Goal: Task Accomplishment & Management: Complete application form

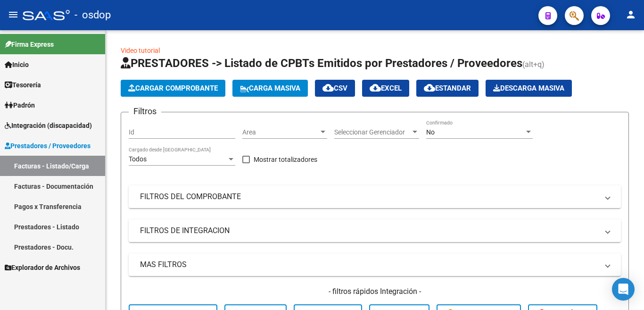
click at [56, 250] on link "Prestadores - Docu." at bounding box center [52, 247] width 105 height 20
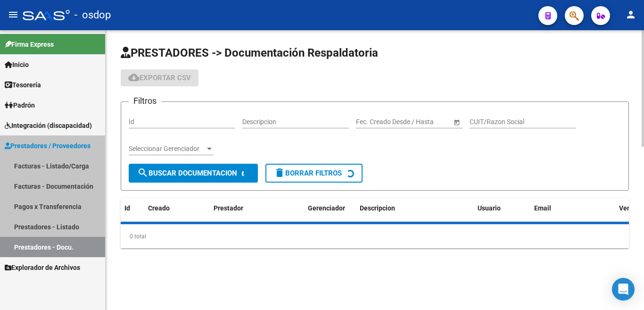
click at [146, 124] on input "Id" at bounding box center [182, 122] width 106 height 8
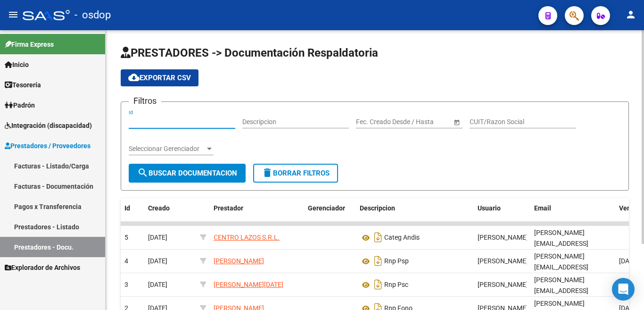
paste input "239723"
click at [150, 122] on input "239723" at bounding box center [182, 122] width 106 height 8
paste input "239723"
type input "239723239723"
drag, startPoint x: 169, startPoint y: 125, endPoint x: 175, endPoint y: 119, distance: 8.3
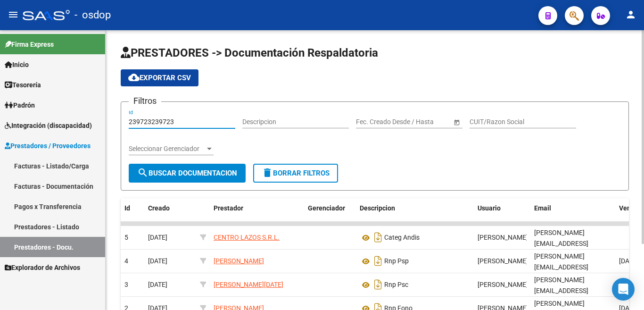
click at [99, 119] on mat-sidenav-container "Firma Express Inicio Instructivos Contacto OS Tesorería Extractos Procesados (c…" at bounding box center [322, 169] width 644 height 279
drag, startPoint x: 168, startPoint y: 127, endPoint x: 110, endPoint y: 125, distance: 58.0
click at [110, 125] on div "PRESTADORES -> Documentación Respaldatoria cloud_download Exportar CSV Filtros …" at bounding box center [375, 215] width 538 height 370
paste input "239723"
type input "239723"
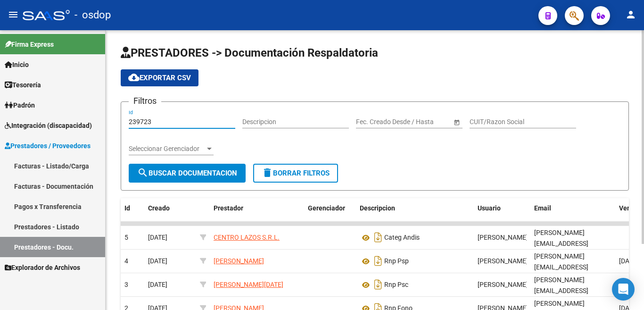
click at [172, 166] on button "search Buscar Documentacion" at bounding box center [187, 173] width 117 height 19
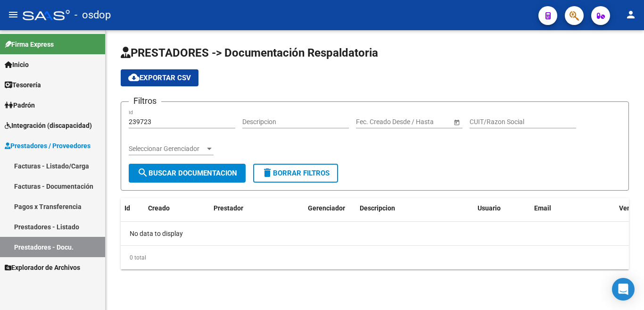
click at [64, 223] on link "Prestadores - Listado" at bounding box center [52, 226] width 105 height 20
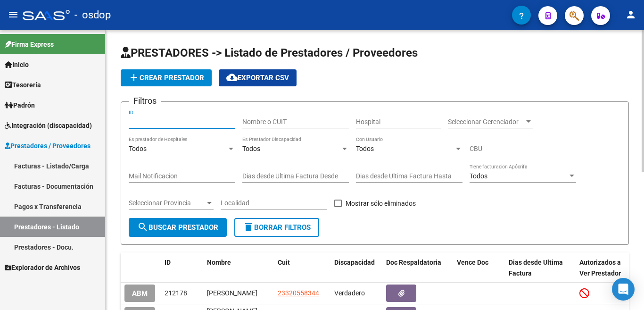
click at [159, 123] on input "ID" at bounding box center [182, 122] width 106 height 8
paste input "239723"
type input "239723"
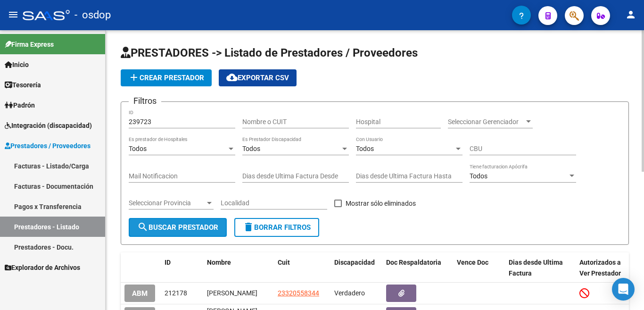
click at [179, 233] on button "search Buscar Prestador" at bounding box center [178, 227] width 98 height 19
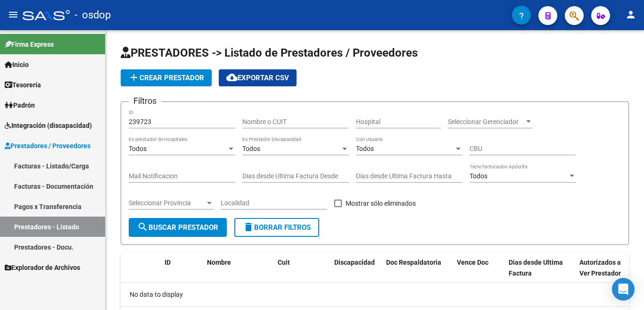
click at [64, 163] on link "Facturas - Listado/Carga" at bounding box center [52, 165] width 105 height 20
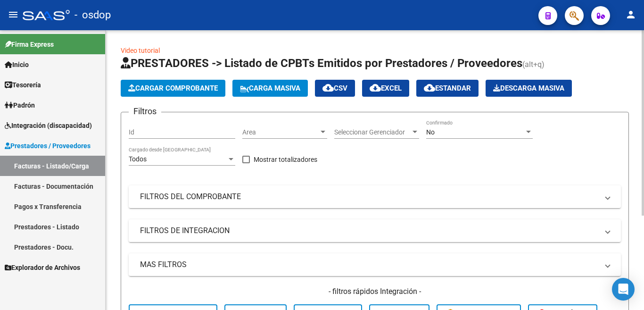
click at [141, 130] on input "Id" at bounding box center [182, 132] width 106 height 8
paste input "239723"
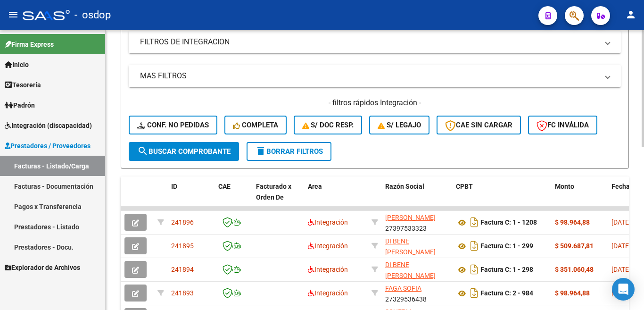
type input "239723"
click at [180, 150] on span "search Buscar Comprobante" at bounding box center [183, 151] width 93 height 8
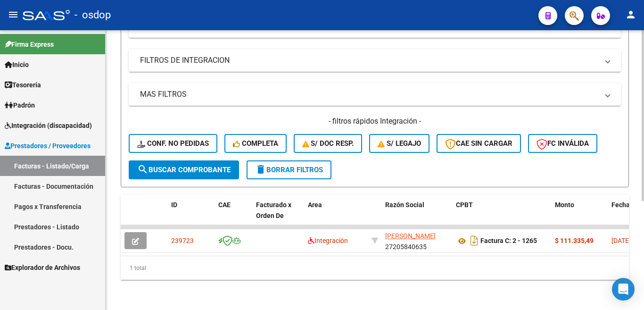
scroll to position [178, 0]
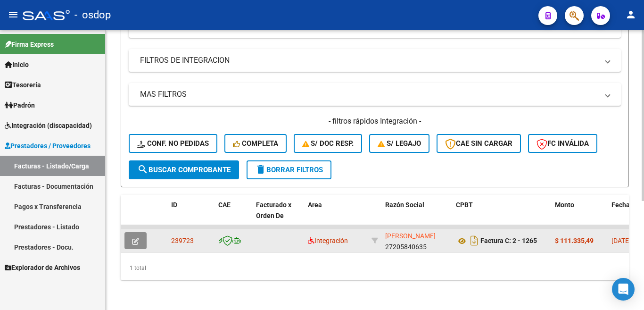
click at [135, 237] on icon "button" at bounding box center [135, 240] width 7 height 7
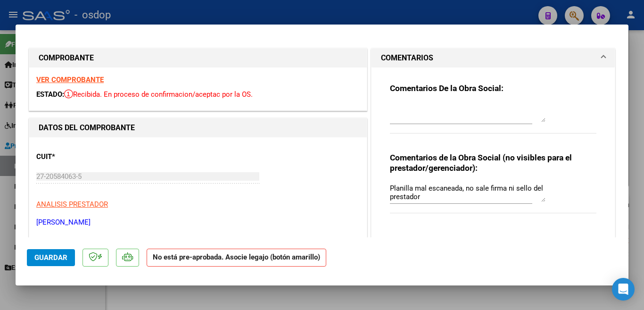
scroll to position [188, 0]
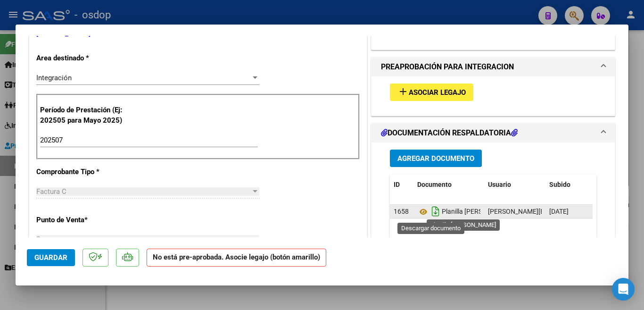
click at [432, 214] on icon "Descargar documento" at bounding box center [435, 211] width 12 height 15
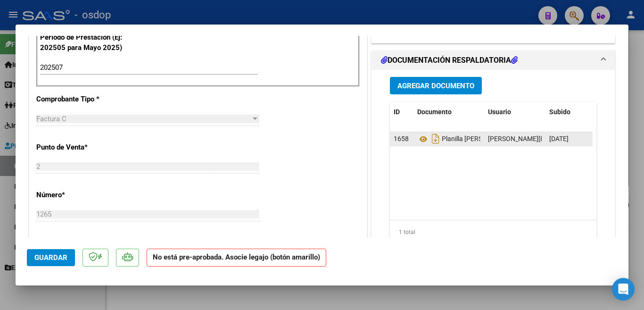
scroll to position [283, 0]
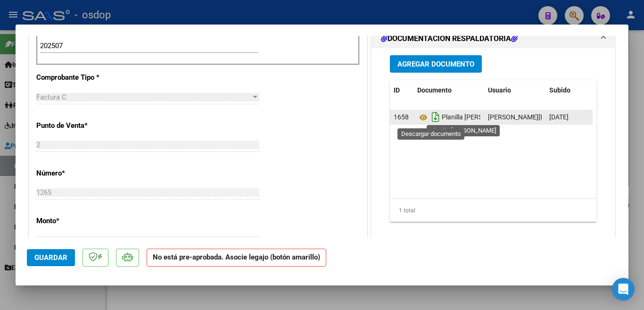
click at [429, 116] on icon "Descargar documento" at bounding box center [435, 116] width 12 height 15
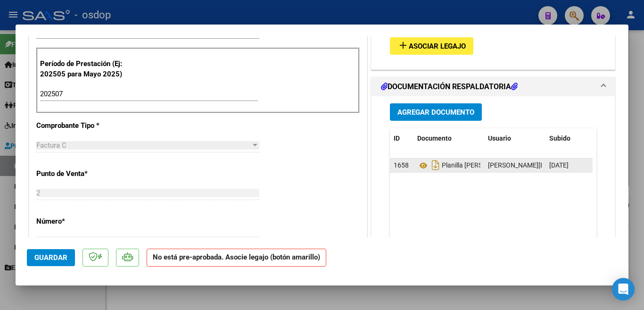
scroll to position [236, 0]
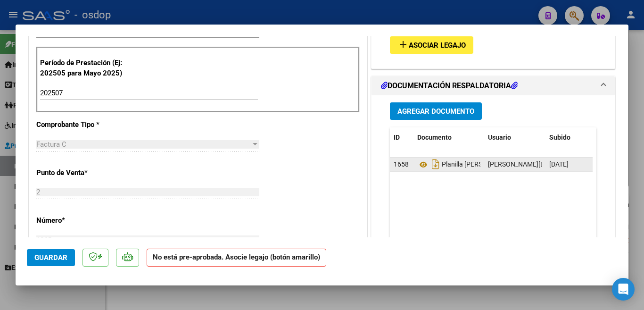
click at [425, 112] on span "Agregar Documento" at bounding box center [435, 111] width 77 height 8
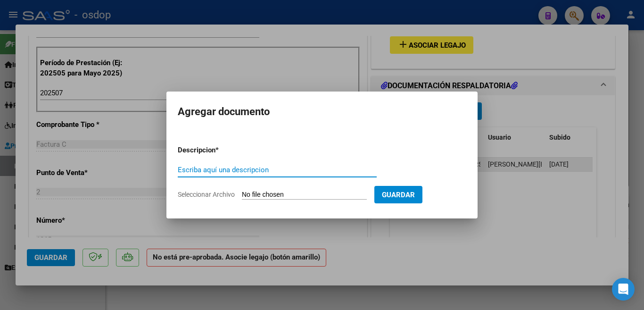
click at [321, 172] on input "Escriba aquí una descripcion" at bounding box center [277, 169] width 199 height 8
type input "planilla lara"
click at [338, 197] on input "Seleccionar Archivo" at bounding box center [304, 194] width 125 height 9
type input "C:\fakepath\Colombero Lara Planilla julio.pdf"
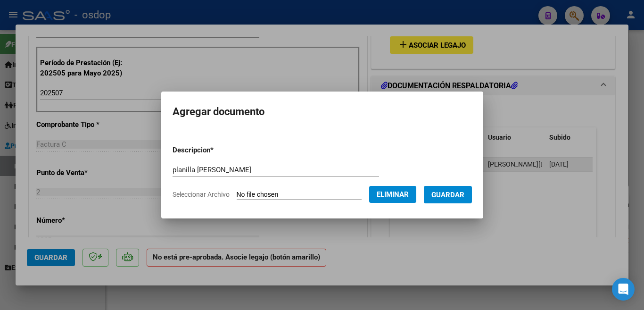
click at [444, 190] on span "Guardar" at bounding box center [447, 194] width 33 height 8
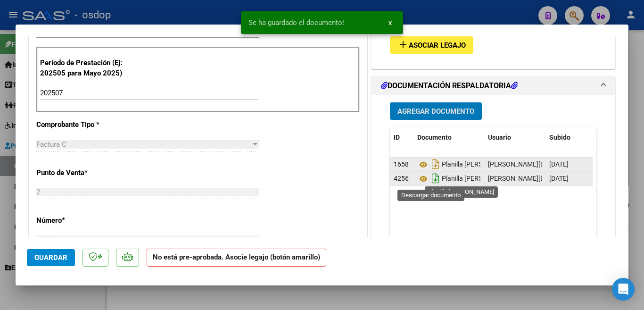
click at [430, 182] on icon "Descargar documento" at bounding box center [435, 178] width 12 height 15
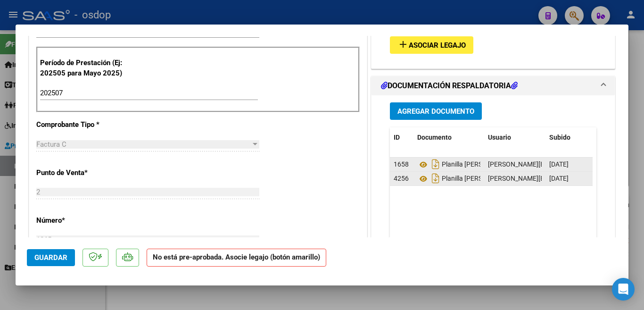
scroll to position [283, 0]
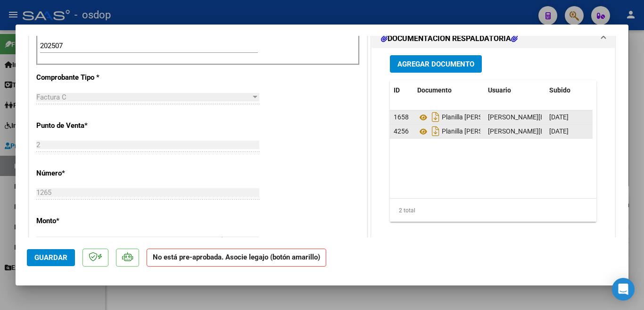
click at [52, 259] on span "Guardar" at bounding box center [50, 257] width 33 height 8
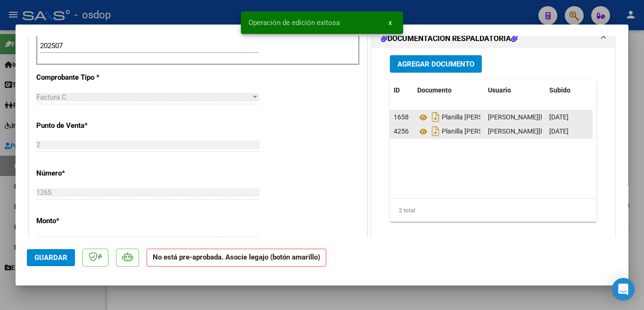
click at [21, 186] on mat-dialog-content "COMPROBANTE VER COMPROBANTE ESTADO: Recibida. En proceso de confirmacion/acepta…" at bounding box center [322, 136] width 613 height 201
click at [0, 196] on div at bounding box center [322, 155] width 644 height 310
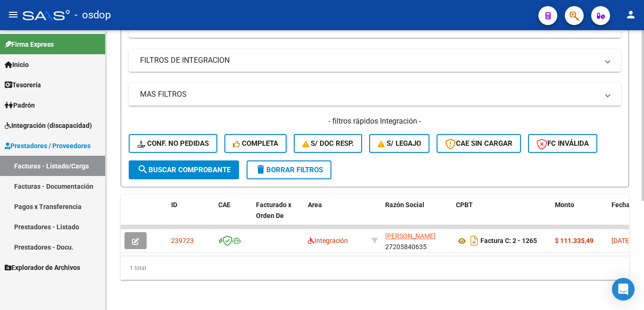
scroll to position [131, 0]
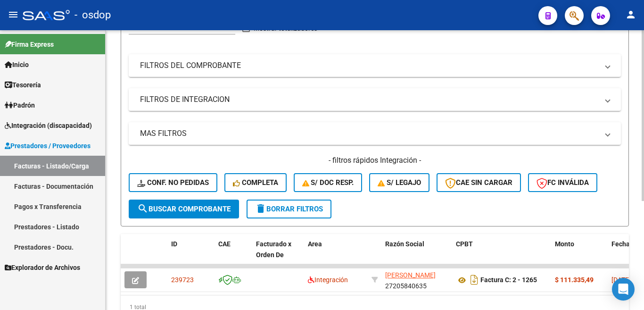
click at [312, 207] on span "delete Borrar Filtros" at bounding box center [289, 209] width 68 height 8
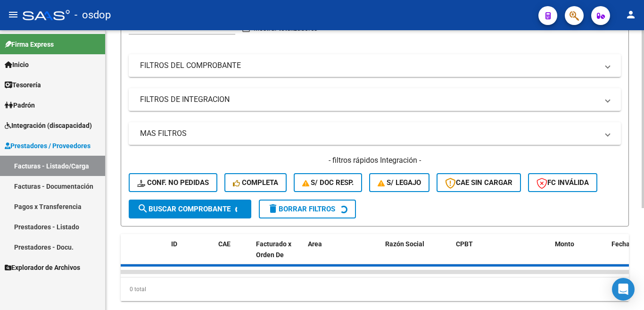
scroll to position [0, 0]
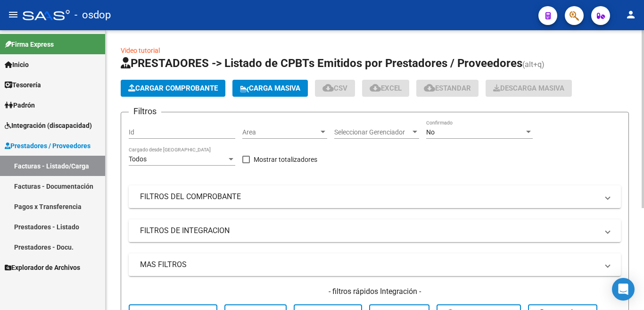
click at [166, 135] on input "Id" at bounding box center [182, 132] width 106 height 8
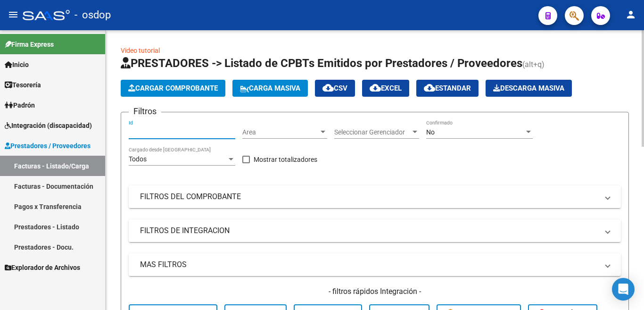
paste input "239726"
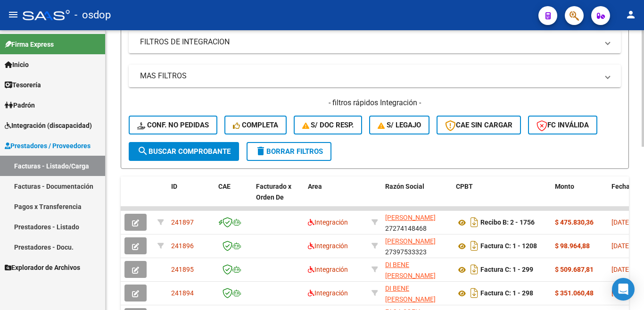
type input "239724"
click at [193, 153] on span "search Buscar Comprobante" at bounding box center [183, 151] width 93 height 8
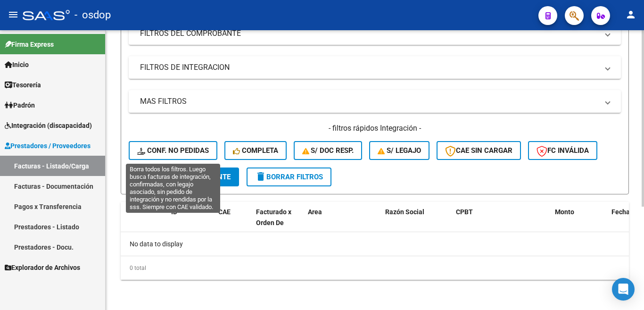
scroll to position [163, 0]
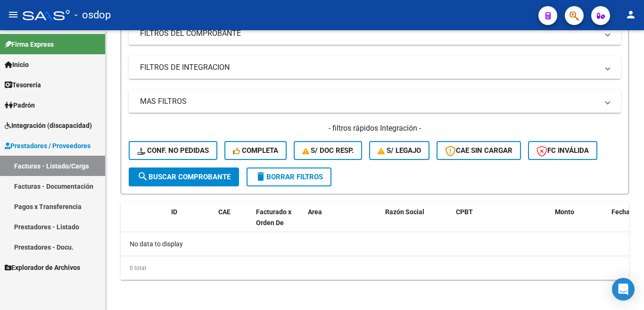
click at [61, 189] on link "Facturas - Documentación" at bounding box center [52, 186] width 105 height 20
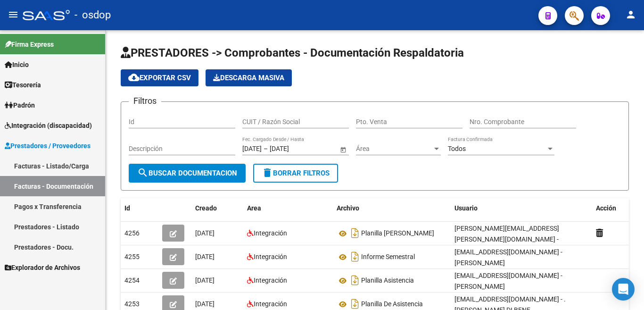
click at [161, 124] on input "Id" at bounding box center [182, 122] width 106 height 8
paste input "239726"
type input "239726"
click at [202, 171] on span "search Buscar Documentacion" at bounding box center [187, 173] width 100 height 8
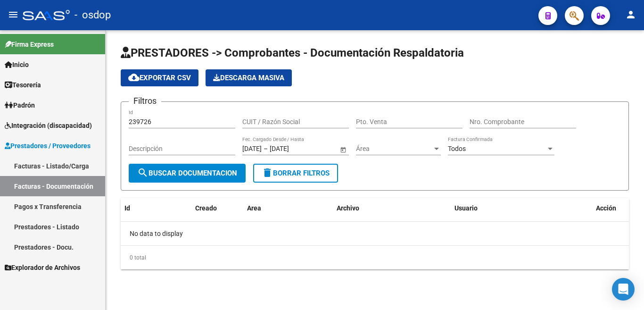
click at [63, 147] on span "Prestadores / Proveedores" at bounding box center [48, 145] width 86 height 10
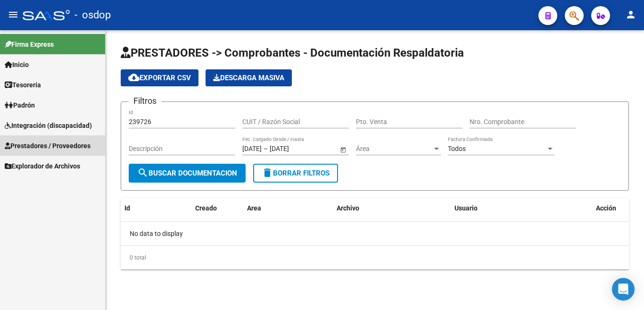
click at [71, 143] on span "Prestadores / Proveedores" at bounding box center [48, 145] width 86 height 10
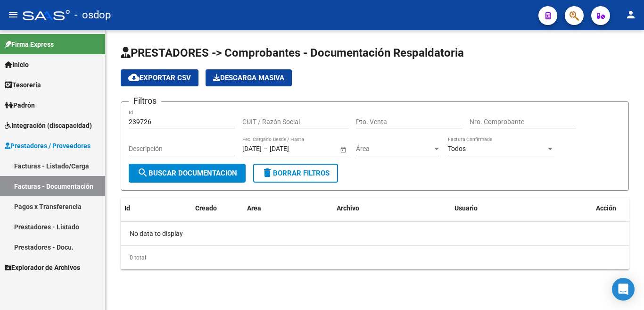
click at [76, 162] on link "Facturas - Listado/Carga" at bounding box center [52, 165] width 105 height 20
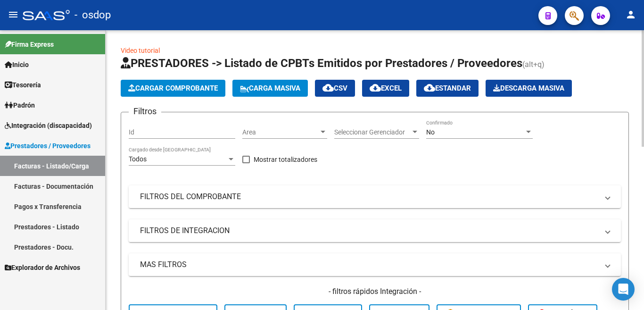
click at [137, 132] on input "Id" at bounding box center [182, 132] width 106 height 8
paste input "239726"
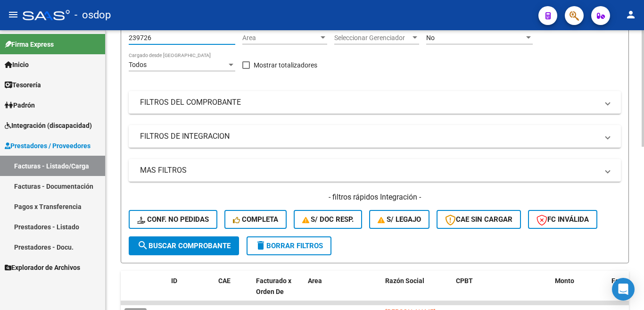
type input "239726"
click at [175, 248] on span "search Buscar Comprobante" at bounding box center [183, 245] width 93 height 8
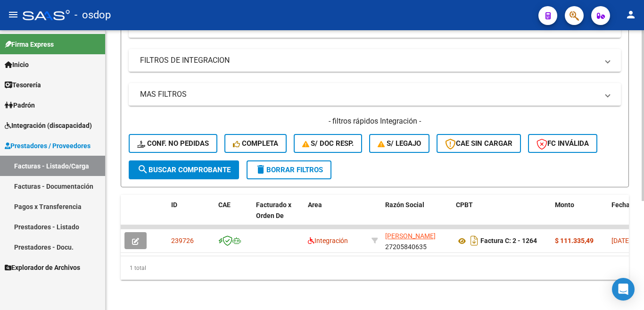
scroll to position [178, 0]
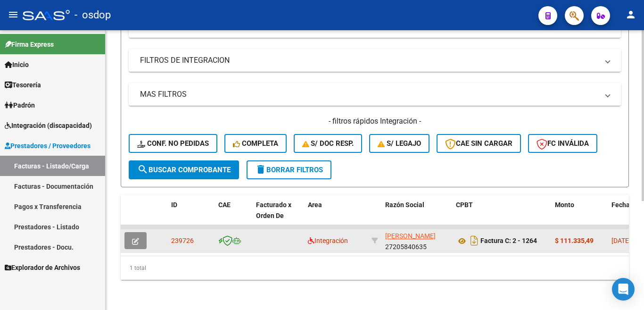
click at [138, 237] on icon "button" at bounding box center [135, 240] width 7 height 7
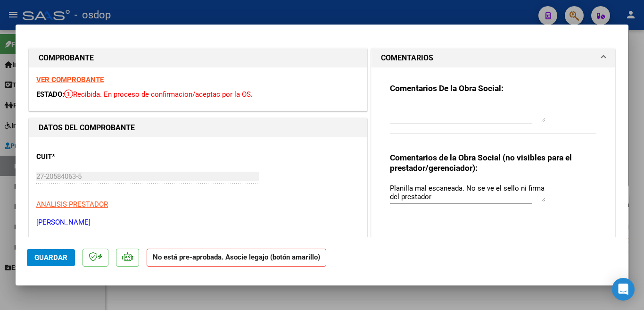
scroll to position [188, 0]
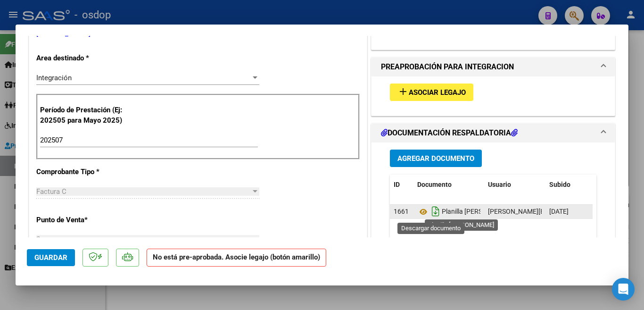
click at [430, 211] on icon "Descargar documento" at bounding box center [435, 211] width 12 height 15
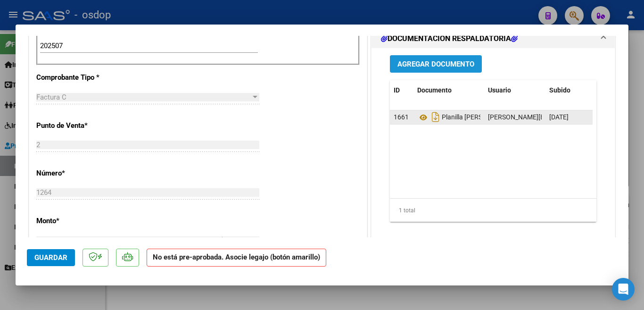
click at [426, 58] on button "Agregar Documento" at bounding box center [436, 63] width 92 height 17
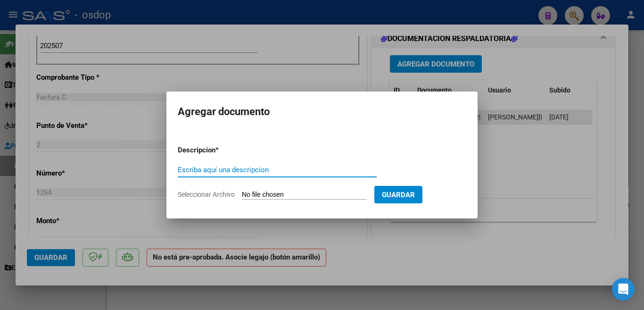
click at [285, 170] on input "Escriba aquí una descripcion" at bounding box center [277, 169] width 199 height 8
type input "planilla leon"
click at [348, 193] on input "Seleccionar Archivo" at bounding box center [304, 194] width 125 height 9
type input "C:\fakepath\Colombero Renzo Planilla julio.pdf"
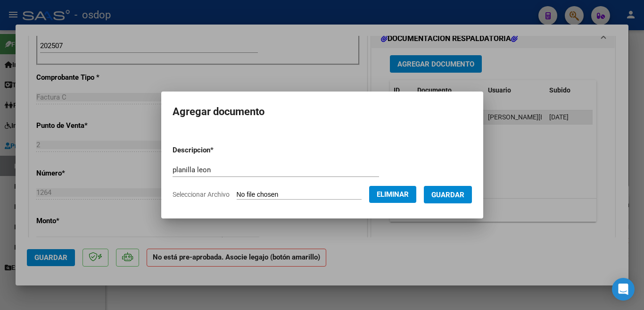
click at [443, 188] on button "Guardar" at bounding box center [448, 194] width 48 height 17
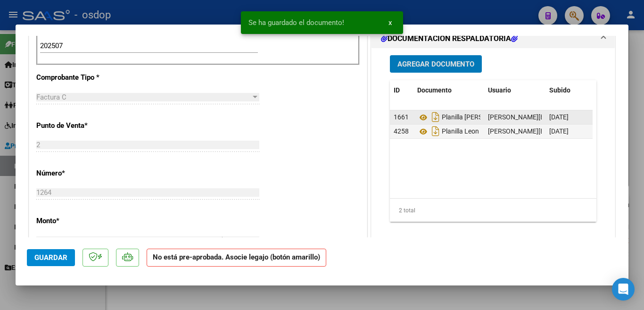
click at [50, 253] on span "Guardar" at bounding box center [50, 257] width 33 height 8
click at [162, 195] on input "1264" at bounding box center [147, 192] width 223 height 8
click at [47, 256] on span "Guardar" at bounding box center [50, 257] width 33 height 8
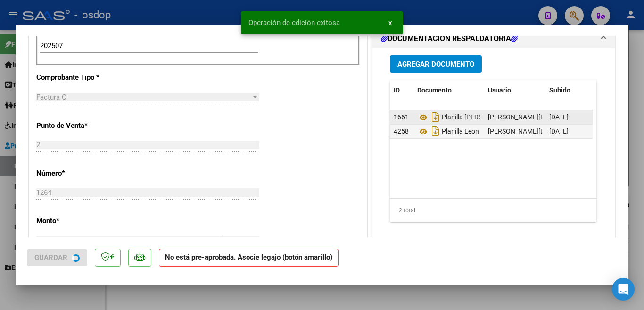
click at [1, 238] on div at bounding box center [322, 155] width 644 height 310
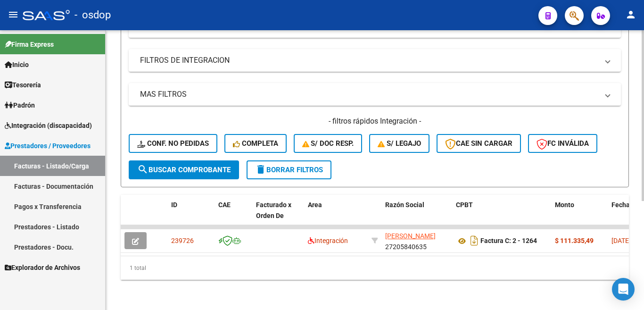
scroll to position [0, 0]
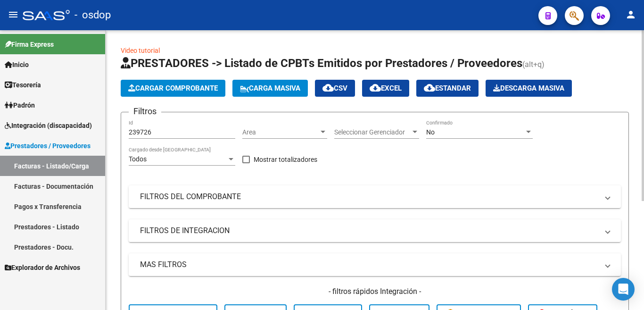
click at [148, 98] on app-list-header "PRESTADORES -> Listado de CPBTs Emitidos por Prestadores / Proveedores (alt+q) …" at bounding box center [375, 207] width 508 height 302
click at [150, 90] on span "Cargar Comprobante" at bounding box center [173, 88] width 90 height 8
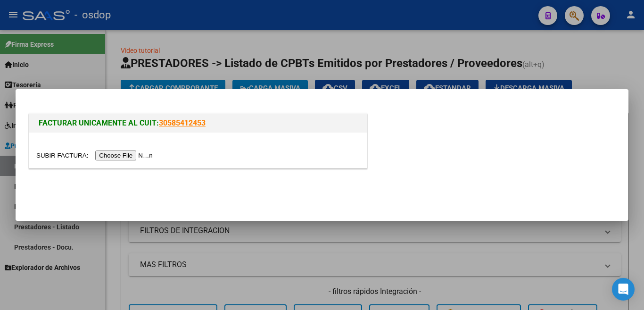
click at [146, 153] on input "file" at bounding box center [95, 155] width 119 height 10
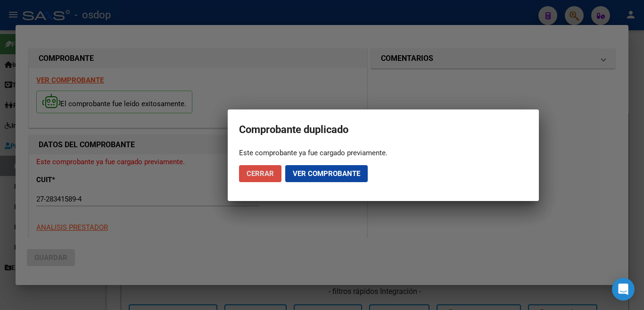
click at [270, 172] on span "Cerrar" at bounding box center [259, 173] width 27 height 8
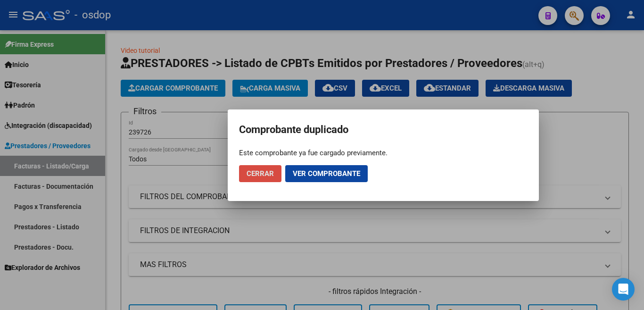
click at [268, 176] on span "Cerrar" at bounding box center [259, 173] width 27 height 8
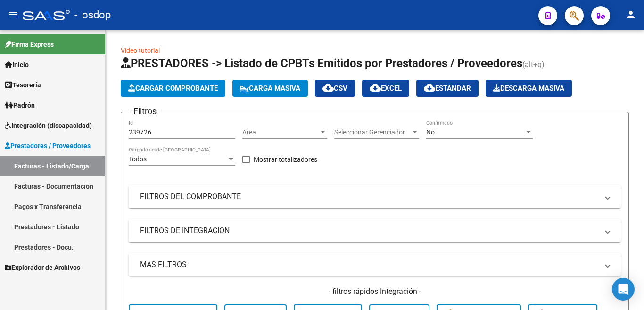
click at [62, 181] on link "Facturas - Documentación" at bounding box center [52, 186] width 105 height 20
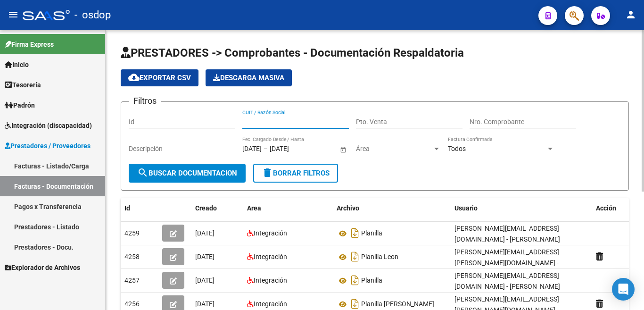
click at [262, 121] on input "CUIT / Razón Social" at bounding box center [295, 122] width 106 height 8
click at [245, 124] on input "º27283415894" at bounding box center [295, 122] width 106 height 8
type input "27283415894"
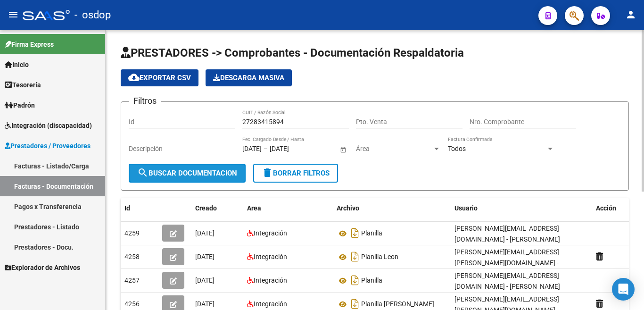
click at [172, 171] on span "search Buscar Documentacion" at bounding box center [187, 173] width 100 height 8
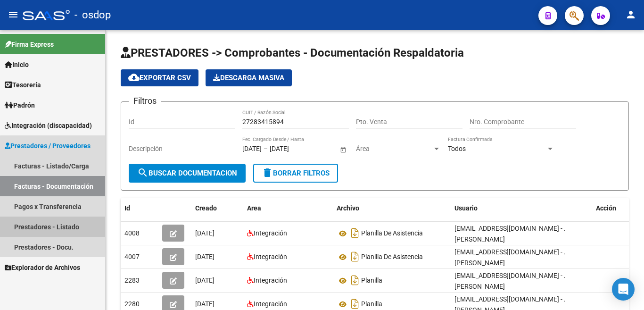
click at [68, 229] on link "Prestadores - Listado" at bounding box center [52, 226] width 105 height 20
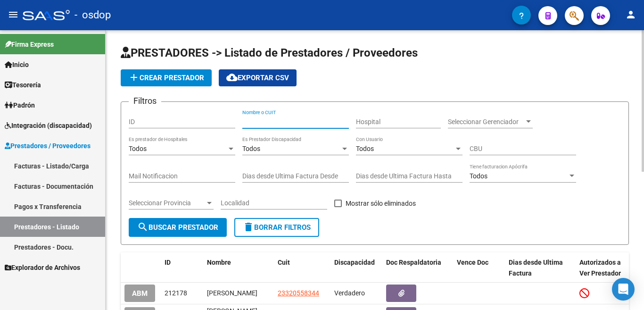
click at [278, 122] on input "Nombre o CUIT" at bounding box center [295, 122] width 106 height 8
type input "27283415894"
click at [199, 226] on span "search Buscar Prestador" at bounding box center [177, 227] width 81 height 8
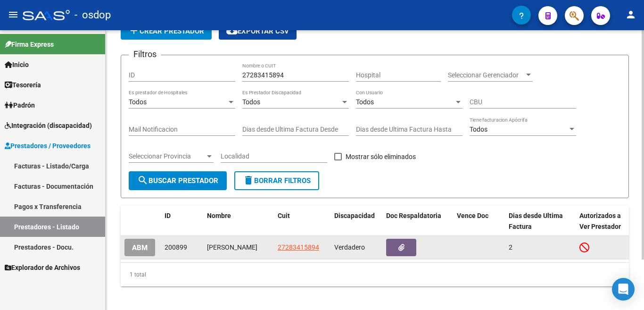
scroll to position [47, 0]
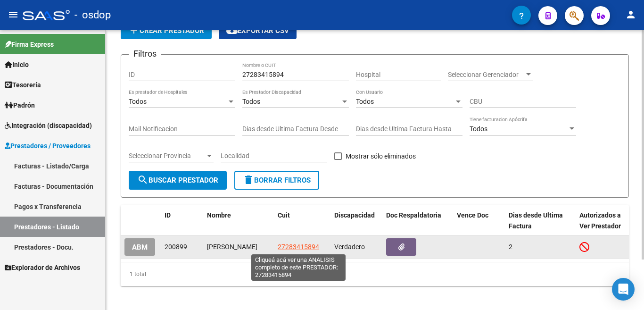
click at [308, 247] on span "27283415894" at bounding box center [298, 247] width 41 height 8
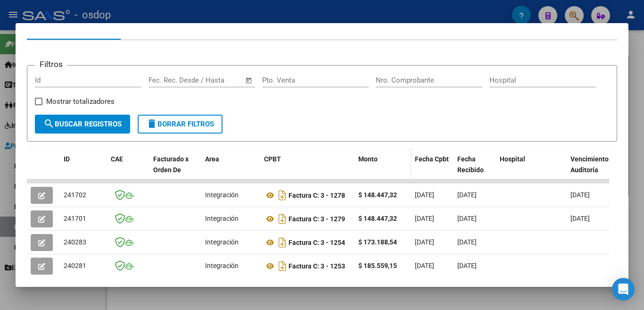
scroll to position [157, 0]
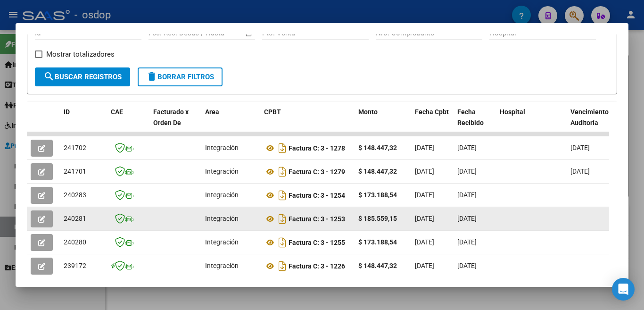
click at [66, 222] on span "240281" at bounding box center [75, 218] width 23 height 8
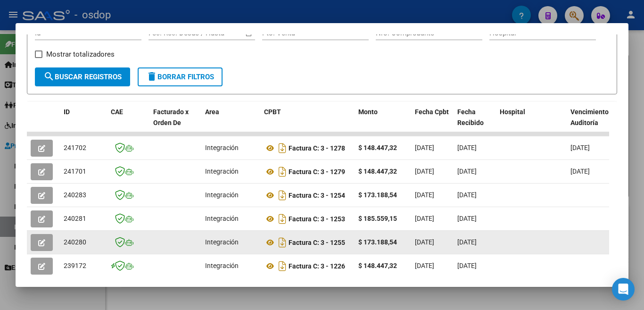
copy span "240281"
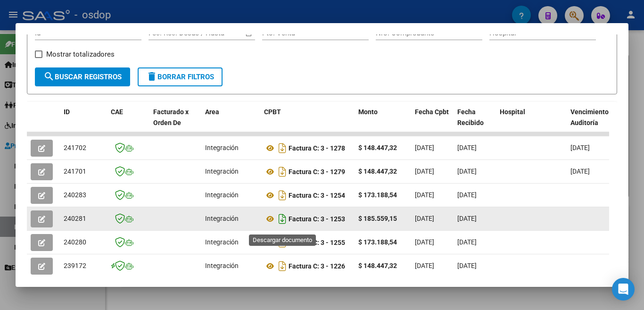
click at [286, 222] on icon "Descargar documento" at bounding box center [282, 218] width 12 height 15
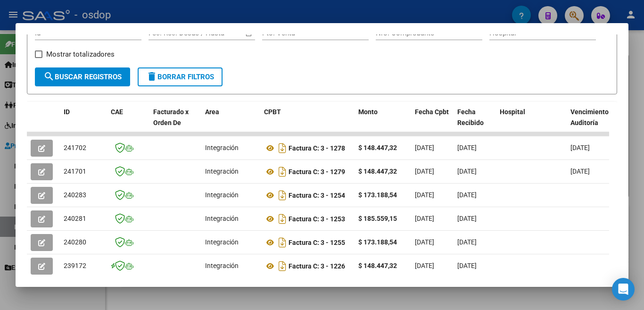
scroll to position [0, 0]
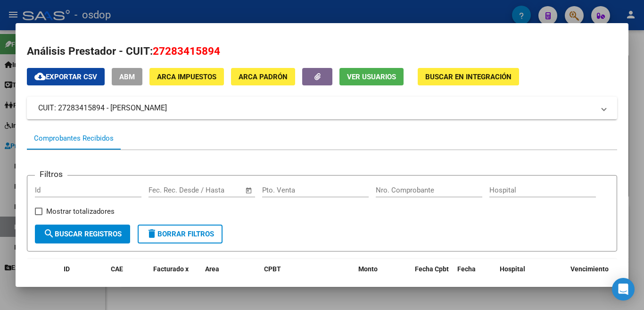
click at [7, 90] on div at bounding box center [322, 155] width 644 height 310
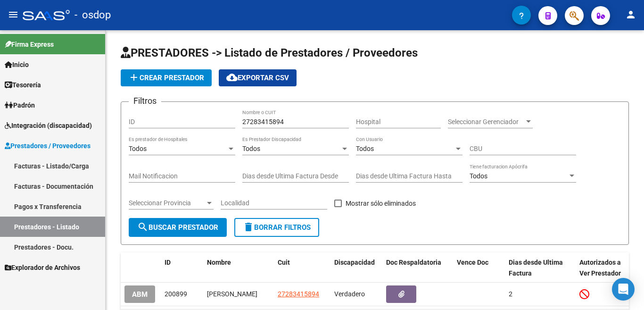
click at [52, 146] on span "Prestadores / Proveedores" at bounding box center [48, 145] width 86 height 10
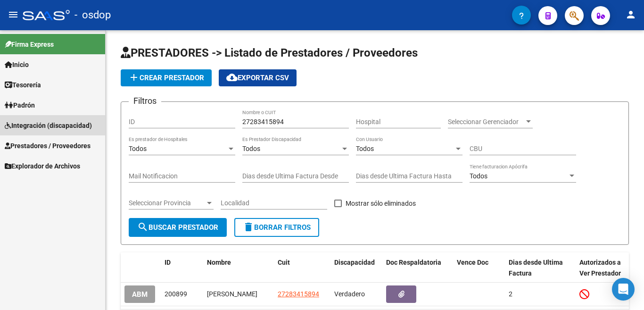
click at [52, 123] on span "Integración (discapacidad)" at bounding box center [48, 125] width 87 height 10
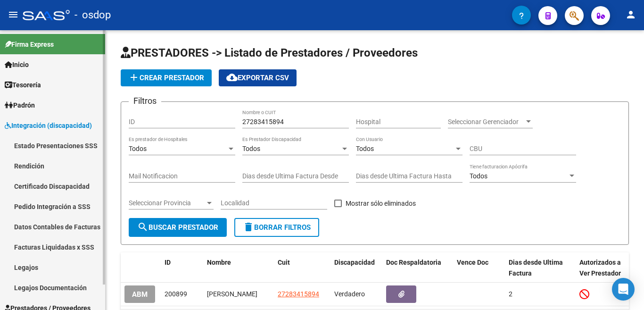
click at [43, 123] on span "Integración (discapacidad)" at bounding box center [48, 125] width 87 height 10
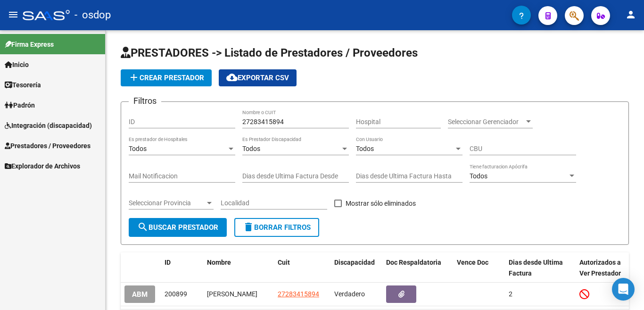
click at [43, 123] on span "Integración (discapacidad)" at bounding box center [48, 125] width 87 height 10
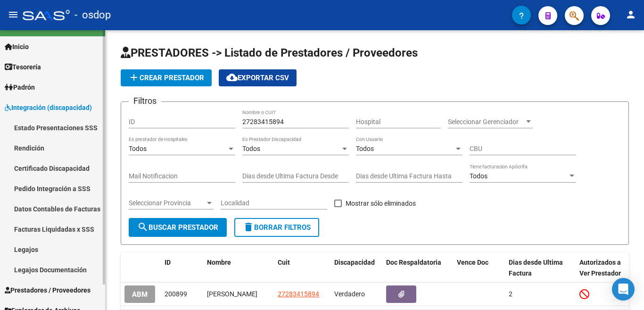
scroll to position [28, 0]
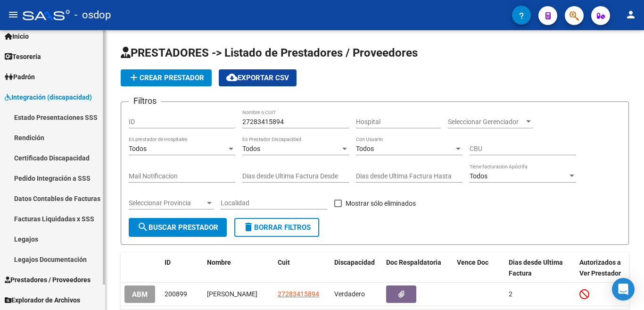
click at [60, 278] on span "Prestadores / Proveedores" at bounding box center [48, 279] width 86 height 10
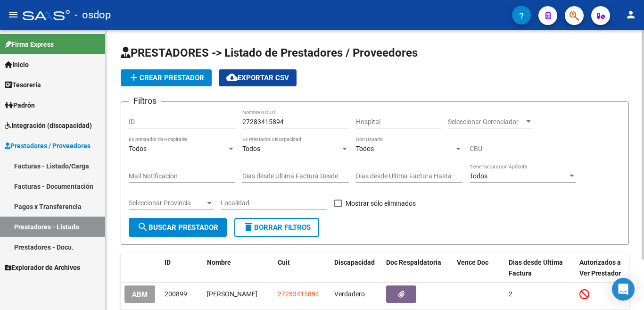
scroll to position [0, 0]
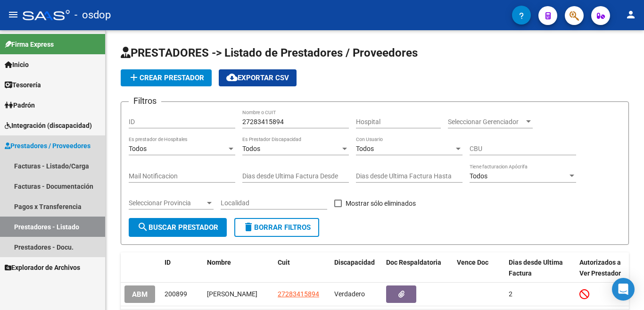
click at [28, 228] on link "Prestadores - Listado" at bounding box center [52, 226] width 105 height 20
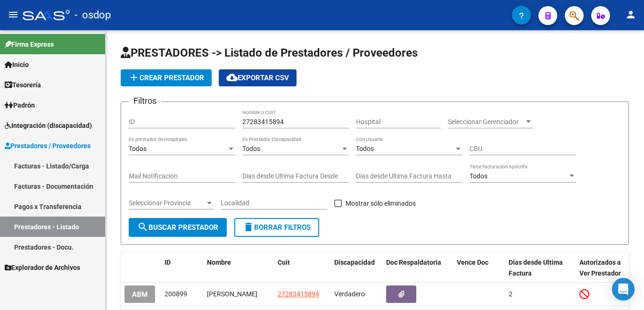
click at [69, 234] on link "Prestadores - Listado" at bounding box center [52, 226] width 105 height 20
click at [66, 225] on link "Prestadores - Listado" at bounding box center [52, 226] width 105 height 20
click at [31, 224] on link "Prestadores - Listado" at bounding box center [52, 226] width 105 height 20
click at [30, 180] on link "Facturas - Documentación" at bounding box center [52, 186] width 105 height 20
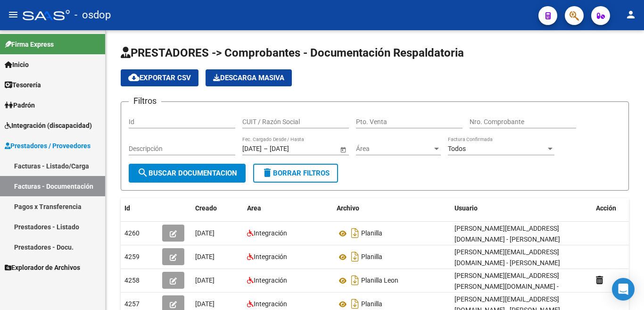
click at [66, 164] on link "Facturas - Listado/Carga" at bounding box center [52, 165] width 105 height 20
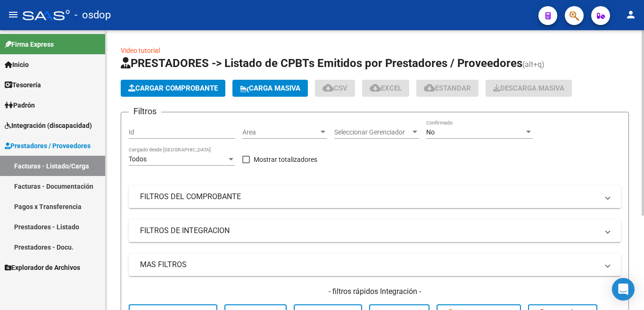
click at [183, 90] on span "Cargar Comprobante" at bounding box center [173, 88] width 90 height 8
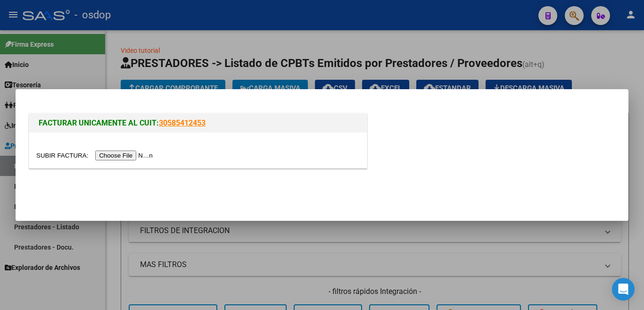
click at [143, 156] on input "file" at bounding box center [95, 155] width 119 height 10
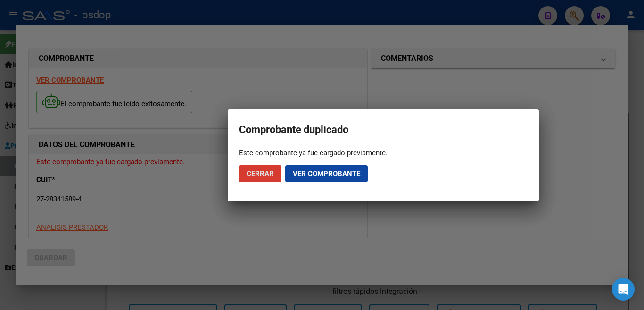
click at [370, 104] on div at bounding box center [322, 155] width 644 height 310
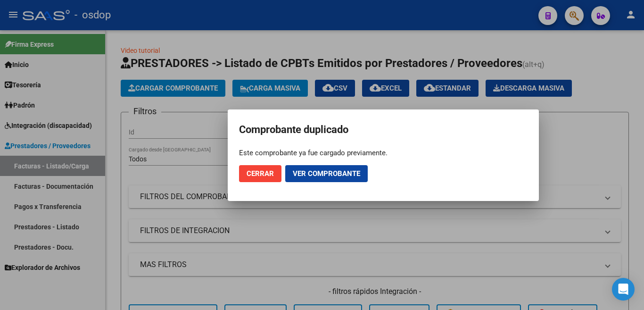
click at [251, 172] on span "Cerrar" at bounding box center [259, 173] width 27 height 8
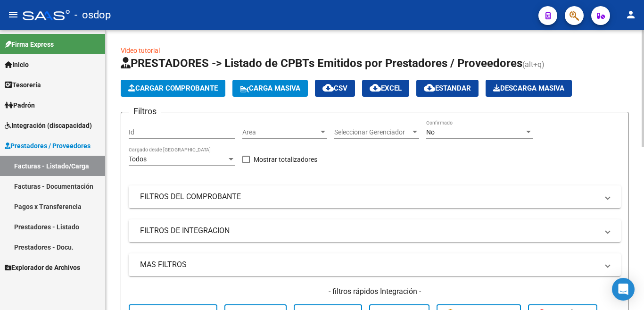
click at [144, 90] on span "Cargar Comprobante" at bounding box center [173, 88] width 90 height 8
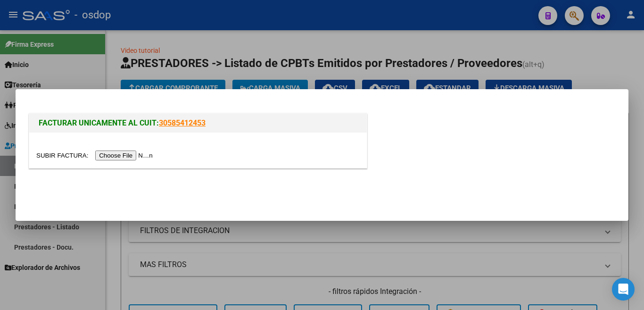
click at [143, 152] on input "file" at bounding box center [95, 155] width 119 height 10
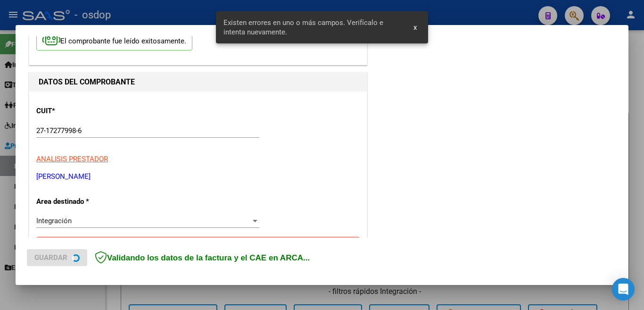
scroll to position [228, 0]
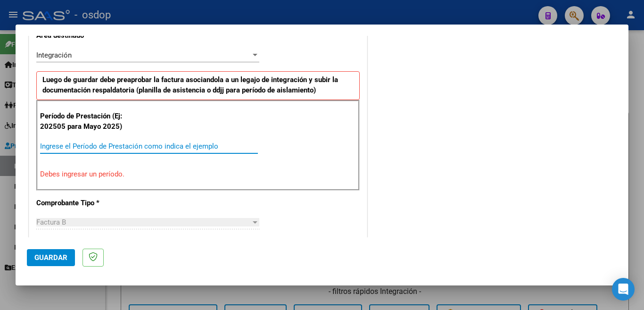
click at [106, 145] on input "Ingrese el Período de Prestación como indica el ejemplo" at bounding box center [149, 146] width 218 height 8
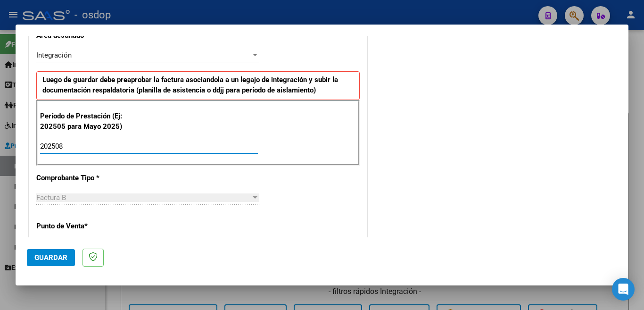
type input "202508"
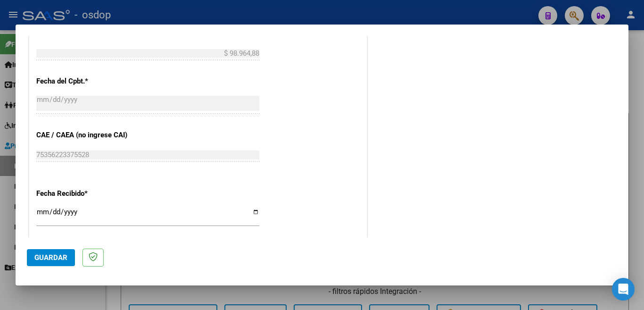
scroll to position [557, 0]
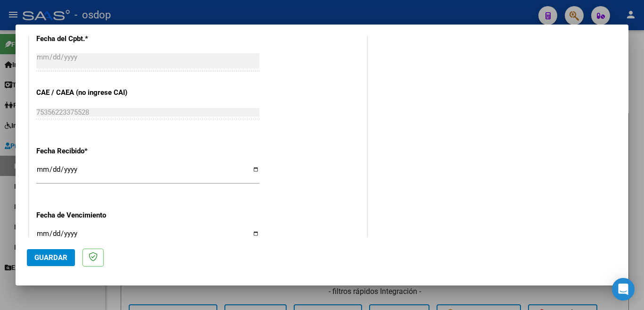
click at [56, 263] on button "Guardar" at bounding box center [51, 257] width 48 height 17
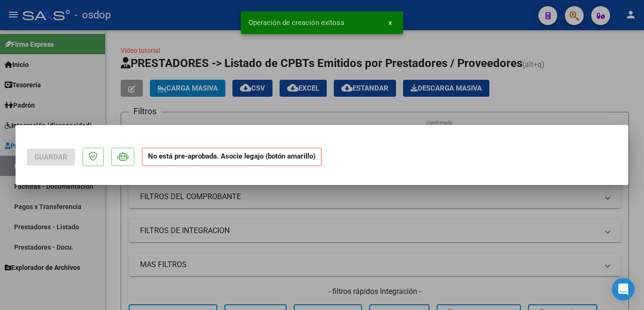
scroll to position [0, 0]
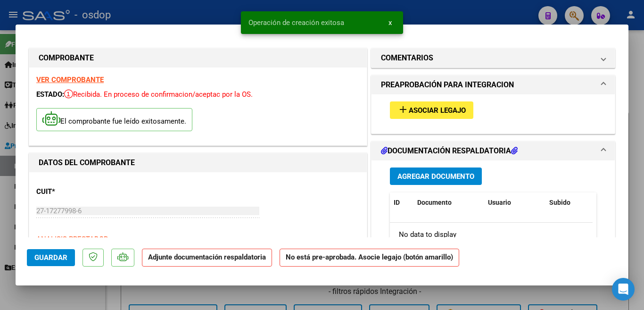
click at [426, 107] on span "Asociar Legajo" at bounding box center [437, 110] width 57 height 8
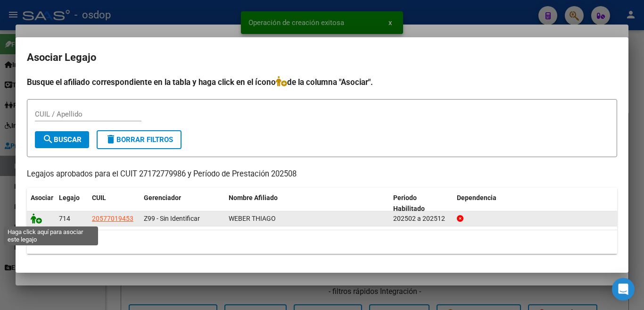
click at [39, 221] on icon at bounding box center [36, 218] width 11 height 10
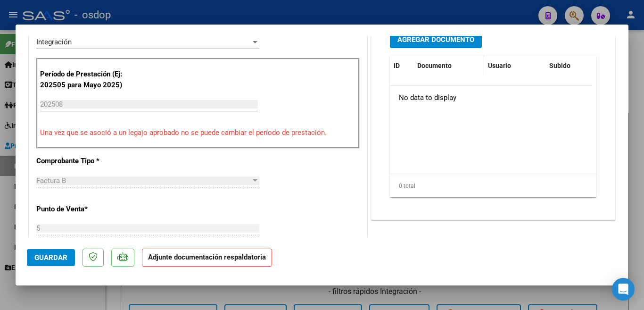
scroll to position [94, 0]
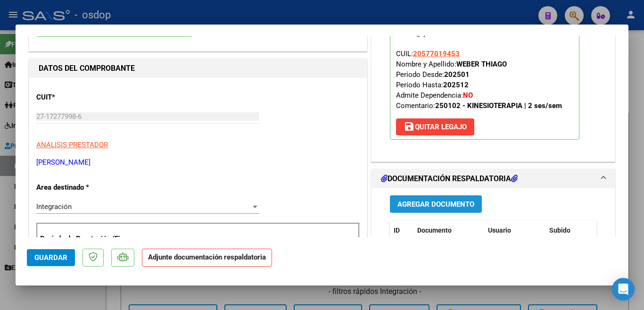
click at [431, 205] on span "Agregar Documento" at bounding box center [435, 204] width 77 height 8
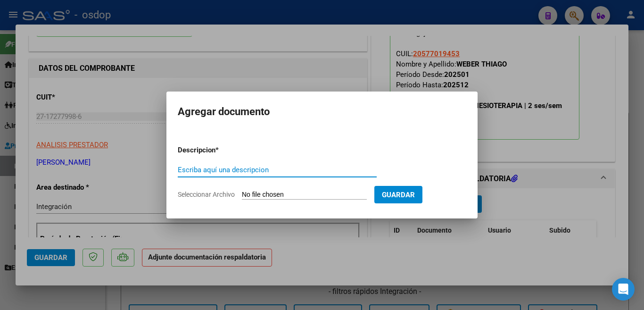
click at [281, 169] on input "Escriba aquí una descripcion" at bounding box center [277, 169] width 199 height 8
type input "panilla"
click at [288, 198] on input "Seleccionar Archivo" at bounding box center [304, 194] width 125 height 9
type input "C:\fakepath\Yattah asist agosto 25.pdf"
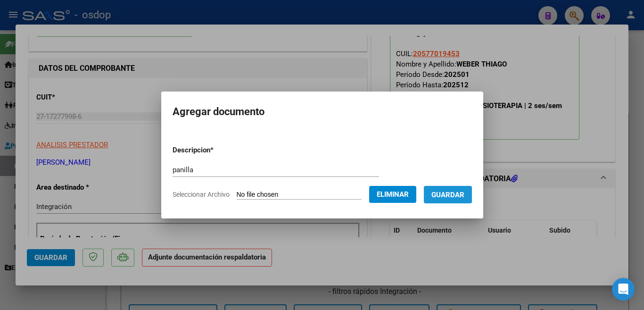
click at [447, 190] on span "Guardar" at bounding box center [447, 194] width 33 height 8
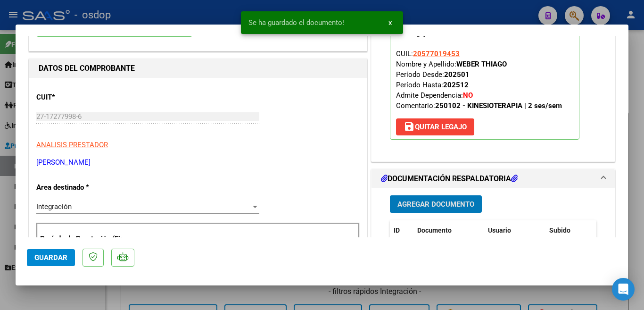
click at [43, 254] on span "Guardar" at bounding box center [50, 257] width 33 height 8
click at [0, 202] on div at bounding box center [322, 155] width 644 height 310
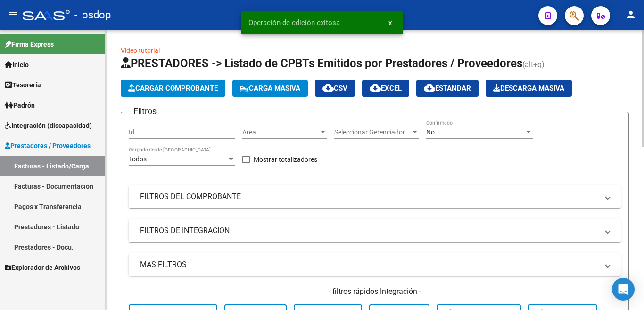
scroll to position [236, 0]
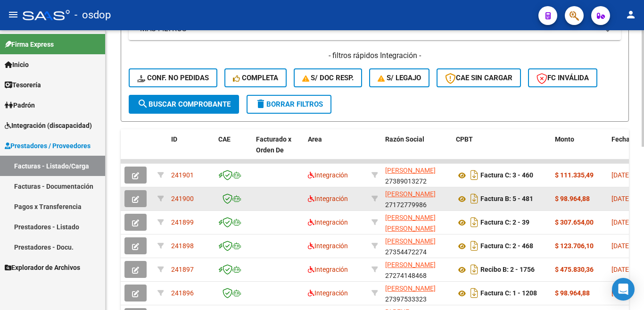
click at [172, 196] on span "241900" at bounding box center [182, 199] width 23 height 8
copy span "241900"
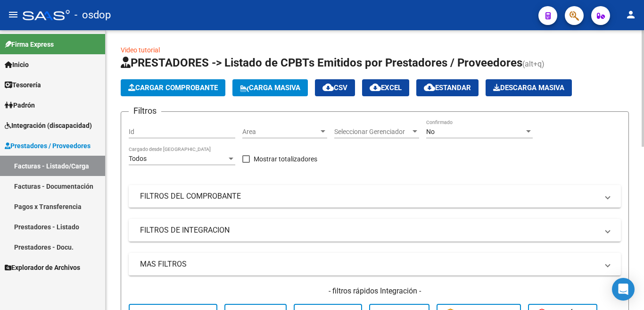
scroll to position [0, 0]
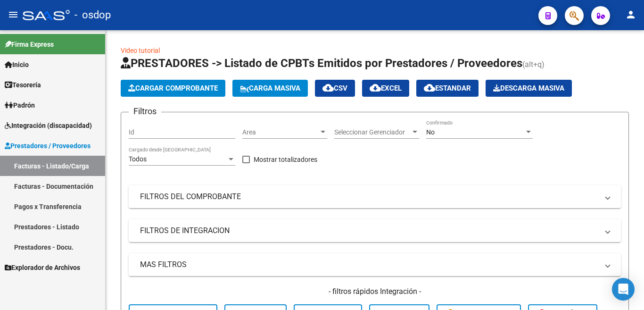
click at [55, 189] on link "Facturas - Documentación" at bounding box center [52, 186] width 105 height 20
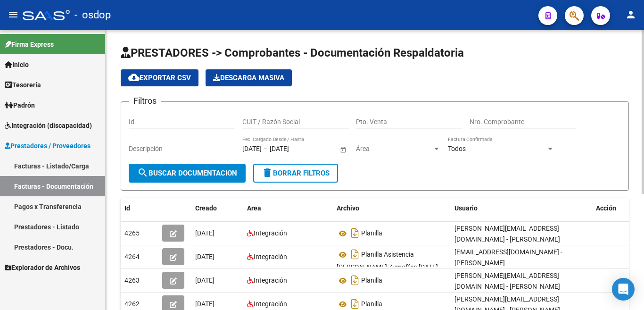
click at [280, 120] on input "CUIT / Razón Social" at bounding box center [295, 122] width 106 height 8
type input "27354424954"
click at [229, 164] on button "search Buscar Documentacion" at bounding box center [187, 173] width 117 height 19
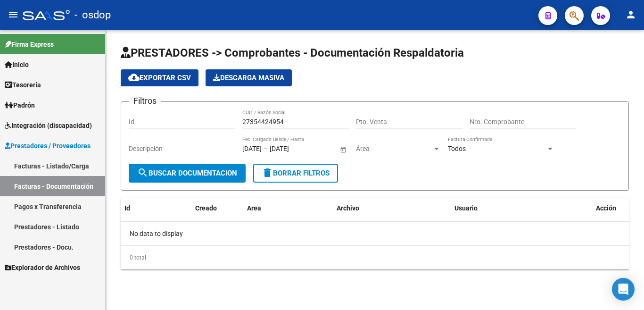
click at [65, 223] on link "Prestadores - Listado" at bounding box center [52, 226] width 105 height 20
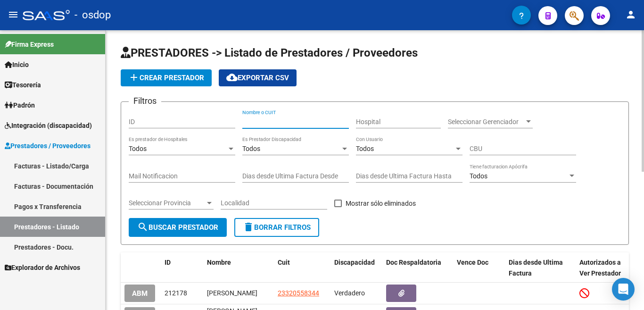
click at [272, 123] on input "Nombre o CUIT" at bounding box center [295, 122] width 106 height 8
type input "27354424954"
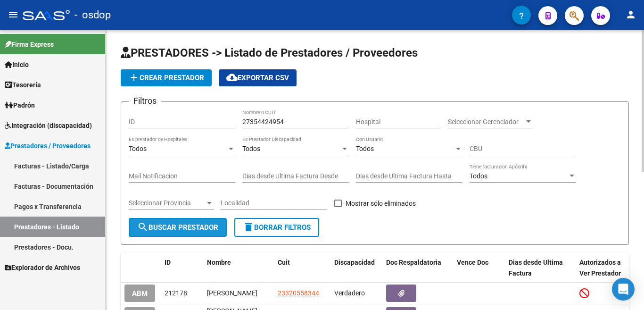
click at [199, 221] on button "search Buscar Prestador" at bounding box center [178, 227] width 98 height 19
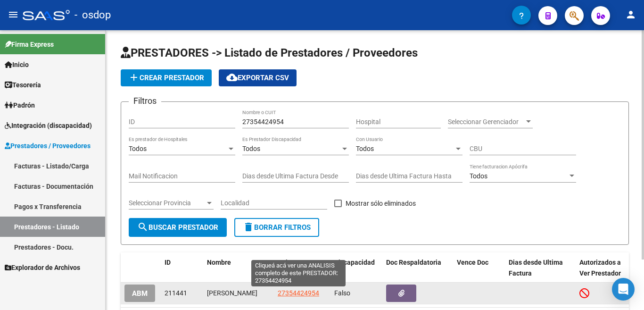
click at [289, 295] on span "27354424954" at bounding box center [298, 293] width 41 height 8
type textarea "27354424954"
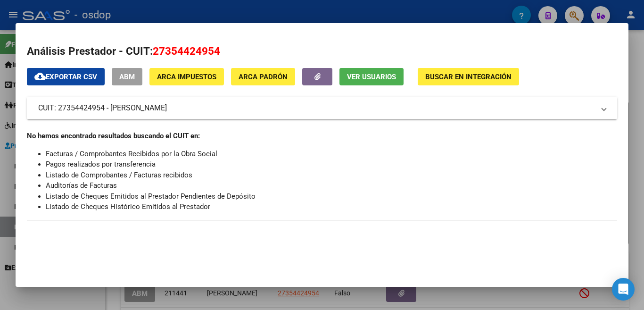
click at [0, 186] on div at bounding box center [322, 155] width 644 height 310
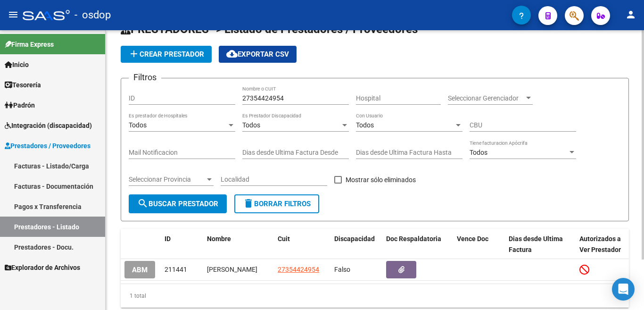
scroll to position [47, 0]
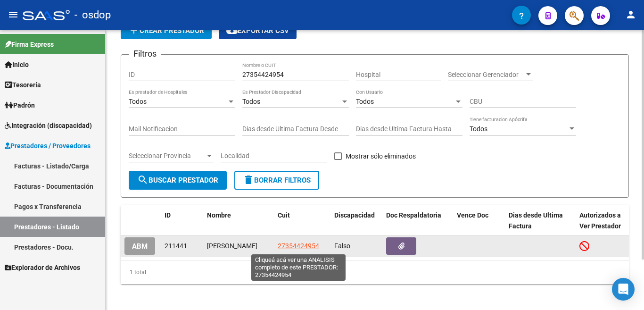
click at [292, 245] on span "27354424954" at bounding box center [298, 246] width 41 height 8
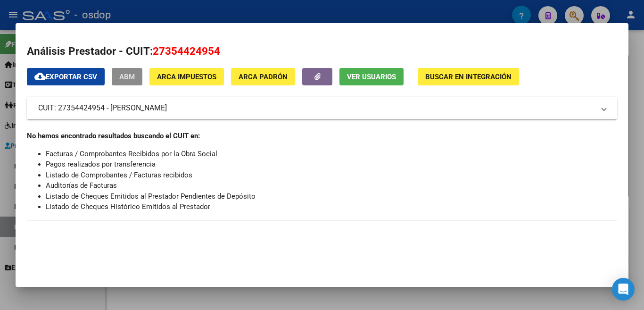
click at [71, 106] on mat-panel-title "CUIT: 27354424954 - [PERSON_NAME]" at bounding box center [316, 107] width 556 height 11
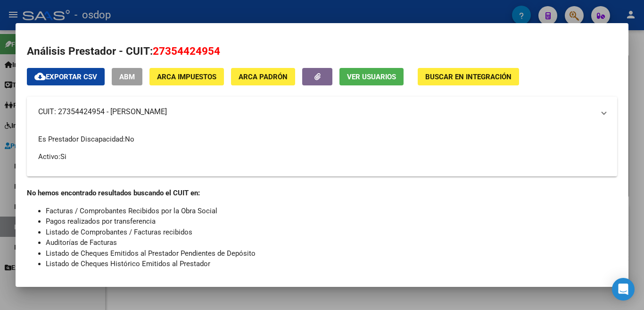
click at [71, 106] on mat-panel-title "CUIT: 27354424954 - [PERSON_NAME]" at bounding box center [316, 111] width 556 height 11
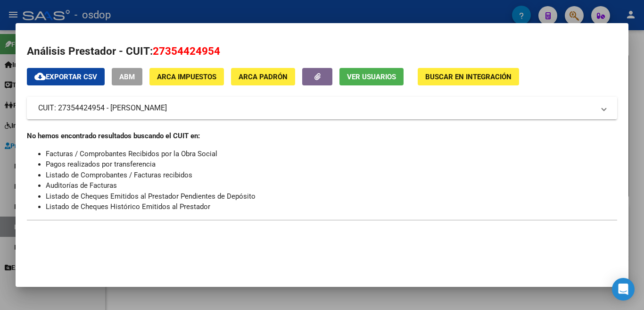
copy mat-panel-title "27354424954"
click at [0, 167] on div at bounding box center [322, 155] width 644 height 310
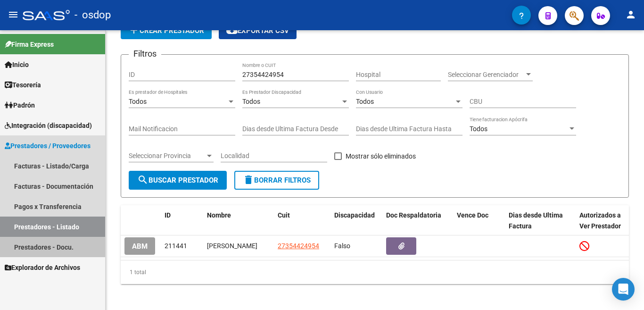
click at [44, 248] on link "Prestadores - Docu." at bounding box center [52, 247] width 105 height 20
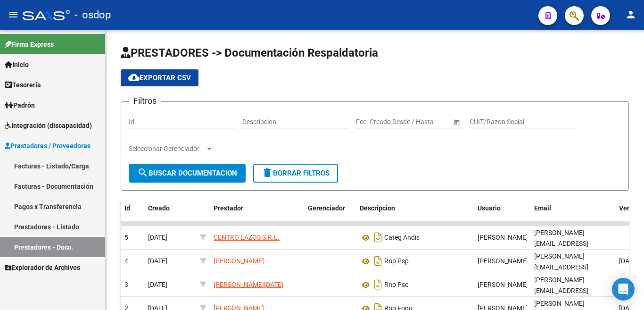
click at [61, 167] on link "Facturas - Listado/Carga" at bounding box center [52, 165] width 105 height 20
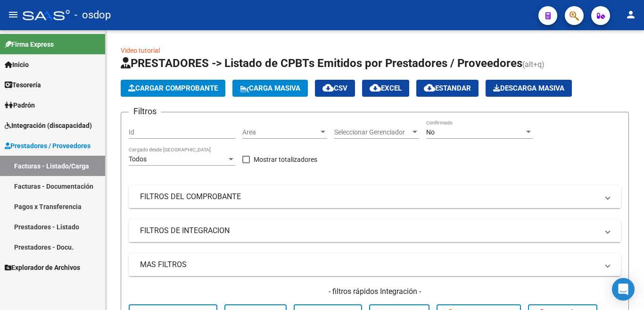
click at [61, 185] on link "Facturas - Documentación" at bounding box center [52, 186] width 105 height 20
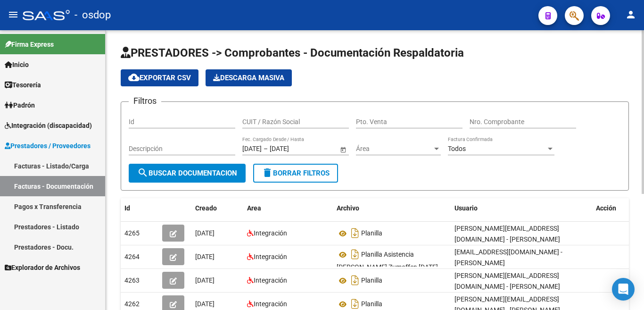
click at [267, 121] on input "CUIT / Razón Social" at bounding box center [295, 122] width 106 height 8
paste input "27354424954"
type input "27354424954"
click at [192, 173] on span "search Buscar Documentacion" at bounding box center [187, 173] width 100 height 8
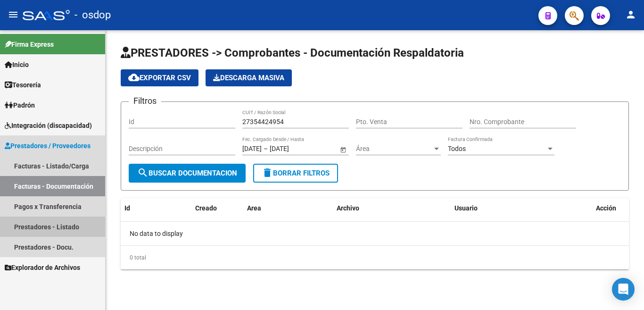
click at [55, 225] on link "Prestadores - Listado" at bounding box center [52, 226] width 105 height 20
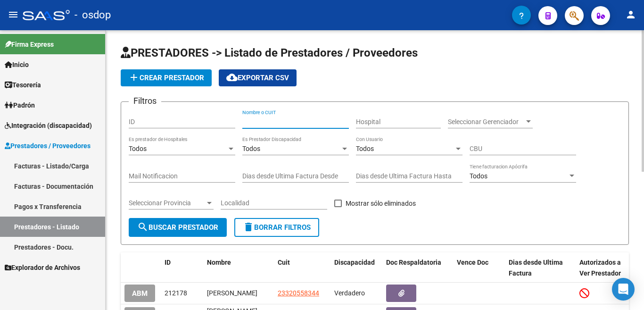
click at [270, 123] on input "Nombre o CUIT" at bounding box center [295, 122] width 106 height 8
paste input "27354424954"
type input "27354424954"
click at [194, 228] on span "search Buscar Prestador" at bounding box center [177, 227] width 81 height 8
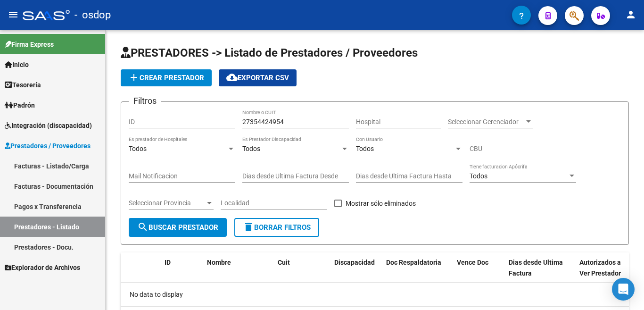
click at [70, 140] on span "Prestadores / Proveedores" at bounding box center [48, 145] width 86 height 10
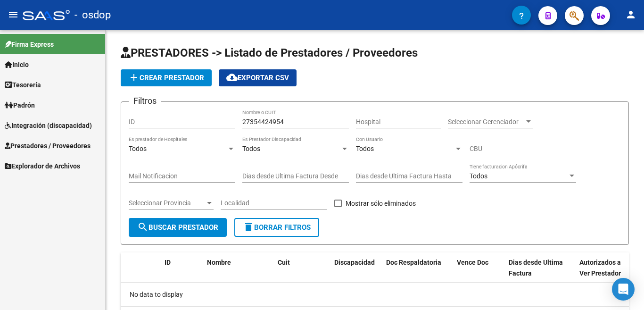
click at [48, 129] on span "Integración (discapacidad)" at bounding box center [48, 125] width 87 height 10
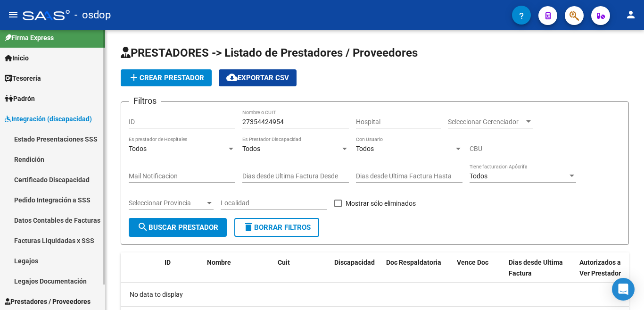
scroll to position [28, 0]
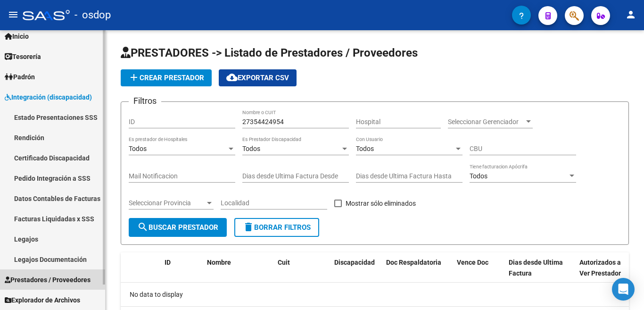
click at [79, 284] on span "Prestadores / Proveedores" at bounding box center [48, 279] width 86 height 10
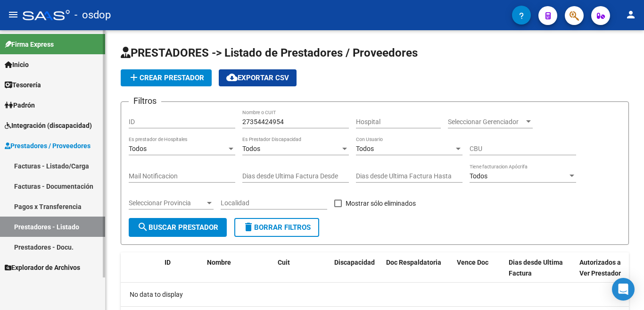
scroll to position [0, 0]
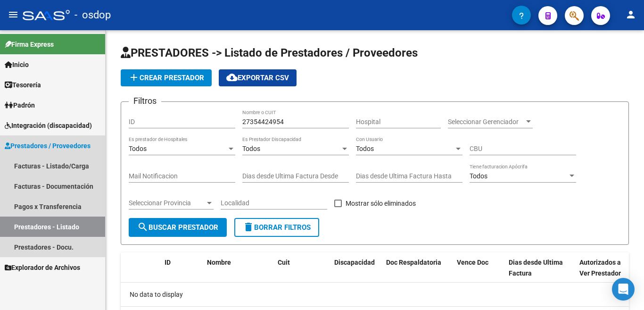
click at [76, 230] on link "Prestadores - Listado" at bounding box center [52, 226] width 105 height 20
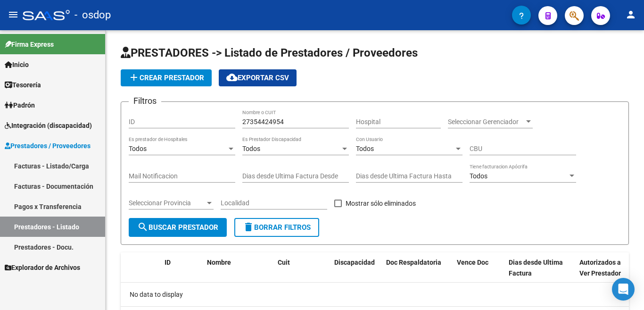
click at [64, 245] on link "Prestadores - Docu." at bounding box center [52, 247] width 105 height 20
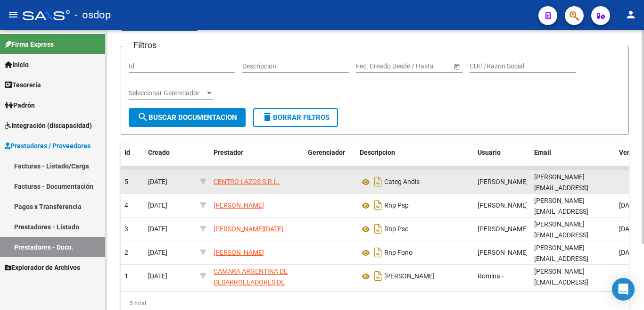
scroll to position [86, 0]
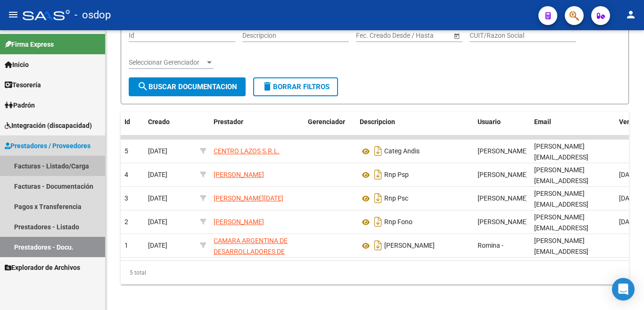
click at [68, 162] on link "Facturas - Listado/Carga" at bounding box center [52, 165] width 105 height 20
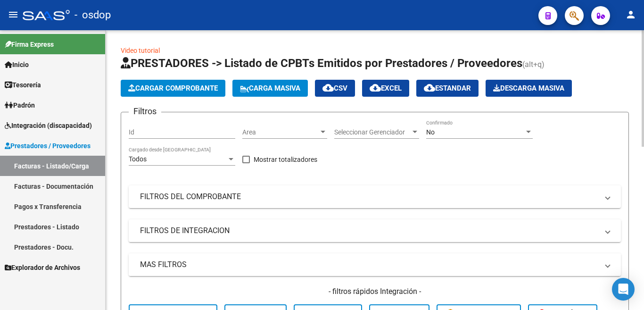
click at [180, 256] on mat-expansion-panel-header "MAS FILTROS" at bounding box center [375, 264] width 492 height 23
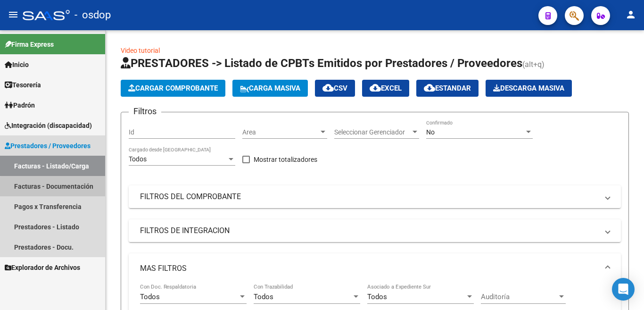
click at [72, 188] on link "Facturas - Documentación" at bounding box center [52, 186] width 105 height 20
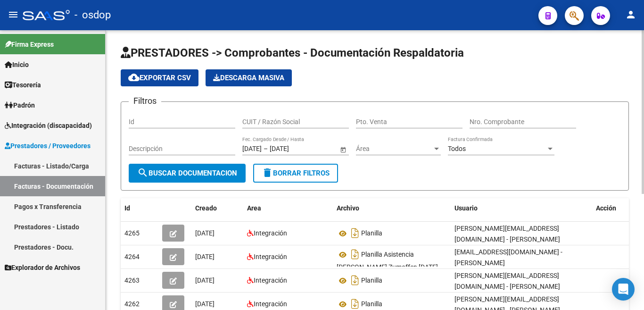
click at [259, 122] on input "CUIT / Razón Social" at bounding box center [295, 122] width 106 height 8
paste input "27354424954"
type input "27354424954"
click at [188, 170] on span "search Buscar Documentacion" at bounding box center [187, 173] width 100 height 8
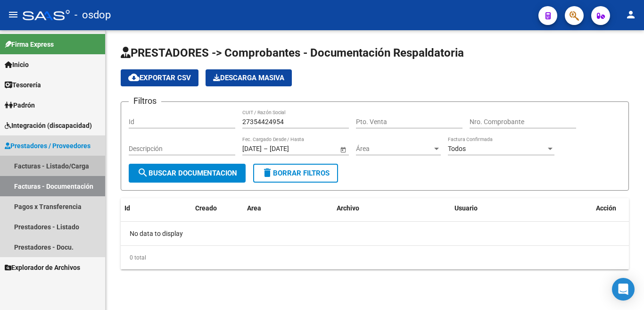
click at [66, 165] on link "Facturas - Listado/Carga" at bounding box center [52, 165] width 105 height 20
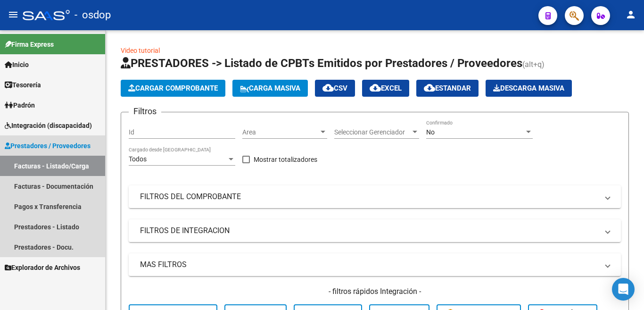
click at [72, 149] on span "Prestadores / Proveedores" at bounding box center [48, 145] width 86 height 10
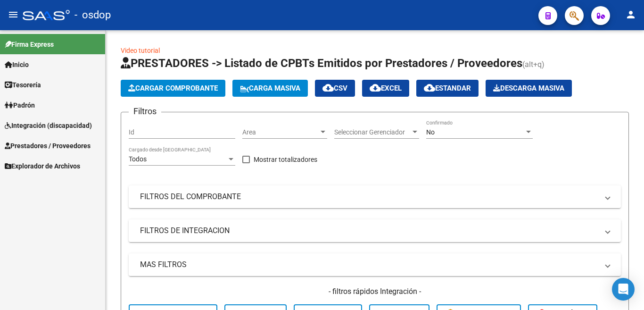
click at [73, 149] on span "Prestadores / Proveedores" at bounding box center [48, 145] width 86 height 10
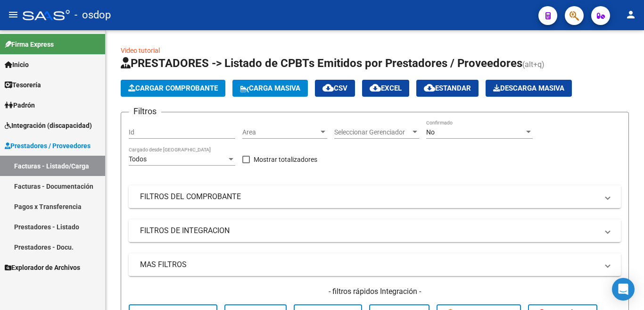
click at [72, 223] on link "Prestadores - Listado" at bounding box center [52, 226] width 105 height 20
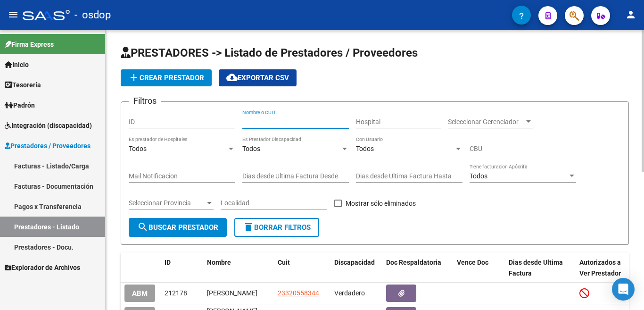
click at [259, 122] on input "Nombre o CUIT" at bounding box center [295, 122] width 106 height 8
paste input "27354424954"
type input "27354424954"
click at [183, 236] on button "search Buscar Prestador" at bounding box center [178, 227] width 98 height 19
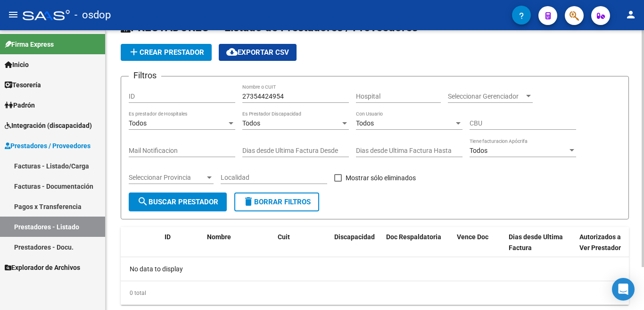
scroll to position [50, 0]
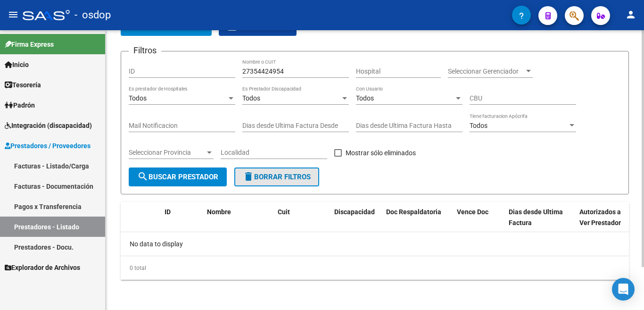
click at [272, 179] on span "delete Borrar Filtros" at bounding box center [277, 176] width 68 height 8
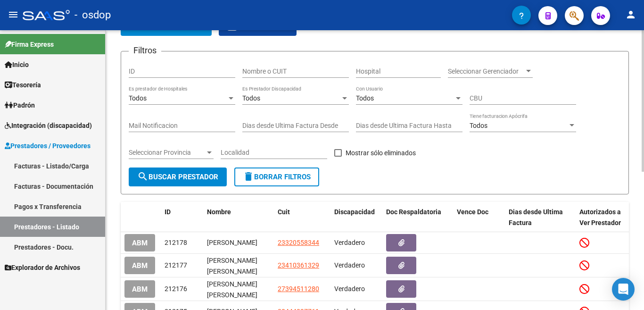
click at [272, 179] on span "delete Borrar Filtros" at bounding box center [277, 176] width 68 height 8
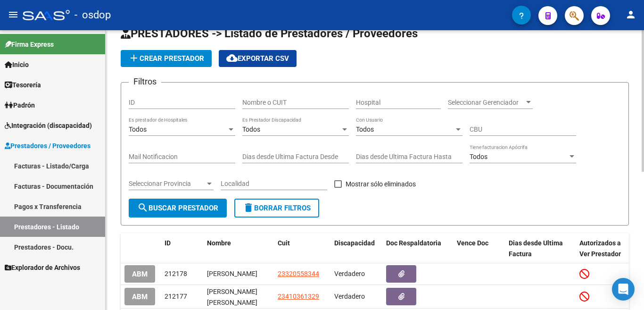
scroll to position [0, 0]
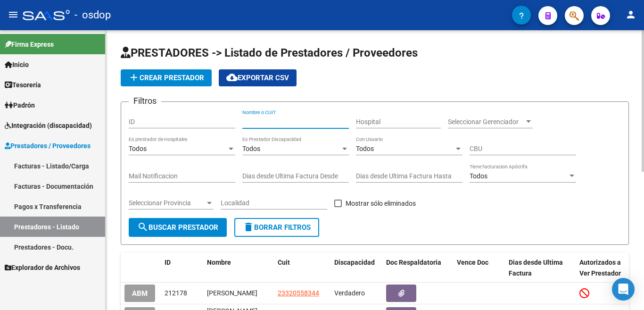
click at [261, 120] on input "Nombre o CUIT" at bounding box center [295, 122] width 106 height 8
paste input "27354424954"
type input "27354424954"
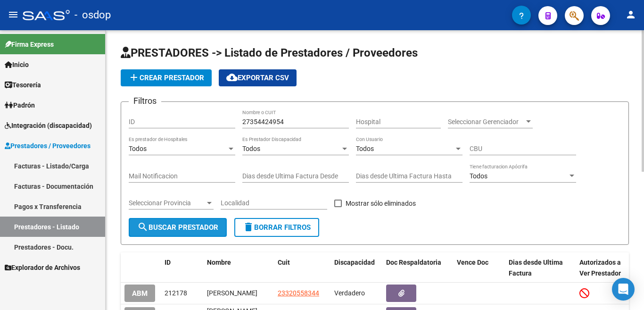
click at [175, 234] on button "search Buscar Prestador" at bounding box center [178, 227] width 98 height 19
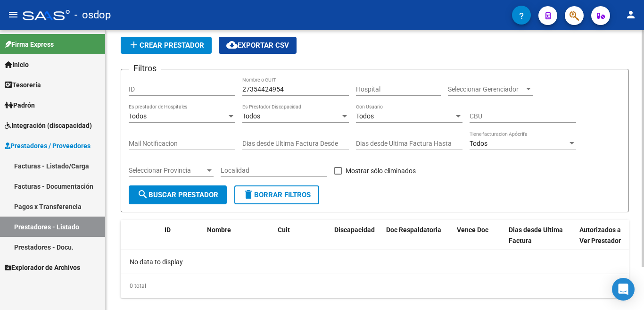
scroll to position [50, 0]
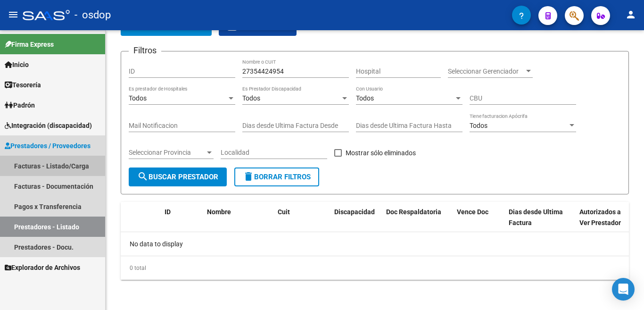
click at [77, 167] on link "Facturas - Listado/Carga" at bounding box center [52, 165] width 105 height 20
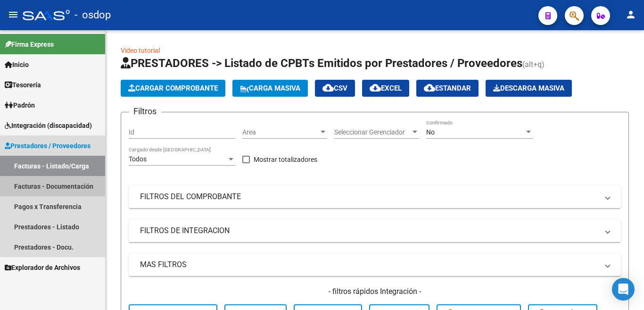
click at [67, 184] on link "Facturas - Documentación" at bounding box center [52, 186] width 105 height 20
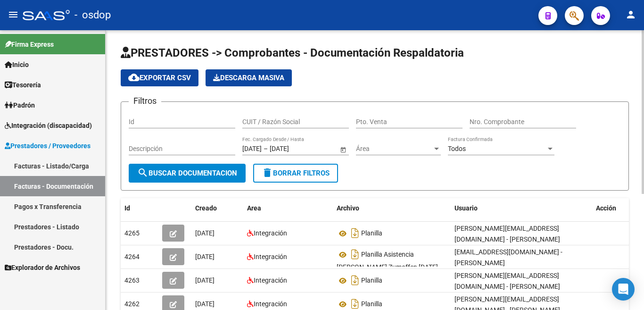
click at [265, 119] on input "CUIT / Razón Social" at bounding box center [295, 122] width 106 height 8
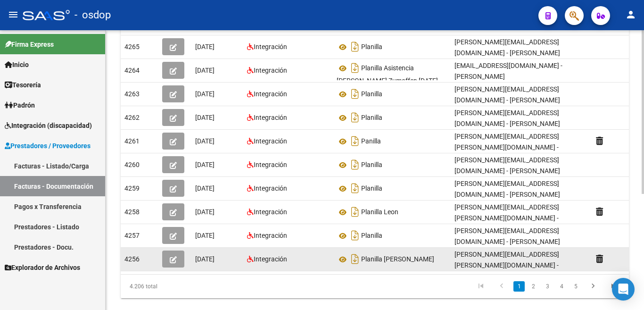
scroll to position [198, 0]
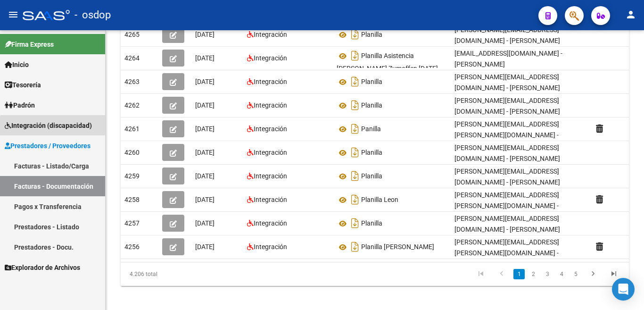
click at [69, 128] on span "Integración (discapacidad)" at bounding box center [48, 125] width 87 height 10
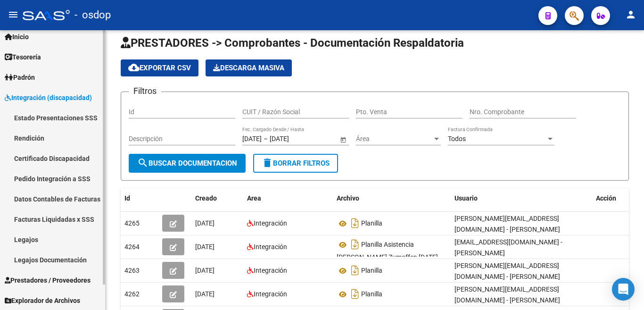
scroll to position [28, 0]
click at [74, 280] on span "Prestadores / Proveedores" at bounding box center [48, 279] width 86 height 10
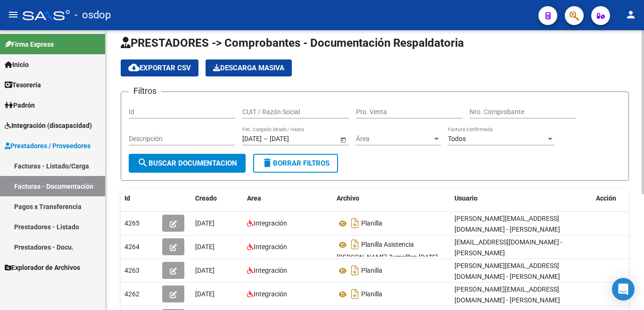
scroll to position [0, 0]
click at [62, 189] on link "Facturas - Documentación" at bounding box center [52, 186] width 105 height 20
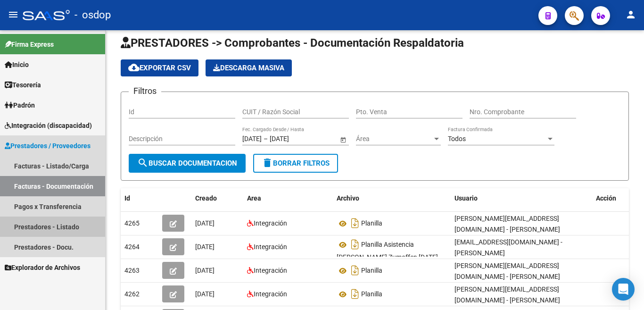
click at [65, 227] on link "Prestadores - Listado" at bounding box center [52, 226] width 105 height 20
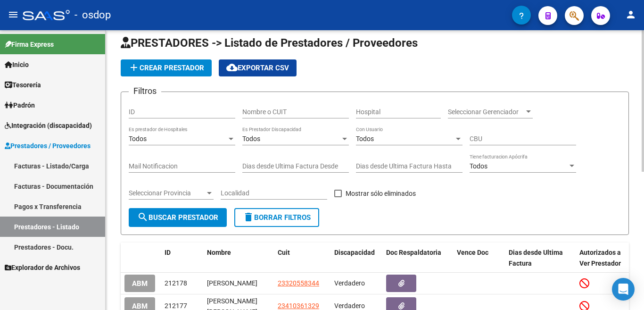
click at [268, 109] on input "Nombre o CUIT" at bounding box center [295, 112] width 106 height 8
paste input "27354424954"
type input "27354424954"
click at [204, 216] on span "search Buscar Prestador" at bounding box center [177, 217] width 81 height 8
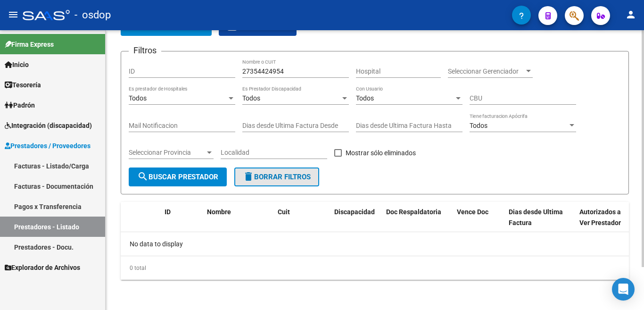
click at [276, 177] on span "delete Borrar Filtros" at bounding box center [277, 176] width 68 height 8
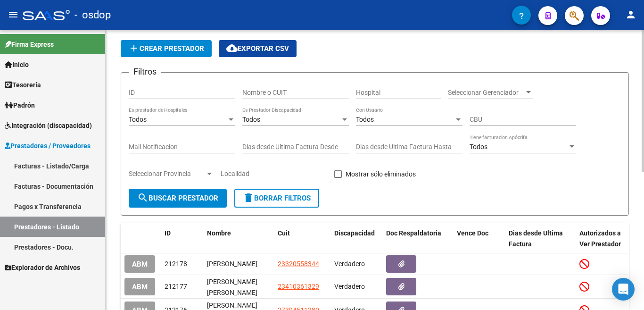
scroll to position [50, 0]
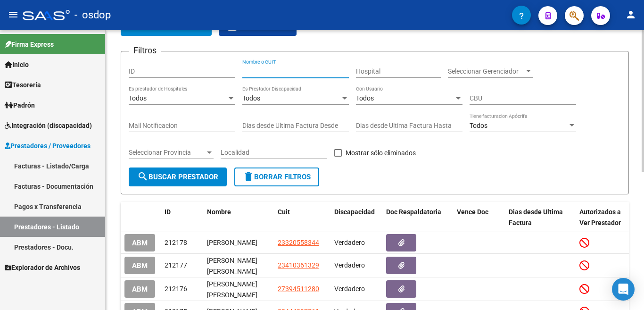
click at [281, 72] on input "Nombre o CUIT" at bounding box center [295, 71] width 106 height 8
type input "27354424954"
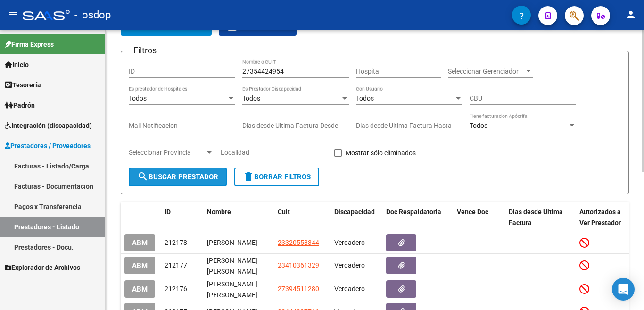
click at [205, 175] on span "search Buscar Prestador" at bounding box center [177, 176] width 81 height 8
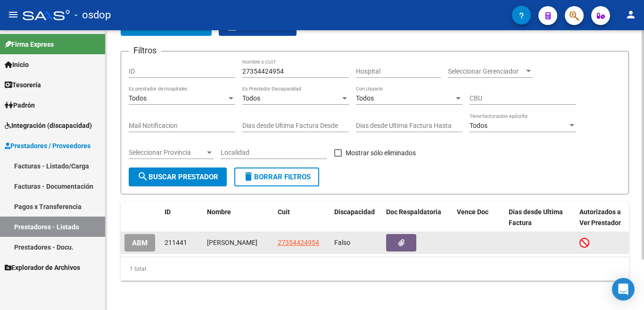
click at [140, 243] on span "ABM" at bounding box center [140, 242] width 16 height 8
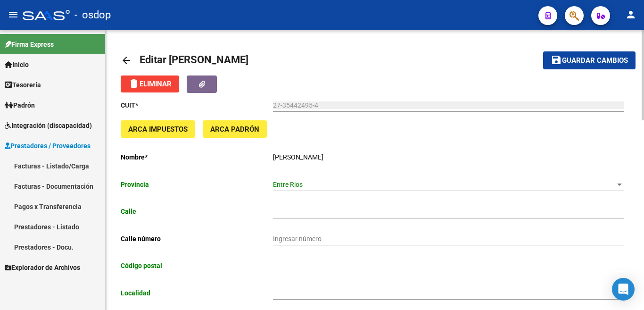
type input "SOLDADO [PERSON_NAME]"
type input "3100"
type input "PARANA"
type input "960990"
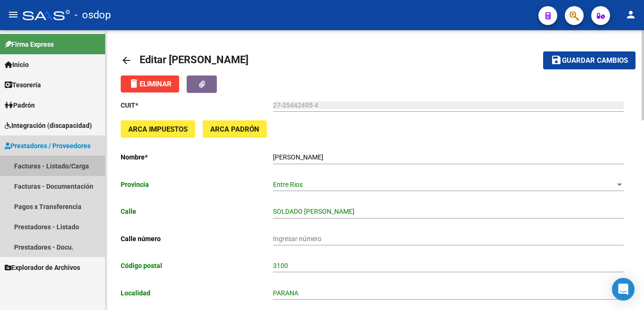
click at [73, 164] on link "Facturas - Listado/Carga" at bounding box center [52, 165] width 105 height 20
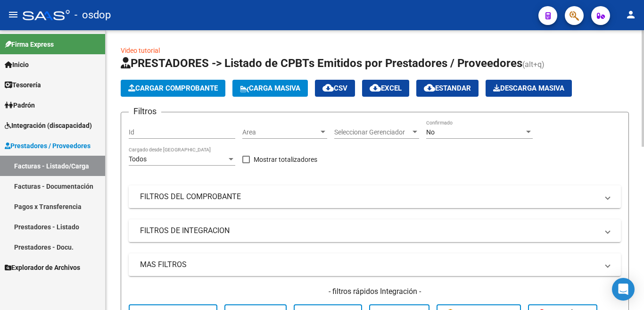
click at [239, 194] on mat-panel-title "FILTROS DEL COMPROBANTE" at bounding box center [369, 196] width 458 height 10
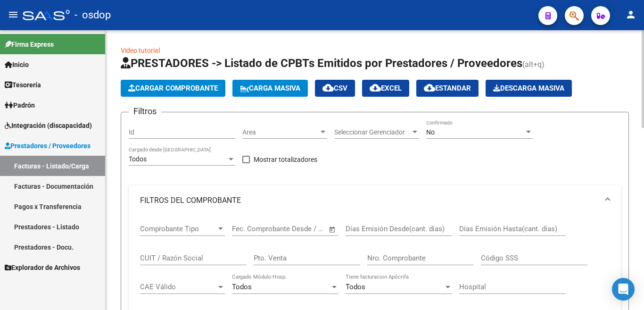
click at [168, 255] on input "CUIT / Razón Social" at bounding box center [193, 258] width 106 height 8
paste input "27354424954"
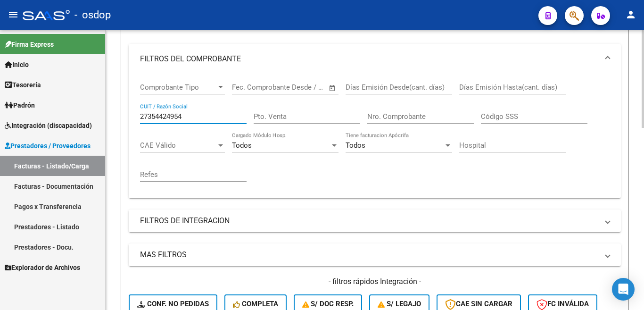
scroll to position [283, 0]
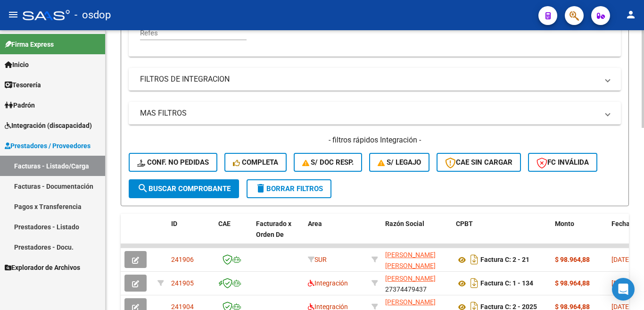
type input "27354424954"
click at [177, 192] on span "search Buscar Comprobante" at bounding box center [183, 188] width 93 height 8
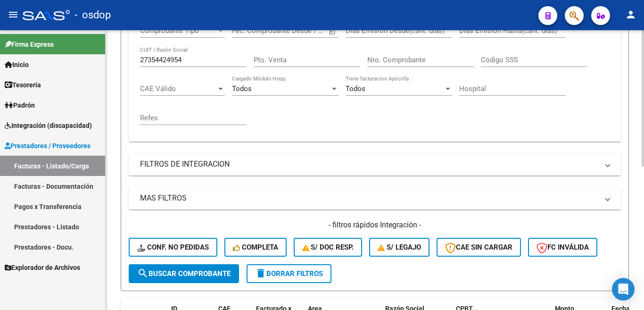
scroll to position [141, 0]
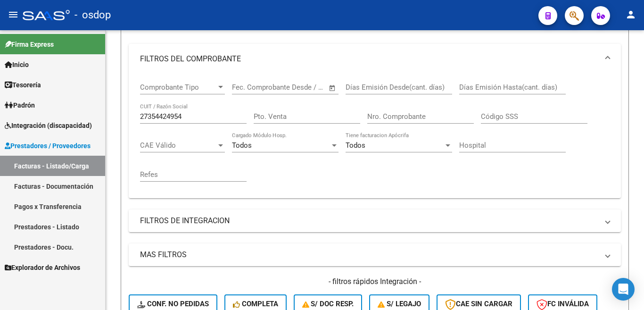
click at [73, 182] on link "Facturas - Documentación" at bounding box center [52, 186] width 105 height 20
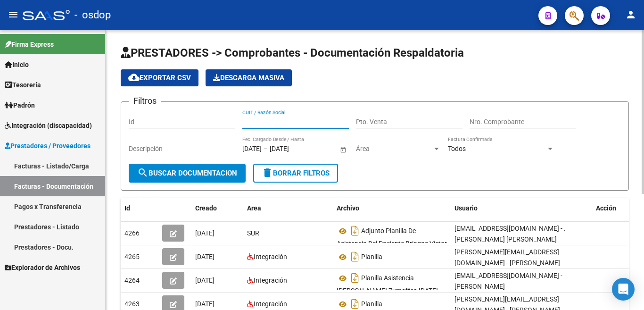
click at [282, 122] on input "CUIT / Razón Social" at bounding box center [295, 122] width 106 height 8
type input "27354424954"
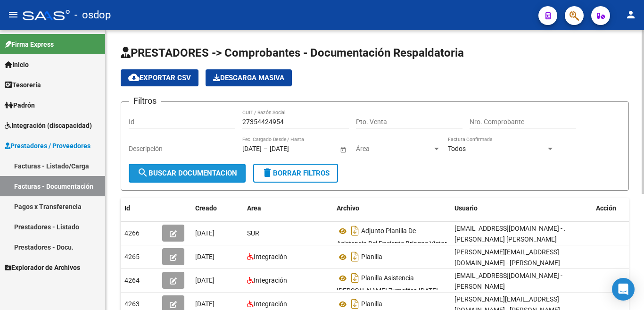
click at [209, 178] on button "search Buscar Documentacion" at bounding box center [187, 173] width 117 height 19
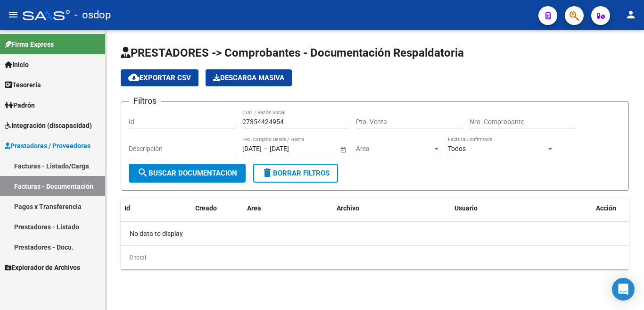
click at [62, 162] on link "Facturas - Listado/Carga" at bounding box center [52, 165] width 105 height 20
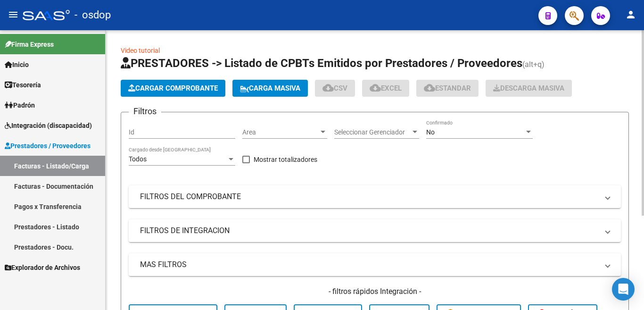
click at [161, 85] on span "Cargar Comprobante" at bounding box center [173, 88] width 90 height 8
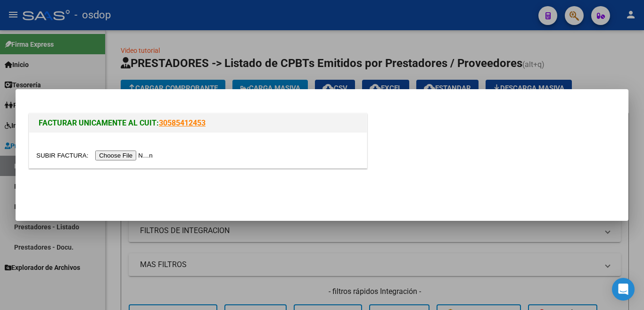
click at [147, 156] on input "file" at bounding box center [95, 155] width 119 height 10
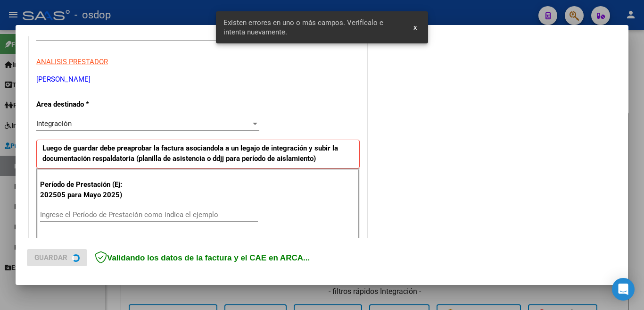
scroll to position [210, 0]
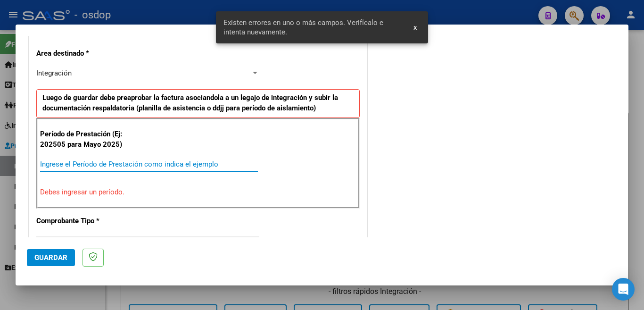
click at [107, 164] on input "Ingrese el Período de Prestación como indica el ejemplo" at bounding box center [149, 164] width 218 height 8
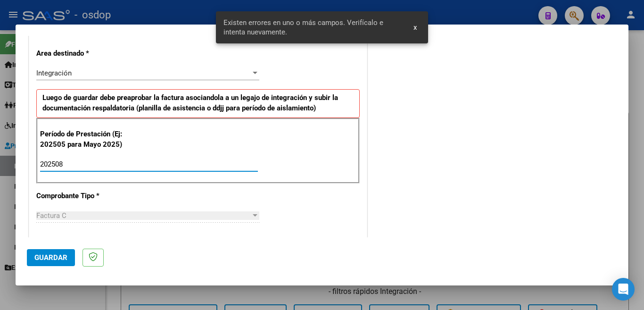
type input "202508"
click at [57, 262] on button "Guardar" at bounding box center [51, 257] width 48 height 17
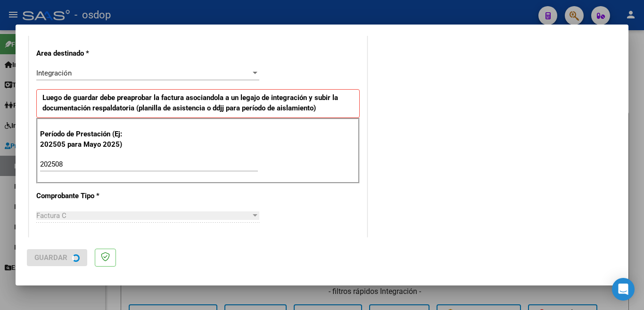
scroll to position [0, 0]
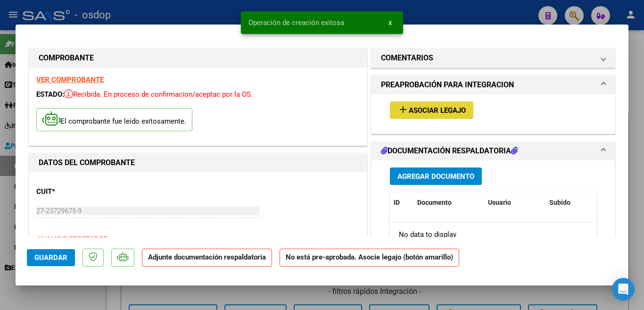
click at [441, 107] on span "Asociar Legajo" at bounding box center [437, 110] width 57 height 8
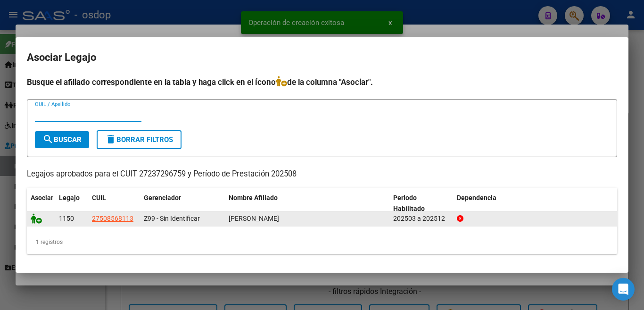
click at [38, 217] on icon at bounding box center [36, 218] width 11 height 10
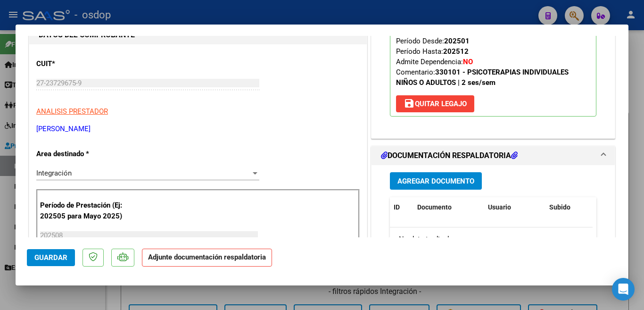
scroll to position [141, 0]
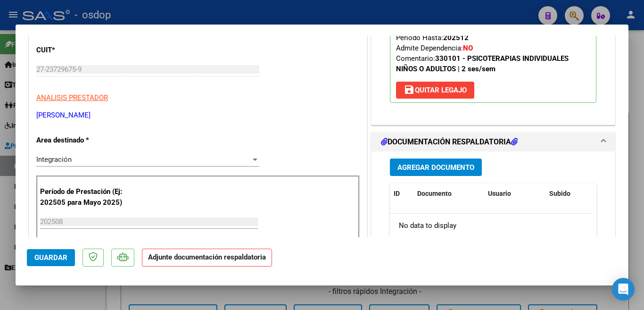
click at [460, 163] on span "Agregar Documento" at bounding box center [435, 167] width 77 height 8
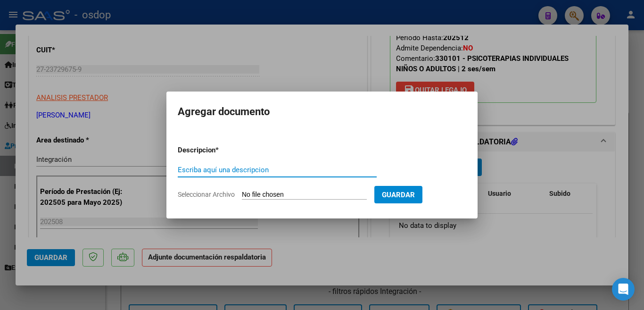
click at [278, 173] on input "Escriba aquí una descripcion" at bounding box center [277, 169] width 199 height 8
type input "planilla"
click at [310, 190] on input "Seleccionar Archivo" at bounding box center [304, 194] width 125 height 9
type input "C:\fakepath\asistencia agosto 2025.pdf"
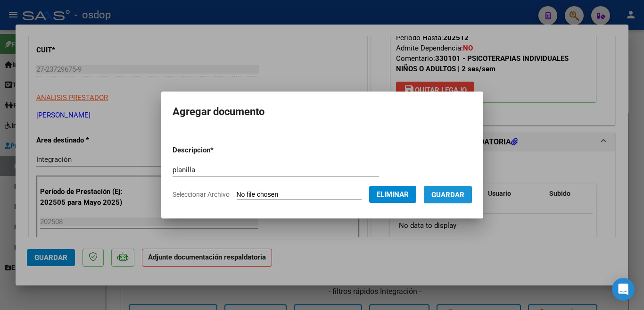
click at [451, 197] on span "Guardar" at bounding box center [447, 194] width 33 height 8
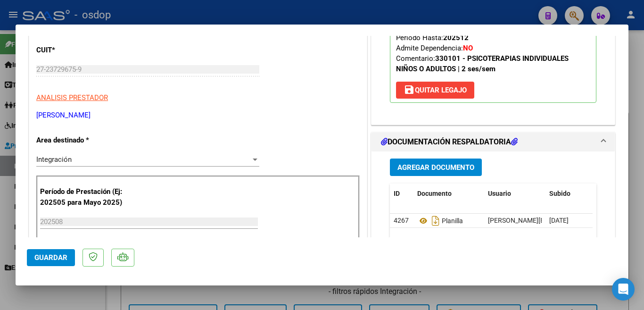
click at [0, 217] on div at bounding box center [322, 155] width 644 height 310
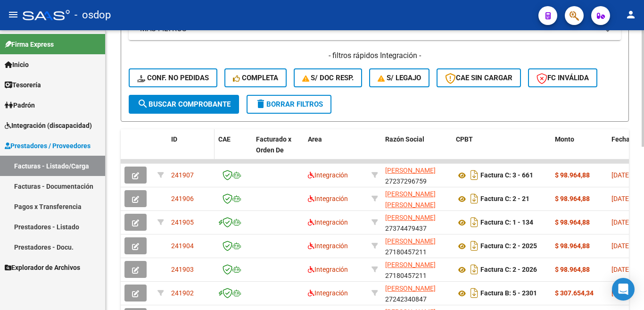
scroll to position [188, 0]
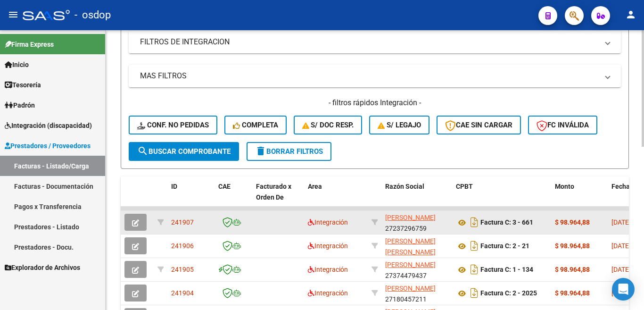
click at [180, 221] on span "241907" at bounding box center [182, 222] width 23 height 8
copy span "241907"
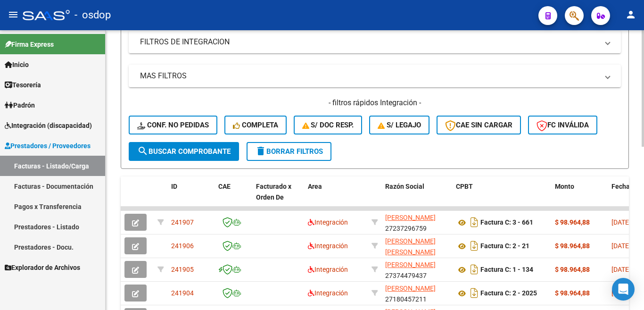
scroll to position [0, 0]
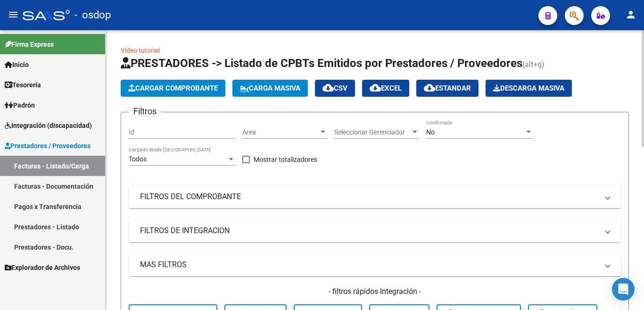
click at [180, 90] on span "Cargar Comprobante" at bounding box center [173, 88] width 90 height 8
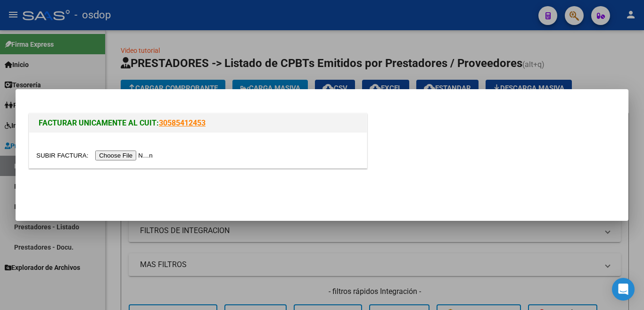
click at [131, 155] on input "file" at bounding box center [95, 155] width 119 height 10
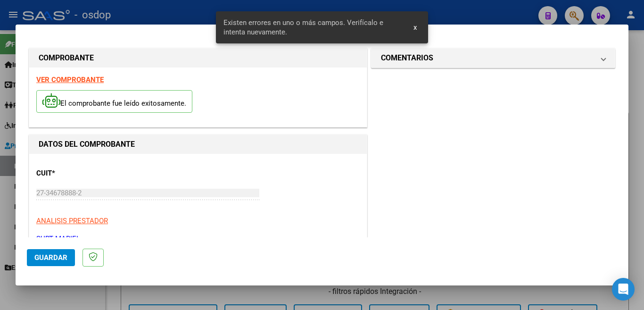
scroll to position [228, 0]
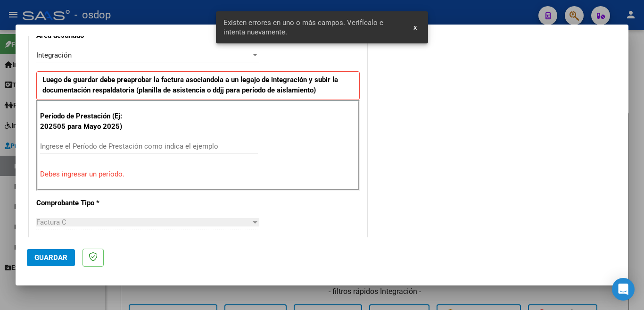
click at [154, 145] on input "Ingrese el Período de Prestación como indica el ejemplo" at bounding box center [149, 146] width 218 height 8
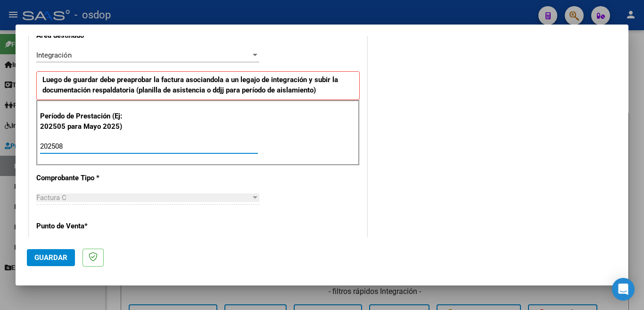
type input "202508"
click at [58, 256] on span "Guardar" at bounding box center [50, 257] width 33 height 8
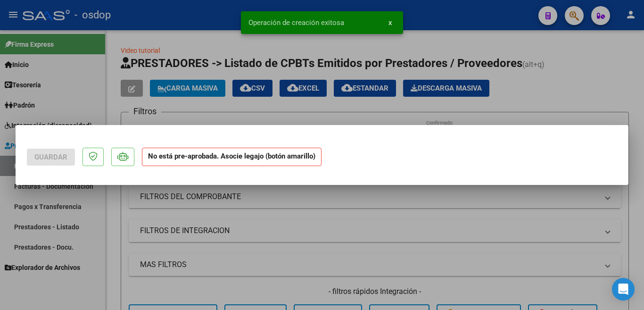
scroll to position [0, 0]
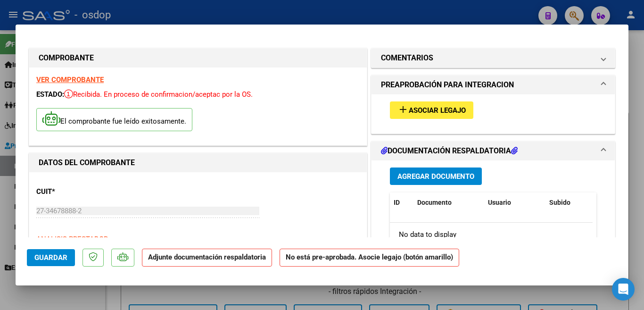
click at [436, 175] on span "Agregar Documento" at bounding box center [435, 176] width 77 height 8
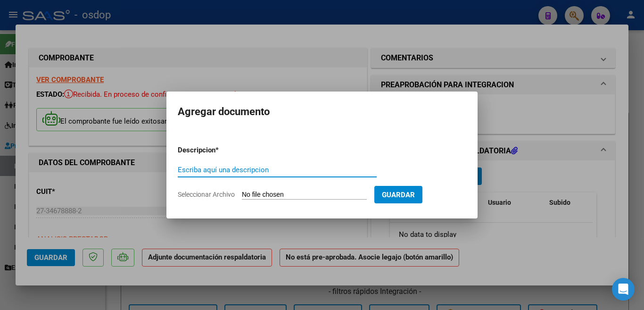
click at [317, 169] on input "Escriba aquí una descripcion" at bounding box center [277, 169] width 199 height 8
type input "planilla"
click at [323, 192] on input "Seleccionar Archivo" at bounding box center [304, 194] width 125 height 9
type input "C:\fakepath\jazagosto.pdf"
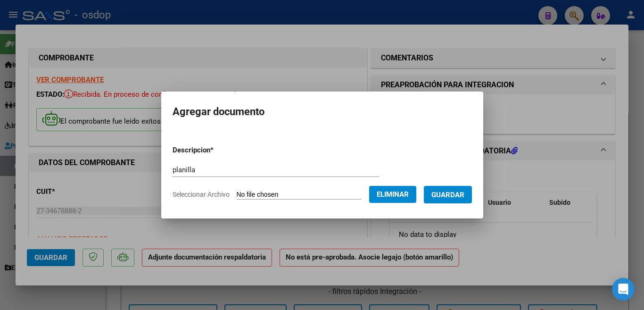
click at [451, 194] on span "Guardar" at bounding box center [447, 194] width 33 height 8
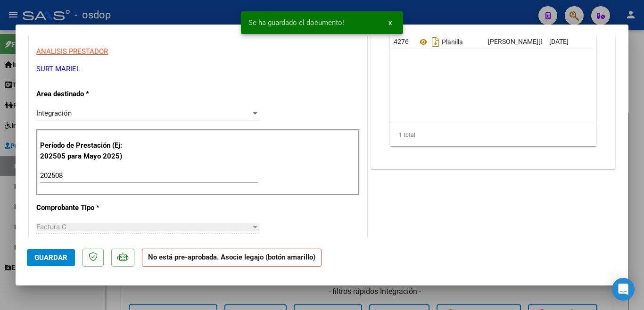
scroll to position [283, 0]
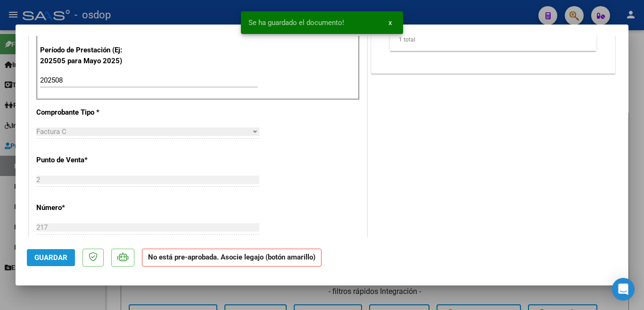
click at [48, 262] on button "Guardar" at bounding box center [51, 257] width 48 height 17
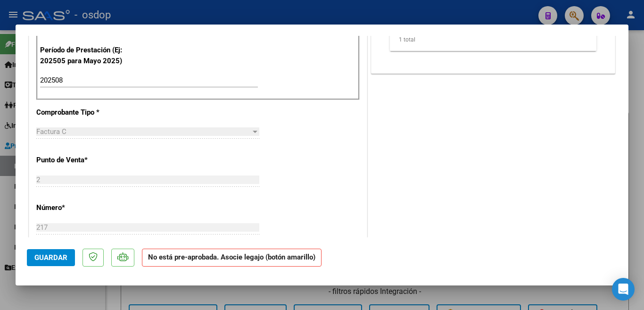
click at [0, 230] on div at bounding box center [322, 155] width 644 height 310
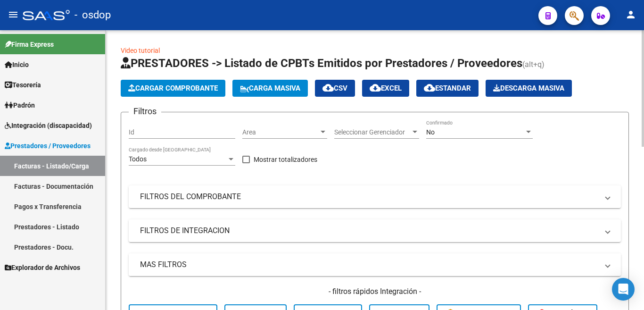
scroll to position [330, 0]
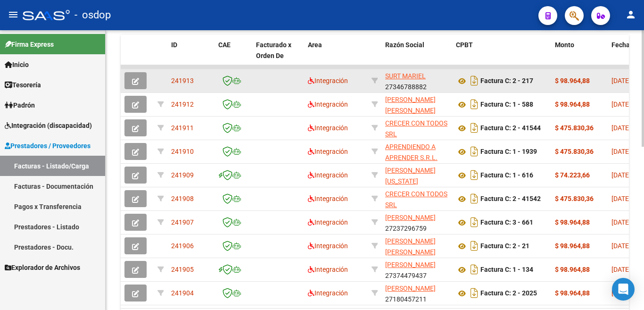
click at [178, 77] on span "241913" at bounding box center [182, 81] width 23 height 8
copy span "241913"
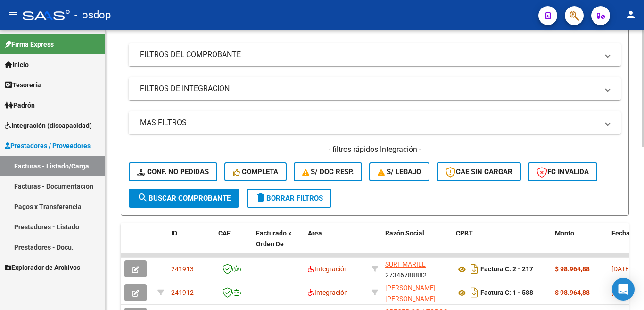
scroll to position [0, 0]
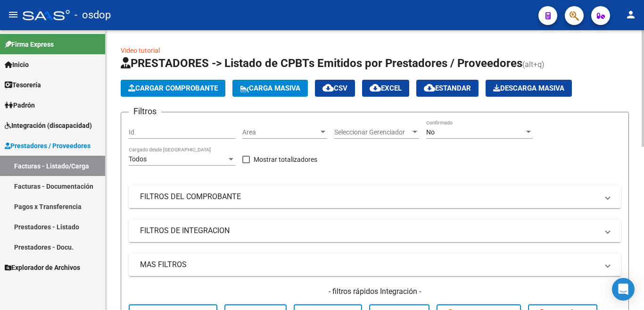
click at [179, 93] on button "Cargar Comprobante" at bounding box center [173, 88] width 105 height 17
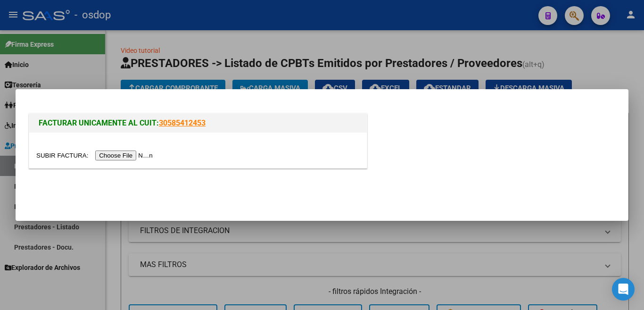
click at [139, 155] on input "file" at bounding box center [95, 155] width 119 height 10
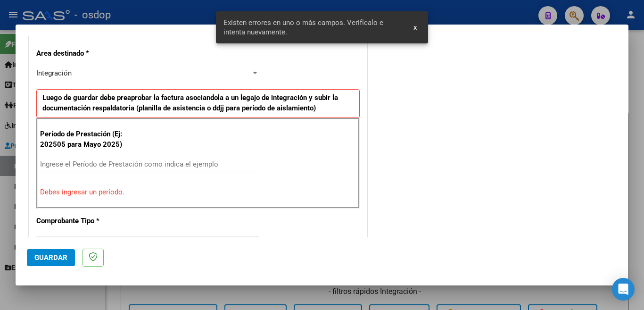
scroll to position [257, 0]
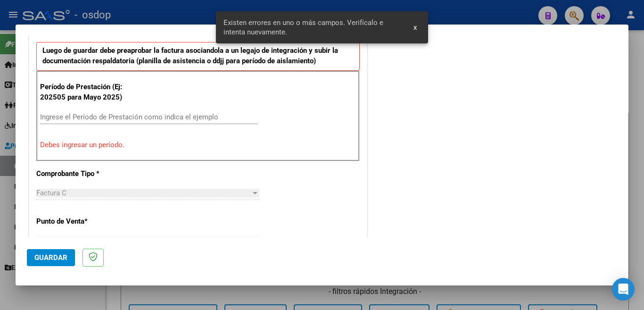
click at [155, 120] on input "Ingrese el Período de Prestación como indica el ejemplo" at bounding box center [149, 117] width 218 height 8
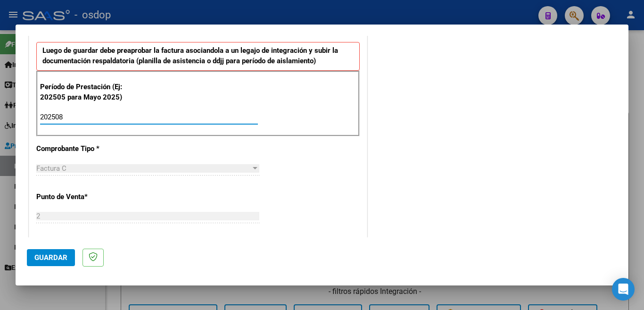
type input "202508"
click at [61, 256] on span "Guardar" at bounding box center [50, 257] width 33 height 8
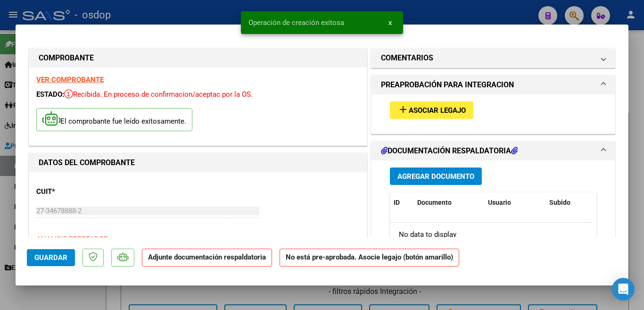
scroll to position [94, 0]
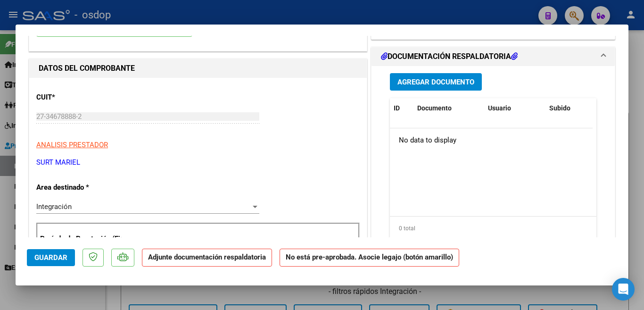
click at [456, 81] on span "Agregar Documento" at bounding box center [435, 82] width 77 height 8
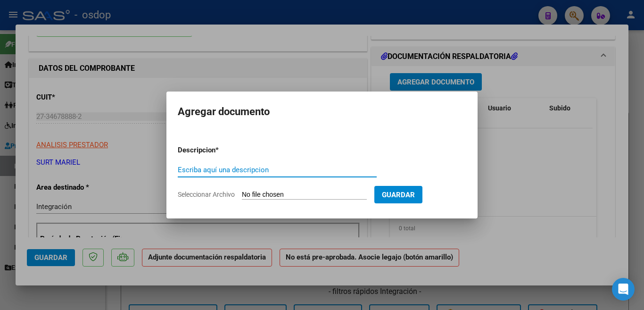
click at [245, 170] on input "Escriba aquí una descripcion" at bounding box center [277, 169] width 199 height 8
type input "planilla"
click at [269, 194] on input "Seleccionar Archivo" at bounding box center [304, 194] width 125 height 9
type input "C:\fakepath\leoagosto.pdf"
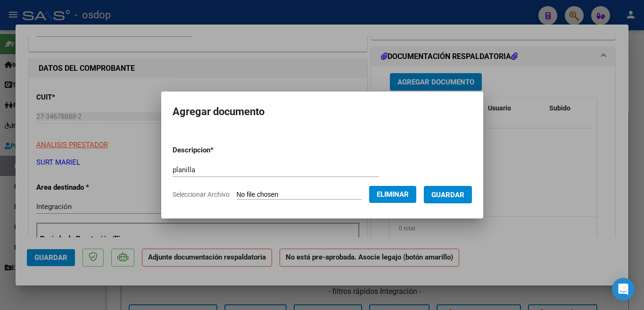
click at [447, 195] on span "Guardar" at bounding box center [447, 194] width 33 height 8
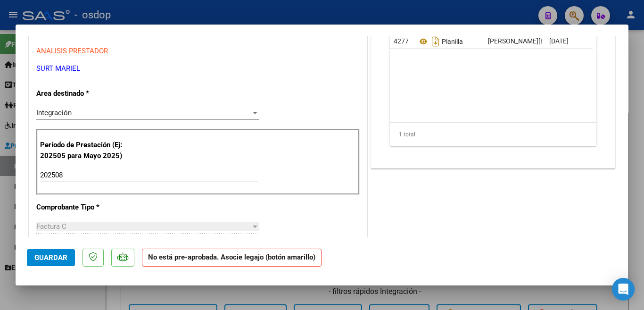
scroll to position [283, 0]
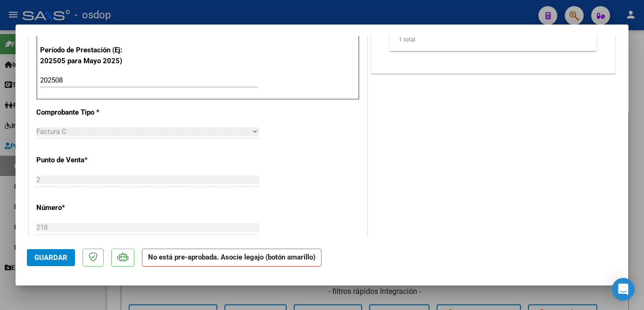
click at [60, 257] on span "Guardar" at bounding box center [50, 257] width 33 height 8
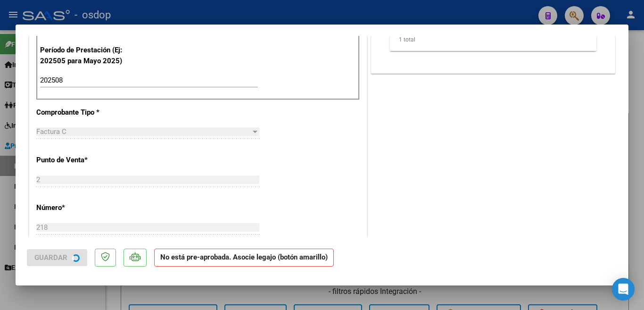
click at [0, 195] on div at bounding box center [322, 155] width 644 height 310
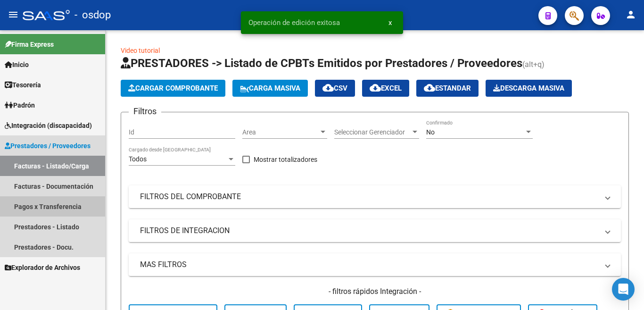
click at [0, 216] on link "Pagos x Transferencia" at bounding box center [52, 206] width 105 height 20
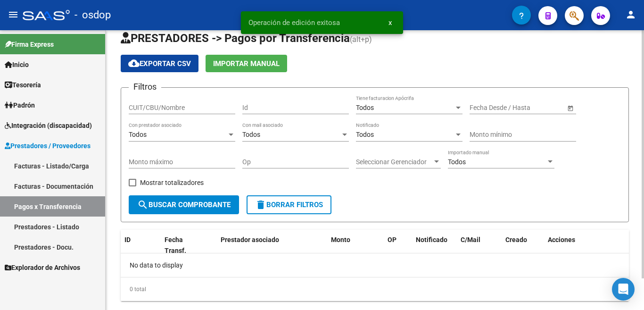
scroll to position [36, 0]
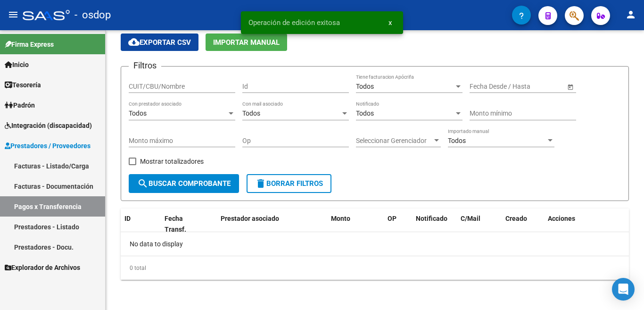
click at [42, 143] on span "Prestadores / Proveedores" at bounding box center [48, 145] width 86 height 10
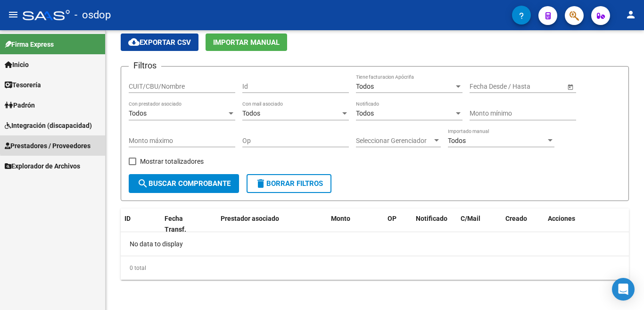
click at [82, 142] on span "Prestadores / Proveedores" at bounding box center [48, 145] width 86 height 10
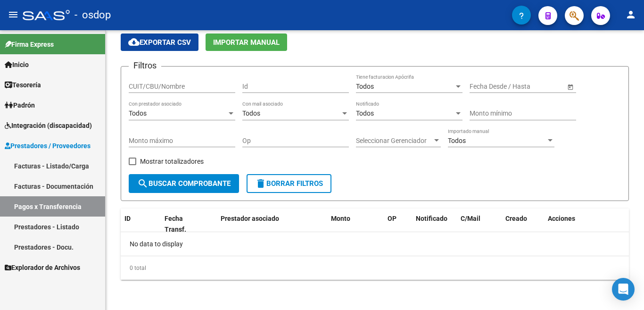
click at [65, 224] on link "Prestadores - Listado" at bounding box center [52, 226] width 105 height 20
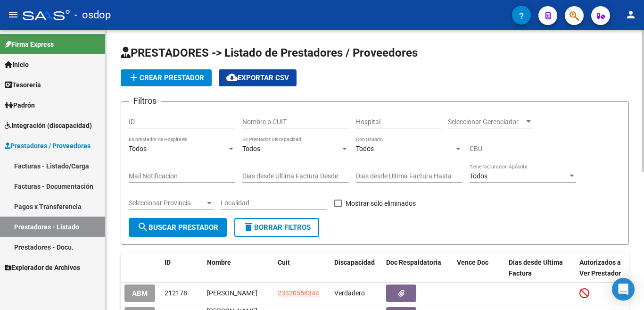
scroll to position [188, 0]
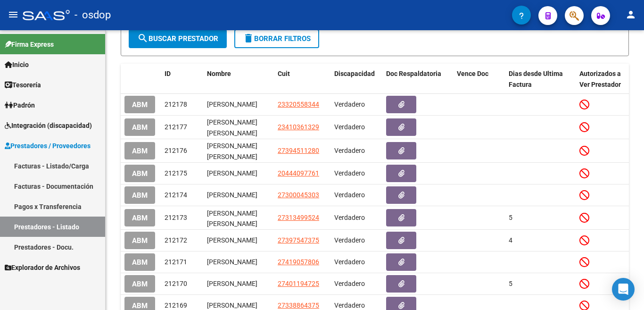
click at [49, 167] on link "Facturas - Listado/Carga" at bounding box center [52, 165] width 105 height 20
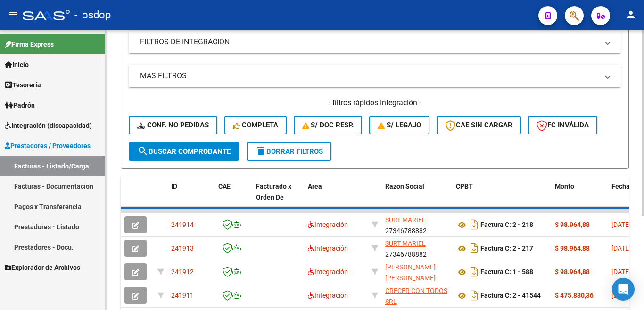
scroll to position [188, 0]
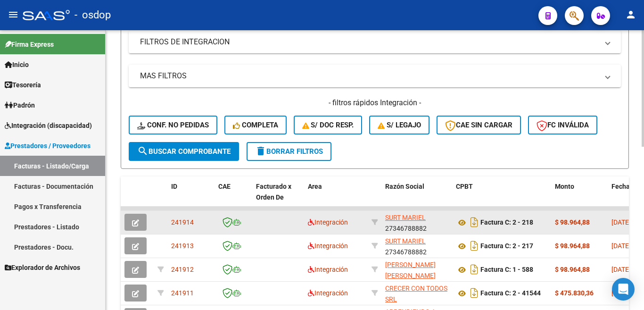
click at [179, 222] on span "241914" at bounding box center [182, 222] width 23 height 8
copy span "241914"
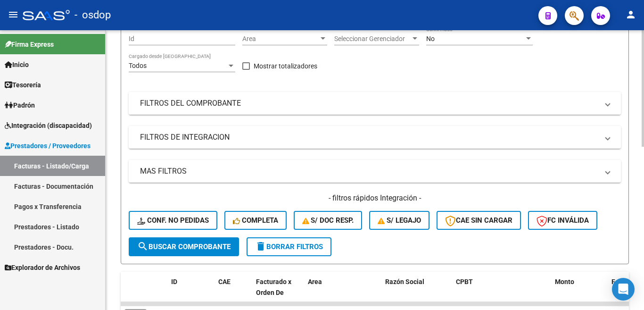
scroll to position [0, 0]
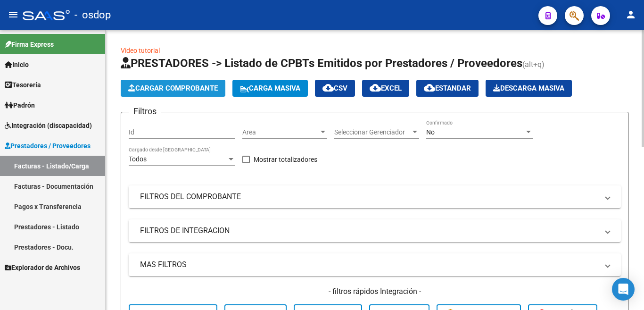
click at [179, 90] on span "Cargar Comprobante" at bounding box center [173, 88] width 90 height 8
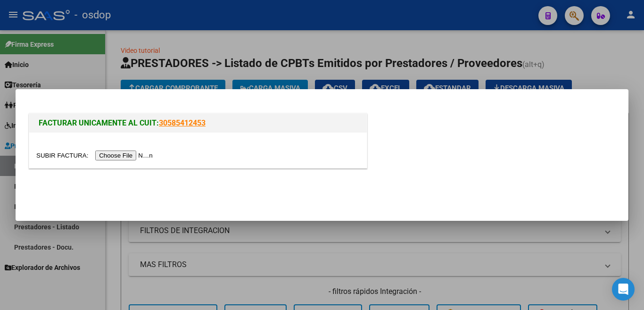
click at [145, 153] on input "file" at bounding box center [95, 155] width 119 height 10
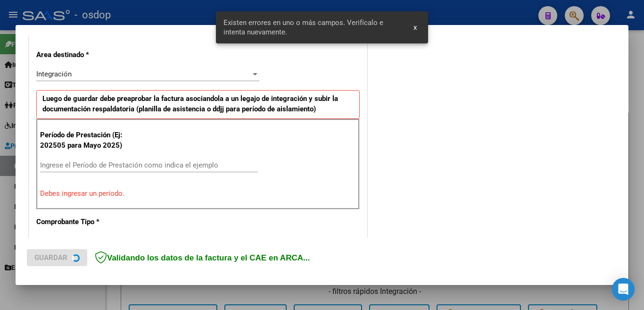
scroll to position [210, 0]
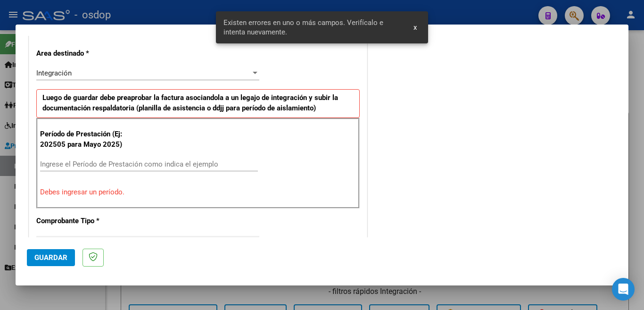
click at [115, 165] on input "Ingrese el Período de Prestación como indica el ejemplo" at bounding box center [149, 164] width 218 height 8
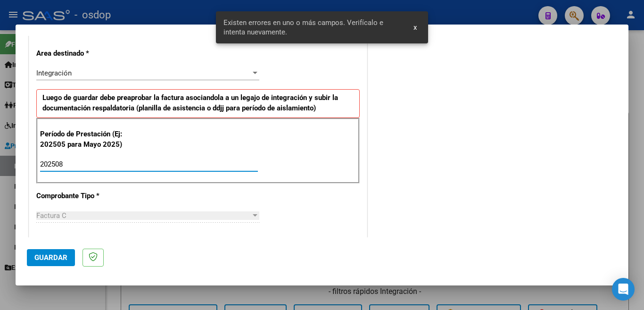
type input "202508"
click at [41, 255] on span "Guardar" at bounding box center [50, 257] width 33 height 8
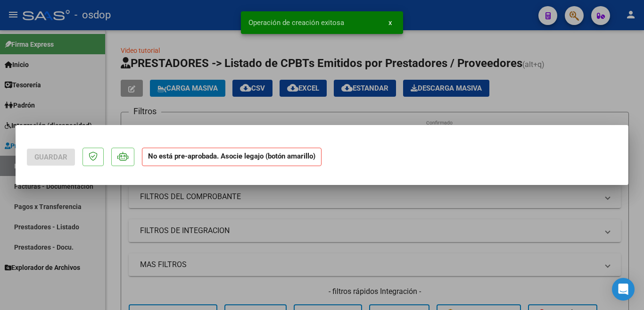
scroll to position [0, 0]
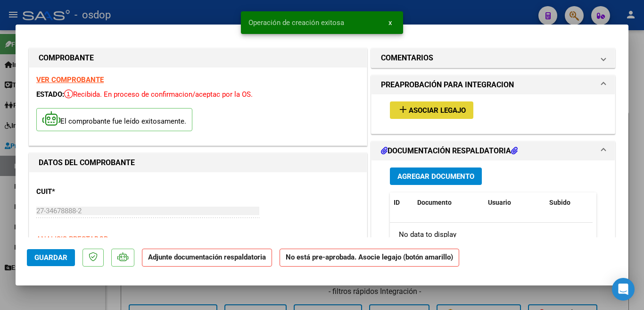
click at [459, 111] on span "Asociar Legajo" at bounding box center [437, 110] width 57 height 8
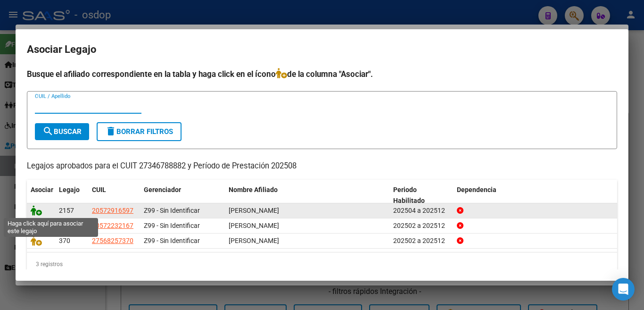
click at [36, 212] on icon at bounding box center [36, 210] width 11 height 10
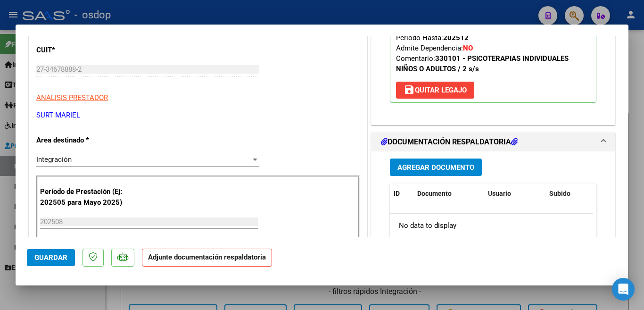
scroll to position [188, 0]
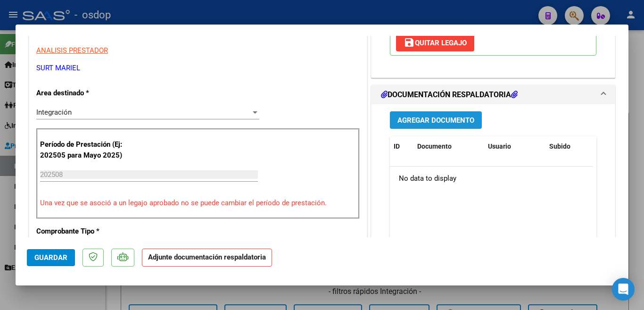
click at [422, 119] on span "Agregar Documento" at bounding box center [435, 120] width 77 height 8
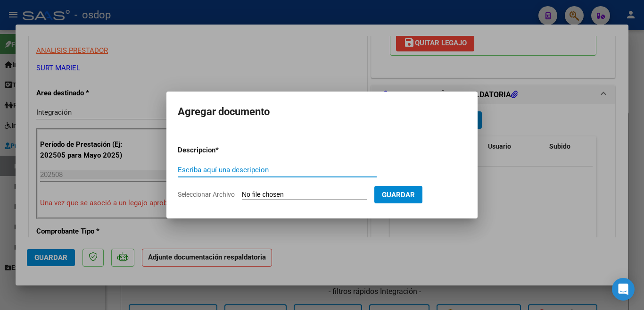
click at [218, 171] on input "Escriba aquí una descripcion" at bounding box center [277, 169] width 199 height 8
type input "planilla"
click at [262, 193] on input "Seleccionar Archivo" at bounding box center [304, 194] width 125 height 9
type input "C:\fakepath\maxiagosto.pdf"
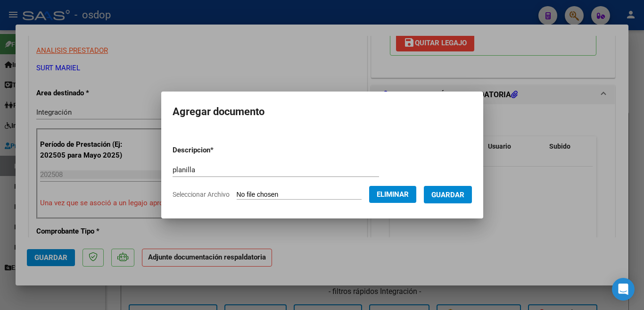
click at [449, 203] on button "Guardar" at bounding box center [448, 194] width 48 height 17
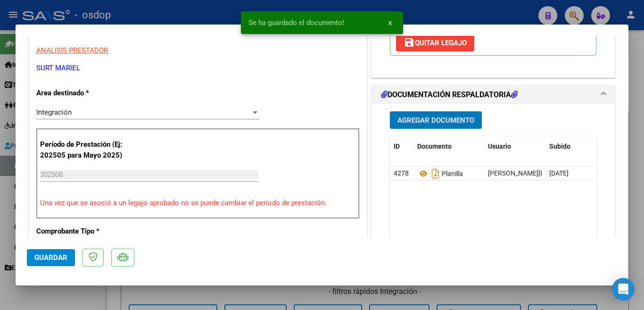
click at [40, 261] on span "Guardar" at bounding box center [50, 257] width 33 height 8
click at [0, 233] on div at bounding box center [322, 155] width 644 height 310
click at [0, 233] on link "Prestadores - Listado" at bounding box center [52, 226] width 105 height 20
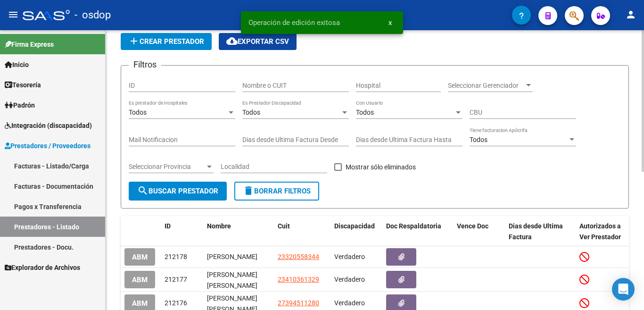
scroll to position [47, 0]
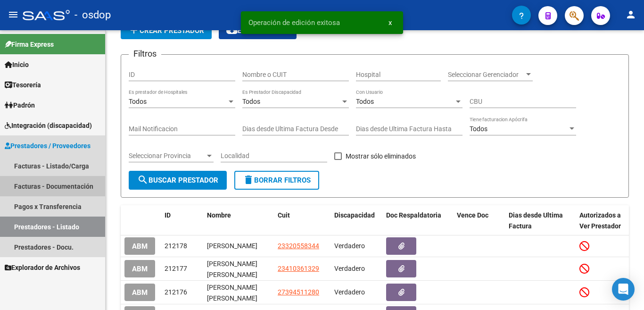
click at [49, 190] on link "Facturas - Documentación" at bounding box center [52, 186] width 105 height 20
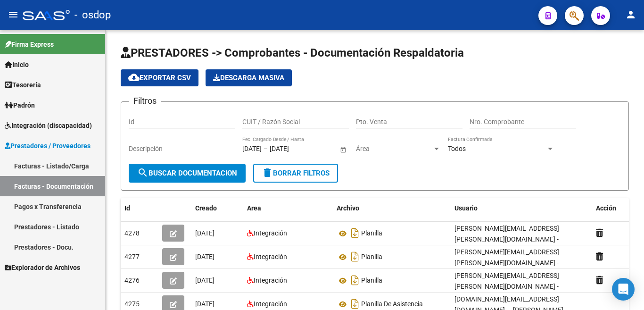
click at [70, 167] on link "Facturas - Listado/Carga" at bounding box center [52, 165] width 105 height 20
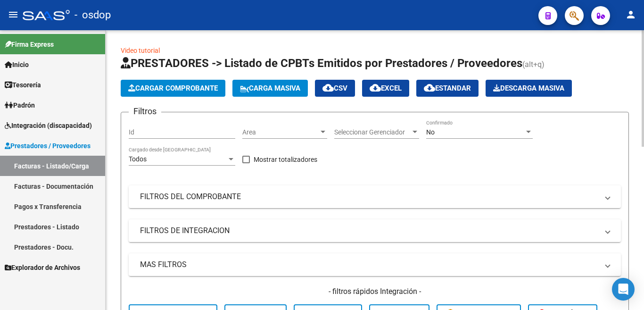
scroll to position [236, 0]
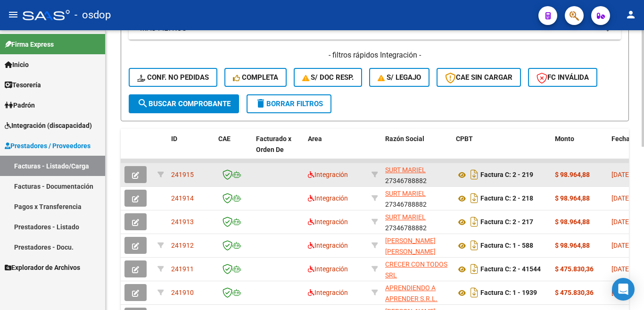
click at [182, 174] on span "241915" at bounding box center [182, 175] width 23 height 8
copy span "241915"
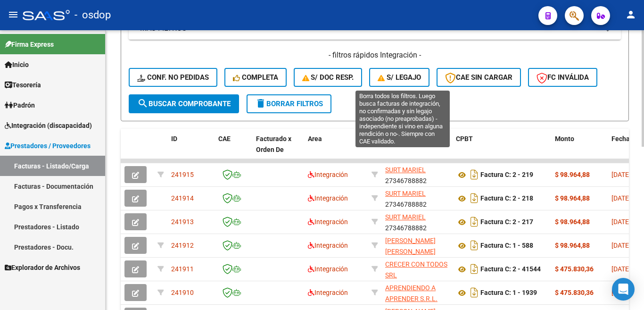
click at [391, 77] on span "S/ legajo" at bounding box center [398, 77] width 43 height 8
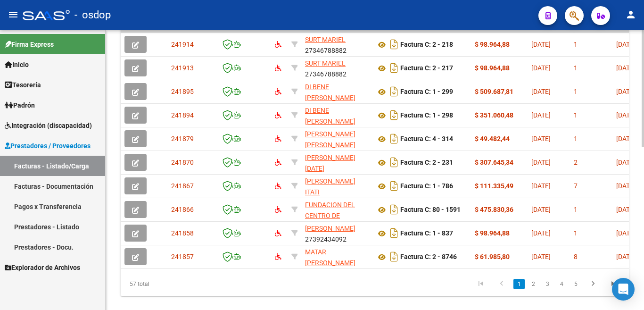
scroll to position [283, 0]
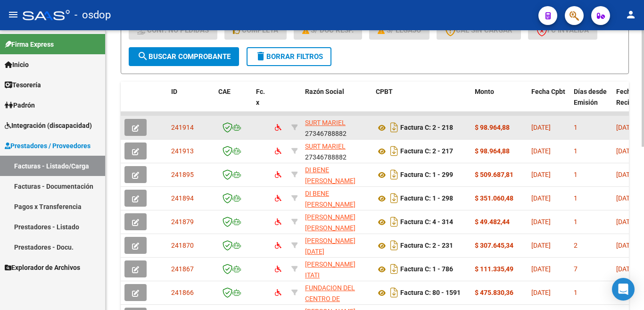
click at [139, 125] on button "button" at bounding box center [135, 127] width 22 height 17
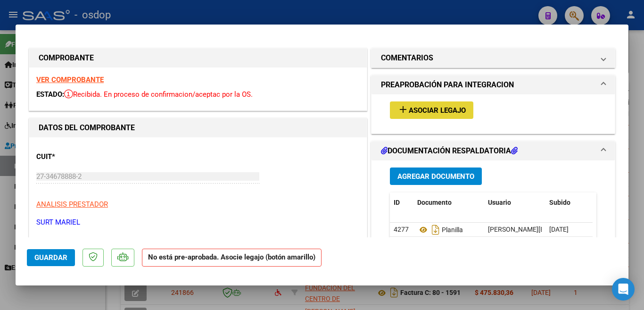
click at [456, 112] on span "Asociar Legajo" at bounding box center [437, 110] width 57 height 8
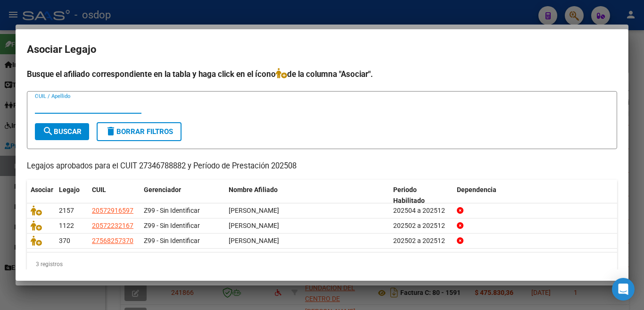
click at [316, 9] on div at bounding box center [322, 155] width 644 height 310
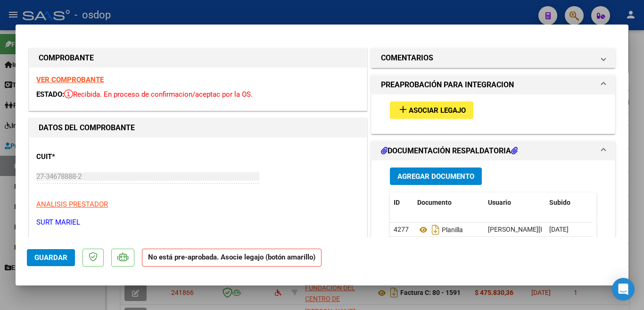
click at [0, 197] on div at bounding box center [322, 155] width 644 height 310
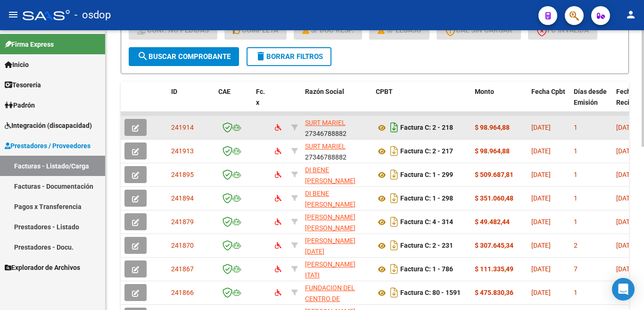
scroll to position [189, 0]
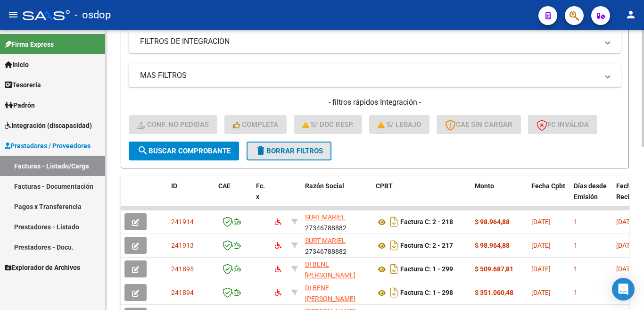
click at [281, 157] on button "delete Borrar Filtros" at bounding box center [288, 150] width 85 height 19
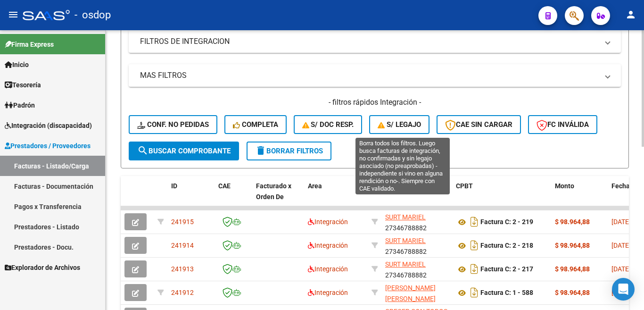
click at [408, 125] on span "S/ legajo" at bounding box center [398, 124] width 43 height 8
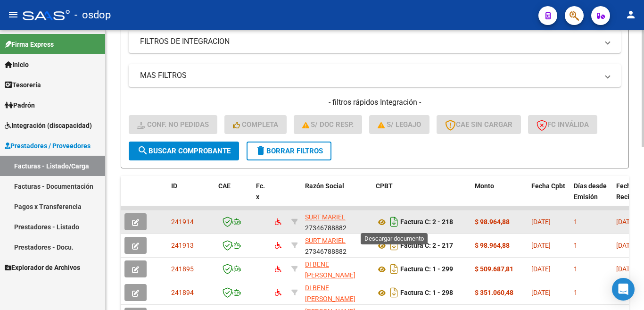
click at [393, 219] on icon "Descargar documento" at bounding box center [394, 221] width 12 height 15
click at [133, 221] on icon "button" at bounding box center [135, 222] width 7 height 7
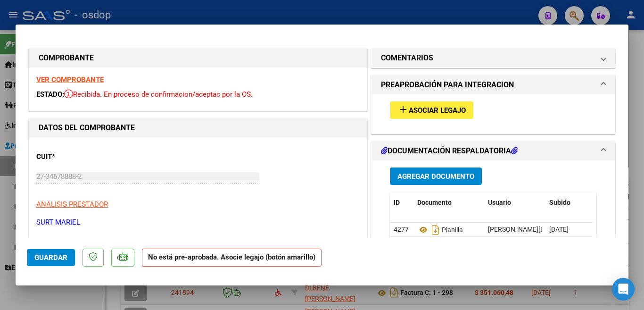
click at [418, 112] on span "Asociar Legajo" at bounding box center [437, 110] width 57 height 8
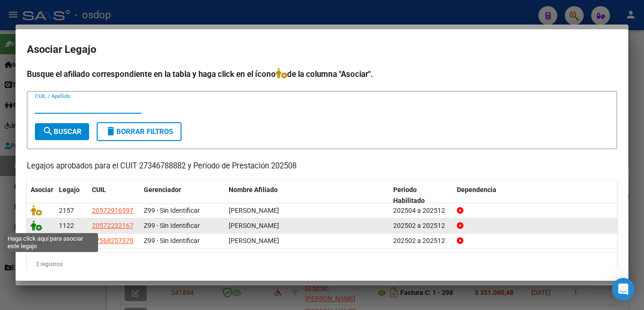
click at [33, 224] on icon at bounding box center [36, 225] width 11 height 10
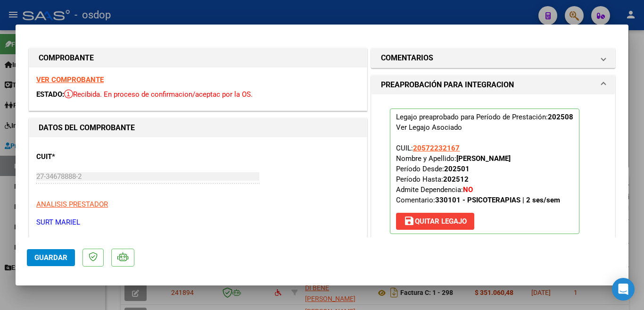
click at [47, 261] on span "Guardar" at bounding box center [50, 257] width 33 height 8
click at [425, 13] on div at bounding box center [322, 155] width 644 height 310
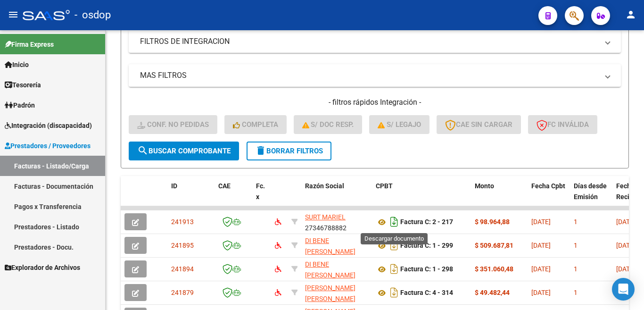
click at [396, 221] on icon "Descargar documento" at bounding box center [394, 221] width 12 height 15
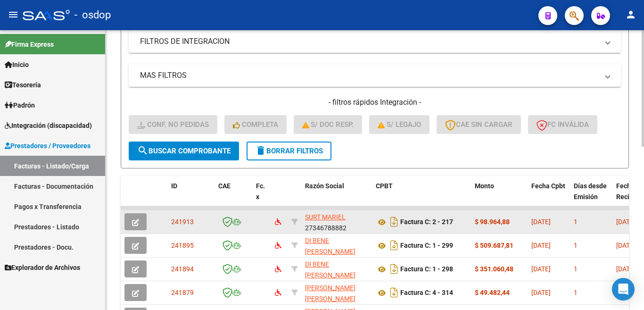
click at [133, 220] on icon "button" at bounding box center [135, 222] width 7 height 7
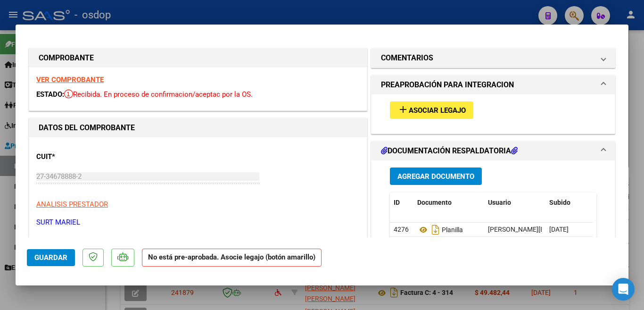
click at [436, 108] on span "Asociar Legajo" at bounding box center [437, 110] width 57 height 8
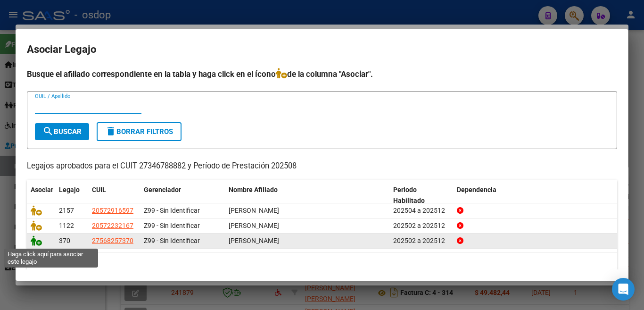
click at [35, 245] on icon at bounding box center [36, 240] width 11 height 10
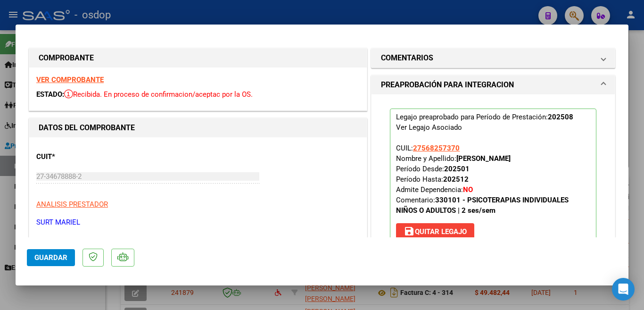
click at [55, 253] on button "Guardar" at bounding box center [51, 257] width 48 height 17
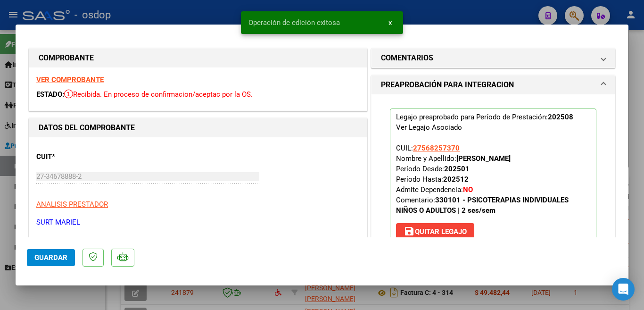
click at [0, 228] on div at bounding box center [322, 155] width 644 height 310
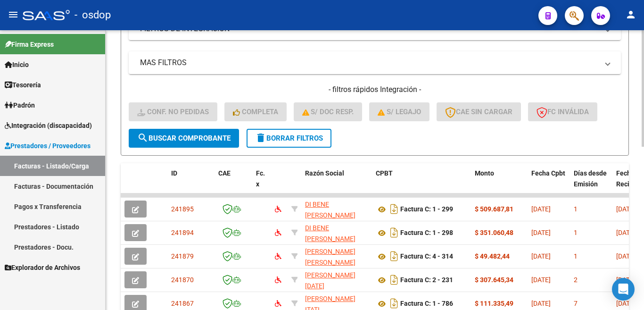
scroll to position [13, 0]
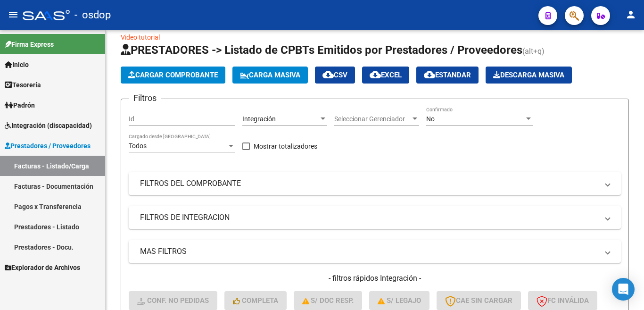
click at [57, 170] on link "Facturas - Listado/Carga" at bounding box center [52, 165] width 105 height 20
click at [75, 181] on link "Facturas - Documentación" at bounding box center [52, 186] width 105 height 20
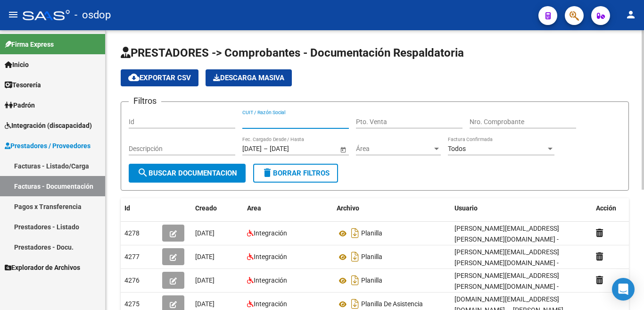
click at [259, 121] on input "CUIT / Razón Social" at bounding box center [295, 122] width 106 height 8
type input "27354424954"
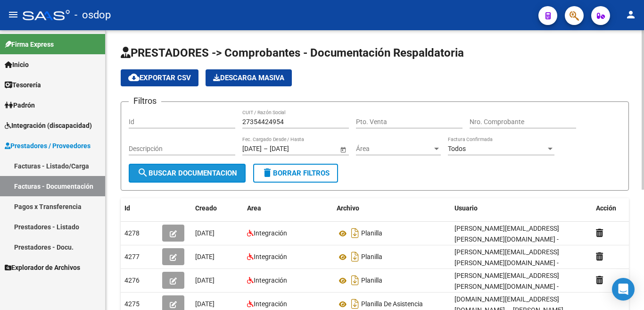
click at [198, 177] on span "search Buscar Documentacion" at bounding box center [187, 173] width 100 height 8
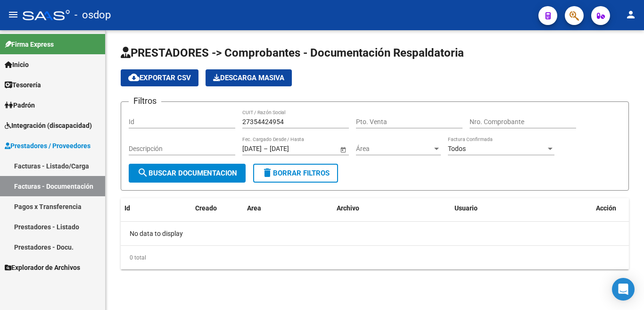
click at [286, 120] on input "27354424954" at bounding box center [295, 122] width 106 height 8
click at [49, 227] on link "Prestadores - Listado" at bounding box center [52, 226] width 105 height 20
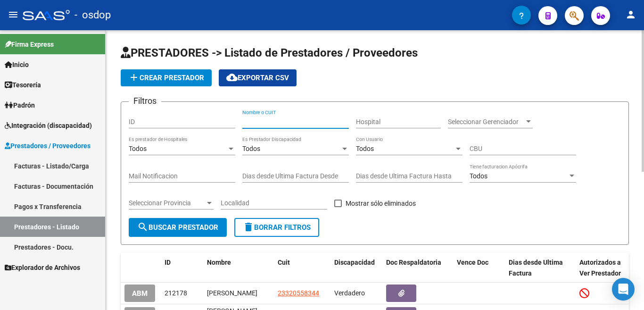
click at [245, 119] on input "Nombre o CUIT" at bounding box center [295, 122] width 106 height 8
paste input "27354424954"
type input "27354424954"
click at [209, 226] on span "search Buscar Prestador" at bounding box center [177, 227] width 81 height 8
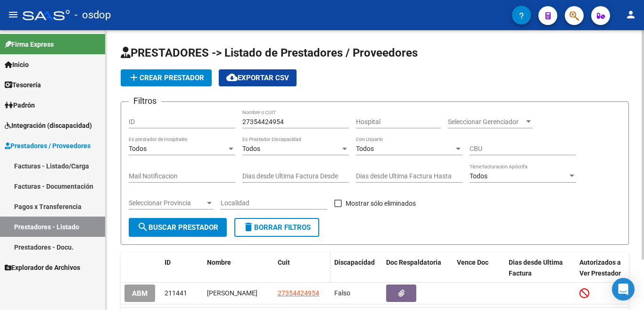
scroll to position [47, 0]
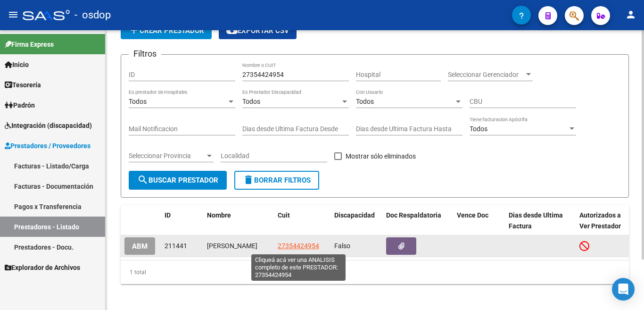
click at [302, 245] on span "27354424954" at bounding box center [298, 246] width 41 height 8
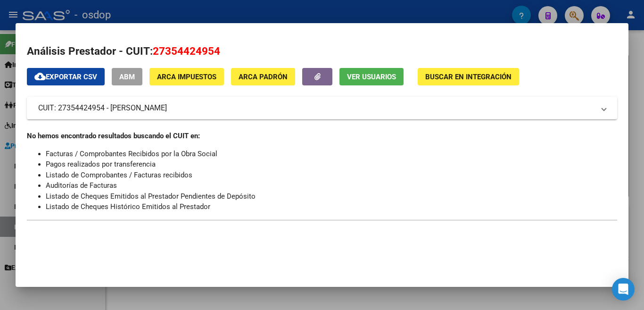
click at [1, 128] on div at bounding box center [322, 155] width 644 height 310
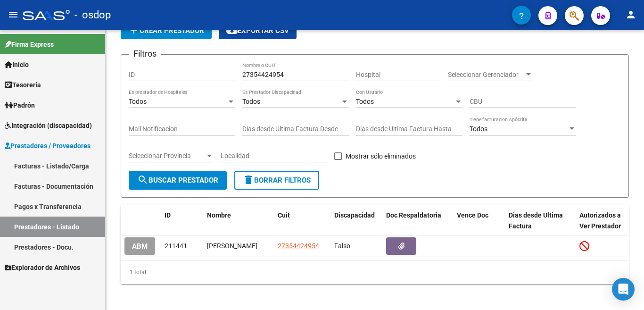
click at [51, 245] on link "Prestadores - Docu." at bounding box center [52, 247] width 105 height 20
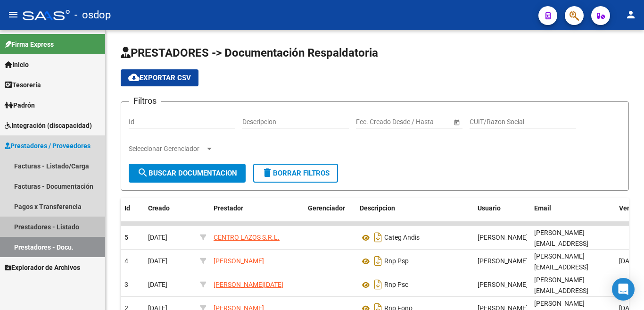
click at [52, 221] on link "Prestadores - Listado" at bounding box center [52, 226] width 105 height 20
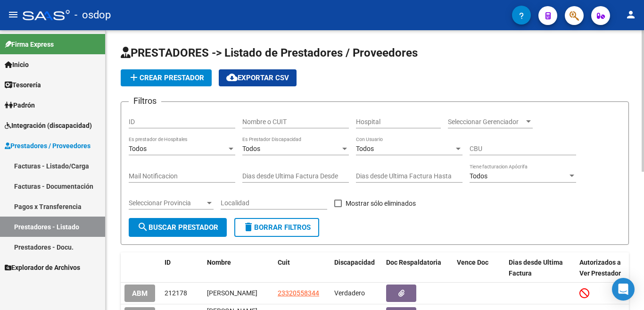
click at [268, 121] on input "Nombre o CUIT" at bounding box center [295, 122] width 106 height 8
type input "27239757184"
click at [213, 224] on span "search Buscar Prestador" at bounding box center [177, 227] width 81 height 8
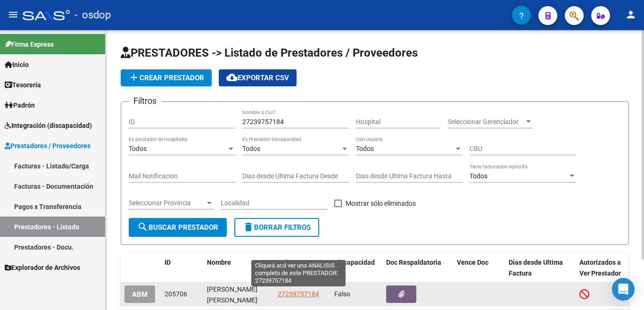
click at [304, 294] on span "27239757184" at bounding box center [298, 294] width 41 height 8
type textarea "27239757184"
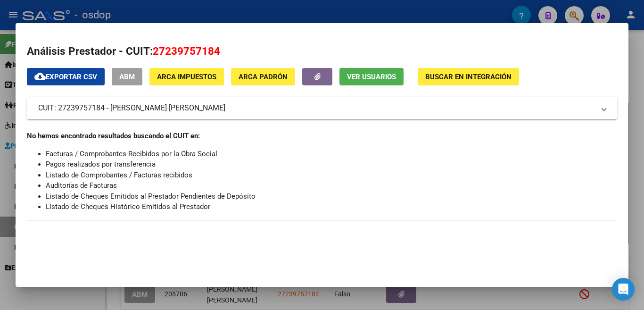
click at [478, 5] on div at bounding box center [322, 155] width 644 height 310
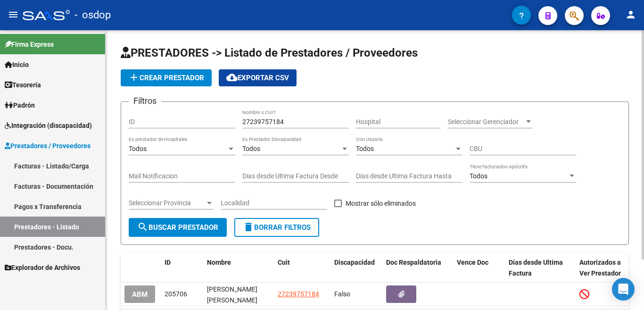
click at [266, 120] on input "27239757184" at bounding box center [295, 122] width 106 height 8
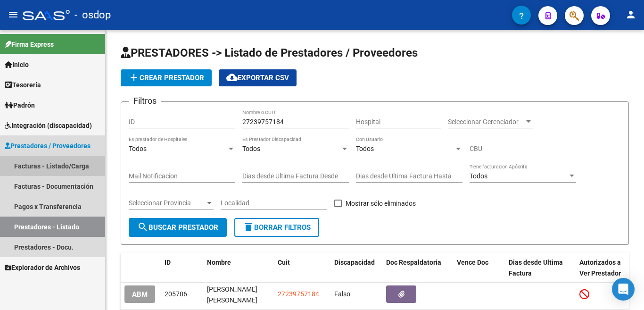
click at [78, 162] on link "Facturas - Listado/Carga" at bounding box center [52, 165] width 105 height 20
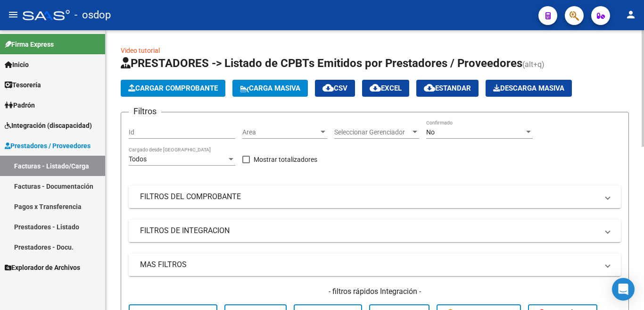
scroll to position [47, 0]
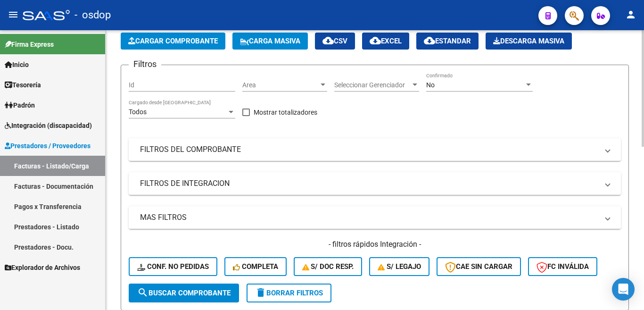
click at [192, 213] on mat-panel-title "MAS FILTROS" at bounding box center [369, 217] width 458 height 10
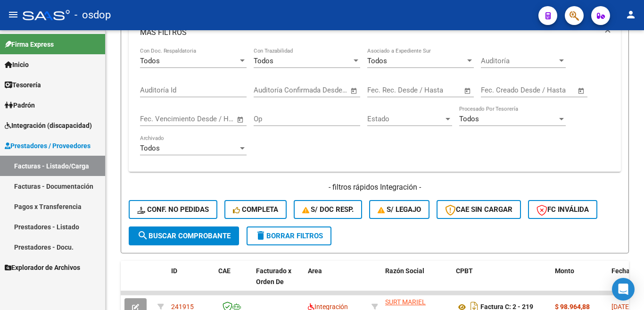
scroll to position [141, 0]
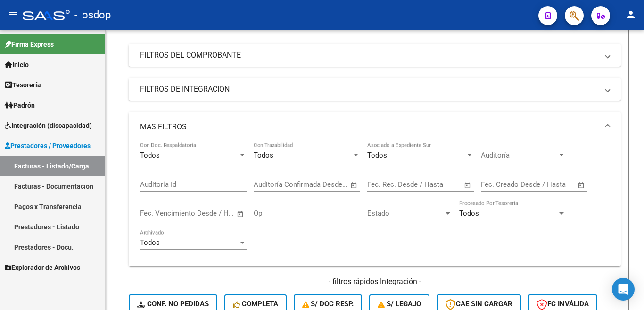
click at [55, 191] on link "Facturas - Documentación" at bounding box center [52, 186] width 105 height 20
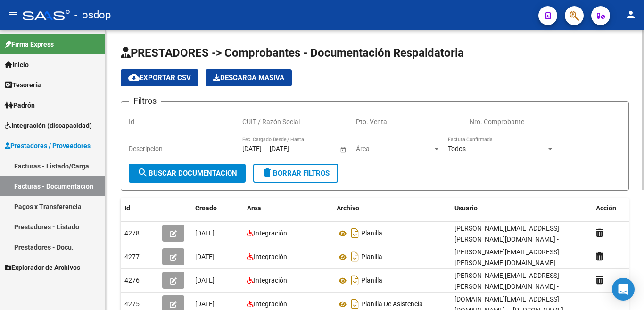
click at [275, 123] on input "CUIT / Razón Social" at bounding box center [295, 122] width 106 height 8
paste input "27239757184"
type input "27239757184"
click at [199, 168] on button "search Buscar Documentacion" at bounding box center [187, 173] width 117 height 19
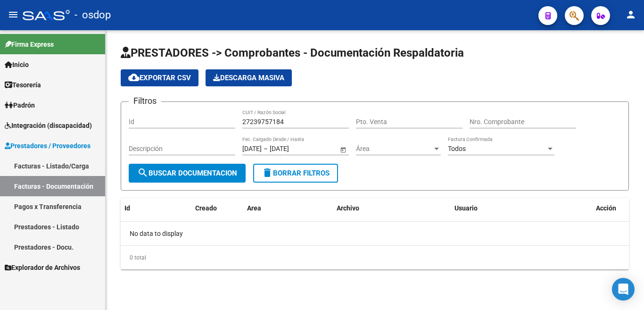
click at [54, 225] on link "Prestadores - Listado" at bounding box center [52, 226] width 105 height 20
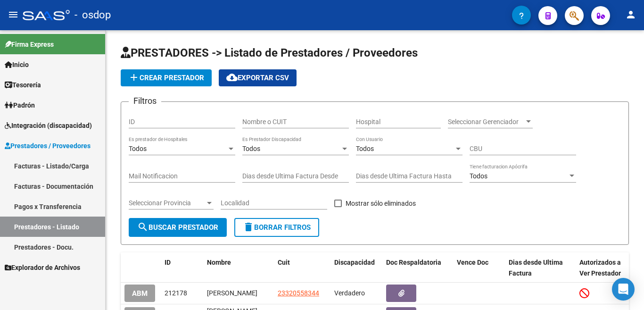
click at [67, 151] on link "Prestadores / Proveedores" at bounding box center [52, 145] width 105 height 20
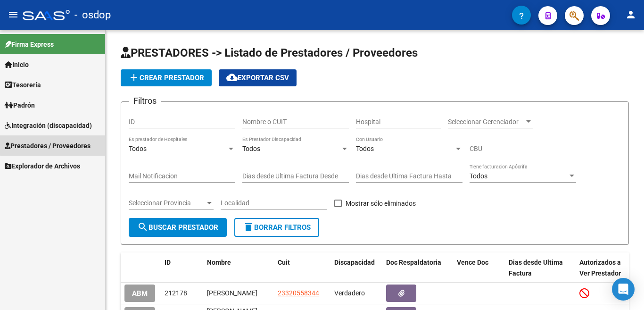
click at [68, 144] on span "Prestadores / Proveedores" at bounding box center [48, 145] width 86 height 10
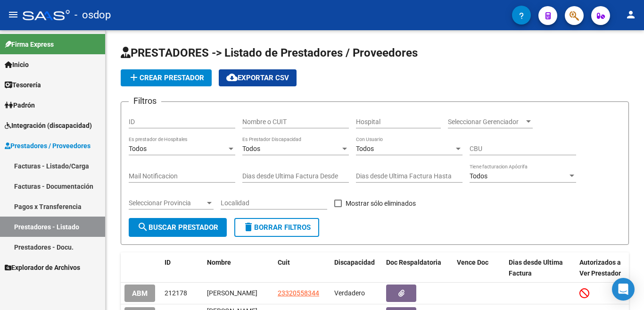
click at [73, 172] on link "Facturas - Listado/Carga" at bounding box center [52, 165] width 105 height 20
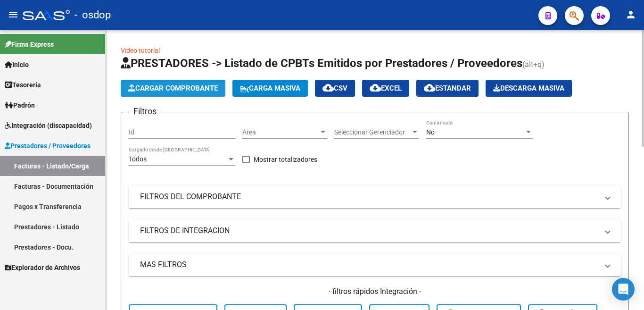
click at [164, 84] on span "Cargar Comprobante" at bounding box center [173, 88] width 90 height 8
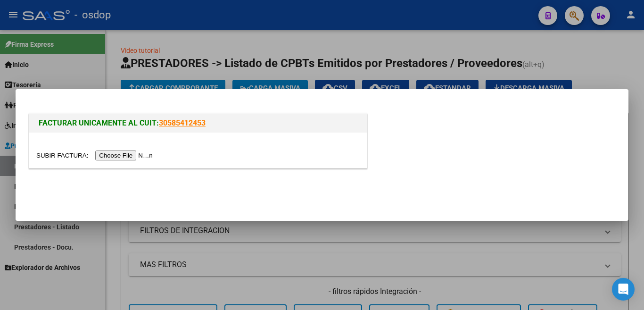
click at [139, 155] on input "file" at bounding box center [95, 155] width 119 height 10
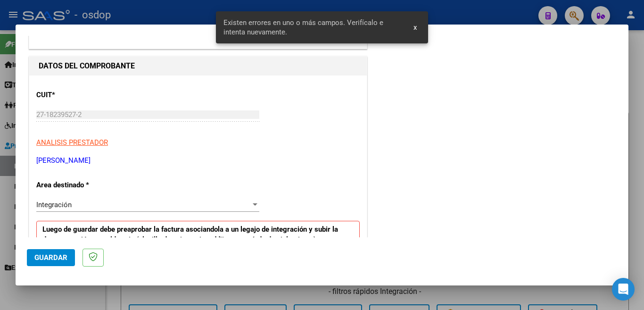
scroll to position [210, 0]
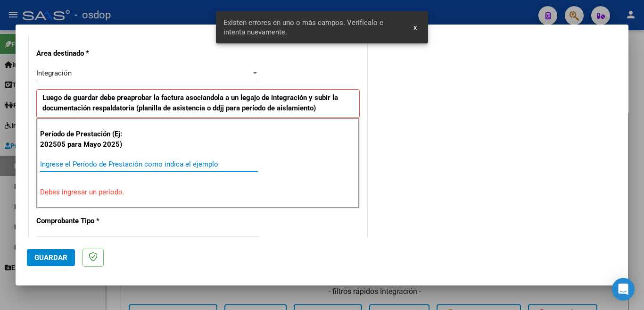
click at [139, 165] on input "Ingrese el Período de Prestación como indica el ejemplo" at bounding box center [149, 164] width 218 height 8
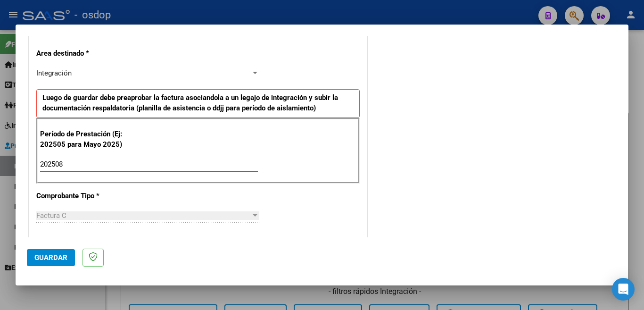
type input "202508"
click at [55, 259] on span "Guardar" at bounding box center [50, 257] width 33 height 8
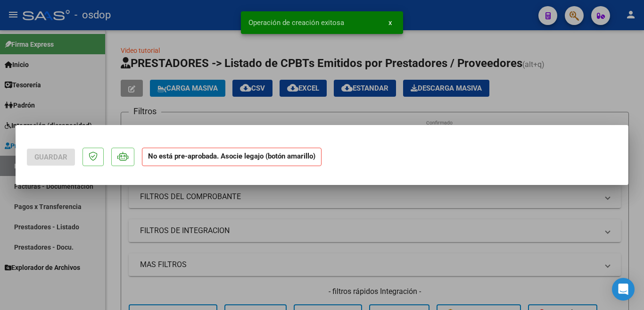
scroll to position [0, 0]
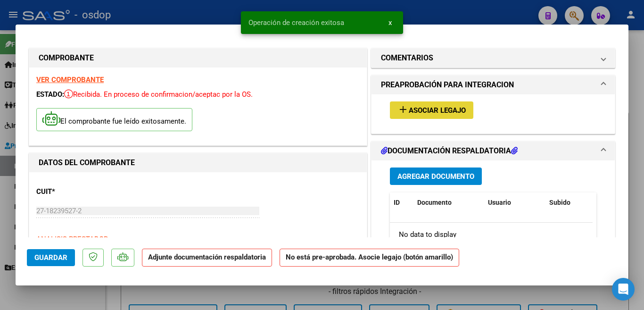
click at [417, 107] on span "Asociar Legajo" at bounding box center [437, 110] width 57 height 8
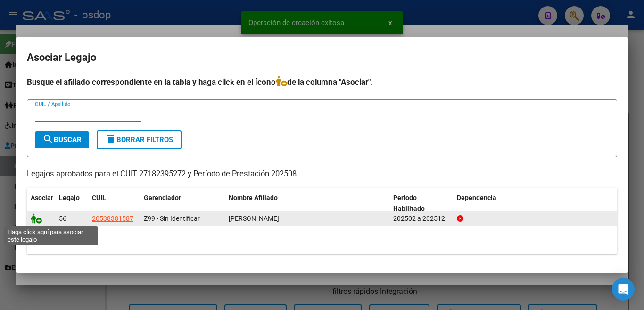
click at [33, 220] on icon at bounding box center [36, 218] width 11 height 10
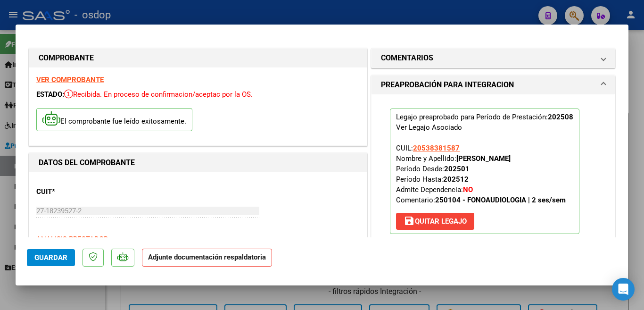
scroll to position [188, 0]
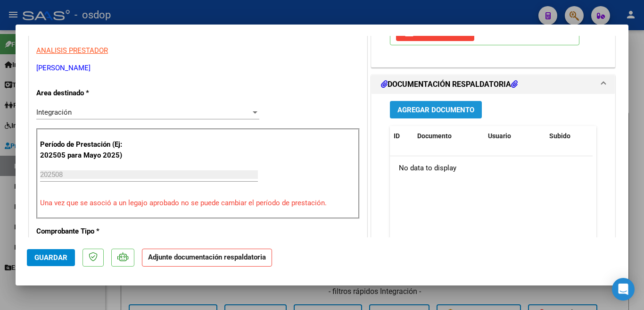
click at [421, 105] on span "Agregar Documento" at bounding box center [435, 109] width 77 height 8
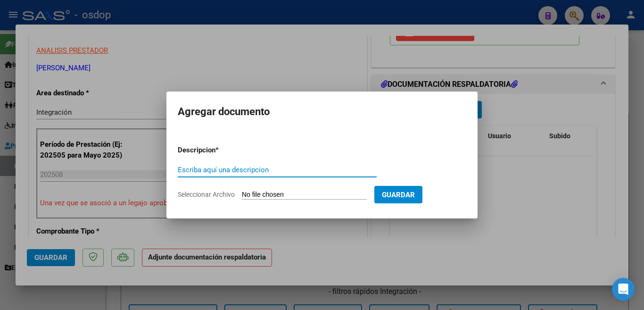
click at [277, 173] on input "Escriba aquí una descripcion" at bounding box center [277, 169] width 199 height 8
type input "planilla"
click at [276, 192] on input "Seleccionar Archivo" at bounding box center [304, 194] width 125 height 9
type input "C:\fakepath\Benjamin Choternasty Planilla Asistencia Agosto 2025.pdf"
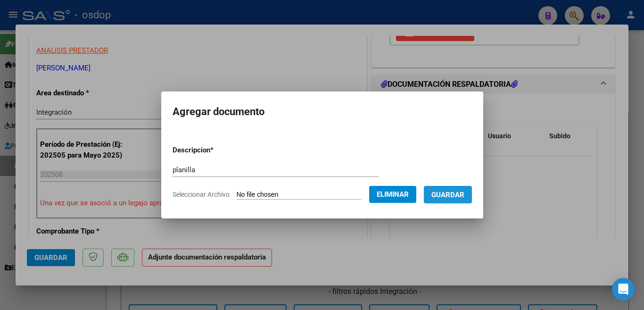
click at [450, 194] on span "Guardar" at bounding box center [447, 194] width 33 height 8
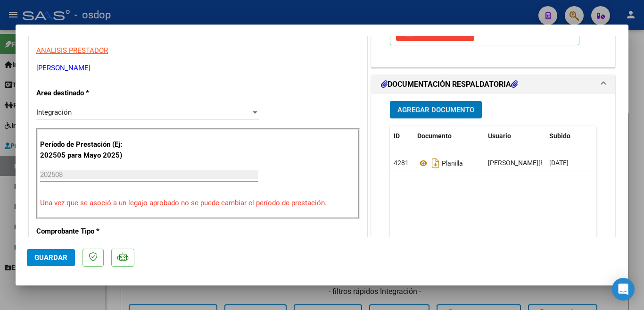
scroll to position [377, 0]
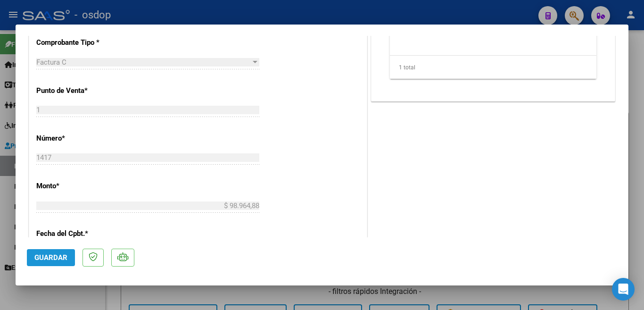
click at [35, 256] on span "Guardar" at bounding box center [50, 257] width 33 height 8
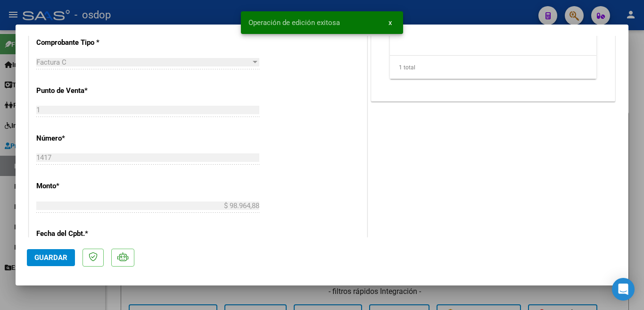
click at [0, 205] on div at bounding box center [322, 155] width 644 height 310
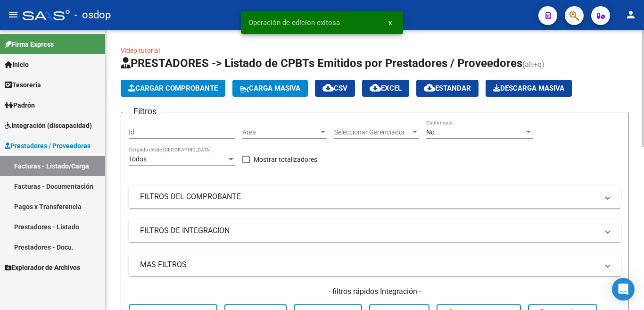
scroll to position [236, 0]
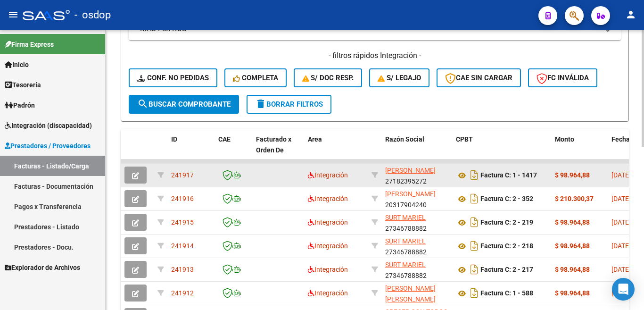
click at [195, 174] on div "241917" at bounding box center [191, 175] width 40 height 11
click at [193, 174] on span "241917" at bounding box center [182, 175] width 23 height 8
click at [189, 176] on span "241917" at bounding box center [182, 175] width 23 height 8
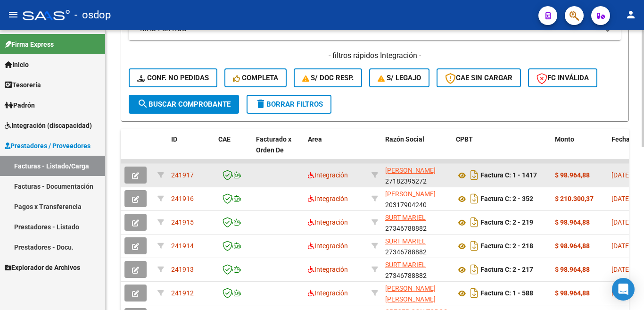
click at [189, 176] on span "241917" at bounding box center [182, 175] width 23 height 8
copy span "241917"
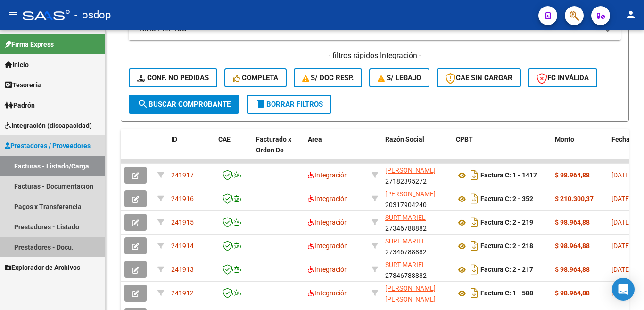
click at [61, 249] on link "Prestadores - Docu." at bounding box center [52, 247] width 105 height 20
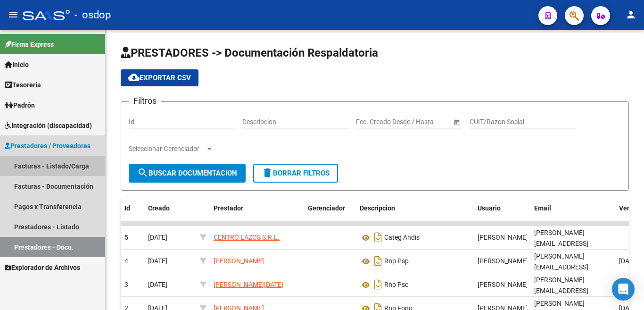
click at [57, 161] on link "Facturas - Listado/Carga" at bounding box center [52, 165] width 105 height 20
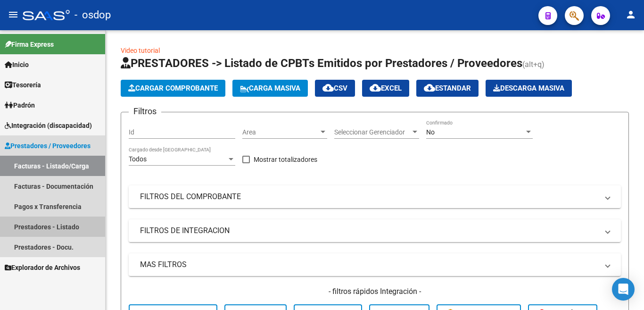
click at [66, 225] on link "Prestadores - Listado" at bounding box center [52, 226] width 105 height 20
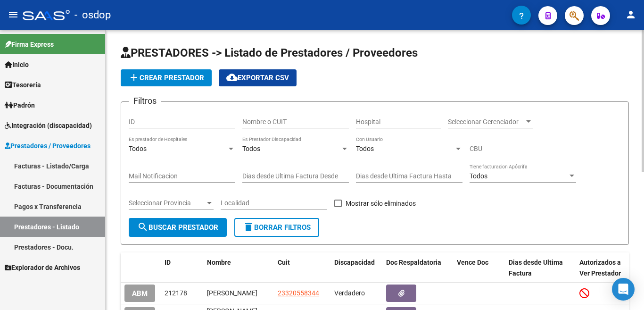
click at [276, 119] on input "Nombre o CUIT" at bounding box center [295, 122] width 106 height 8
type input "27239757184"
click at [166, 234] on button "search Buscar Prestador" at bounding box center [178, 227] width 98 height 19
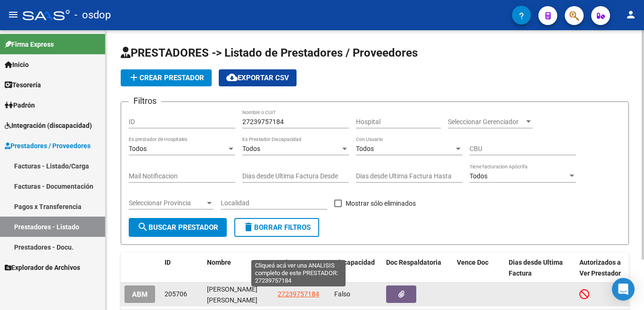
click at [294, 291] on span "27239757184" at bounding box center [298, 294] width 41 height 8
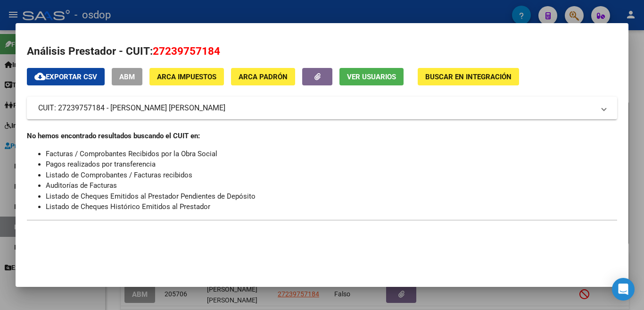
click at [0, 155] on div at bounding box center [322, 155] width 644 height 310
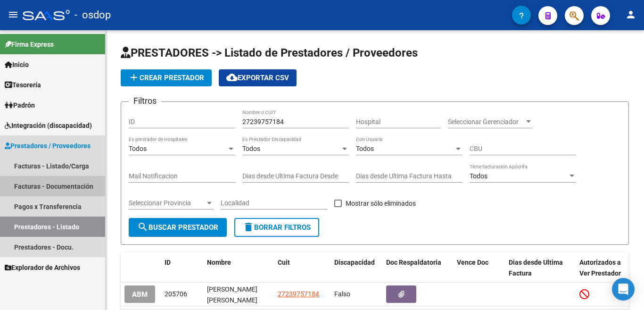
click at [81, 179] on link "Facturas - Documentación" at bounding box center [52, 186] width 105 height 20
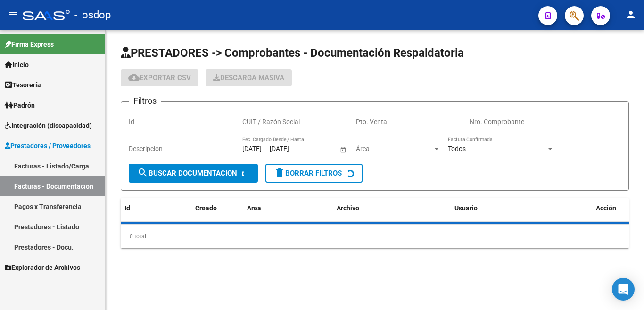
click at [81, 164] on link "Facturas - Listado/Carga" at bounding box center [52, 165] width 105 height 20
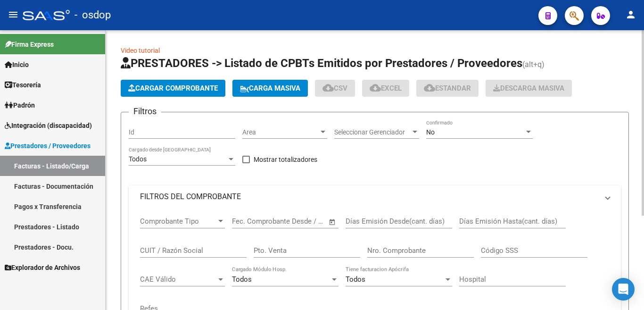
click at [166, 93] on button "Cargar Comprobante" at bounding box center [173, 88] width 105 height 17
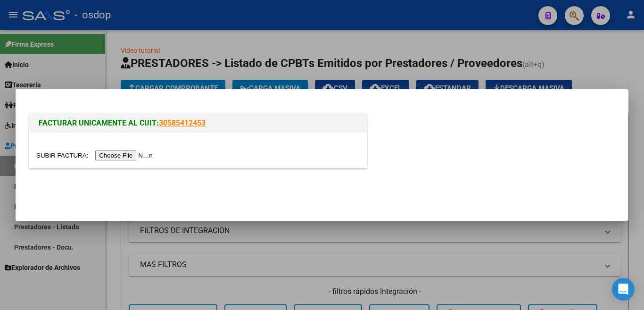
click at [132, 151] on input "file" at bounding box center [95, 155] width 119 height 10
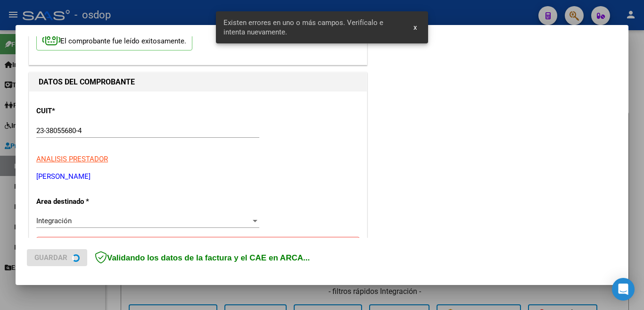
scroll to position [210, 0]
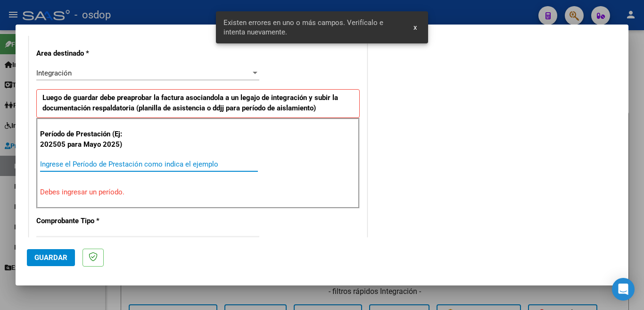
click at [166, 165] on input "Ingrese el Período de Prestación como indica el ejemplo" at bounding box center [149, 164] width 218 height 8
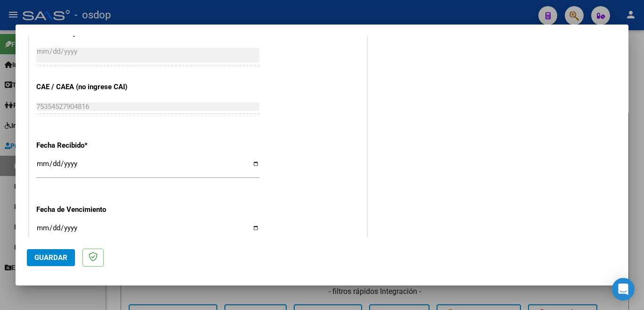
scroll to position [565, 0]
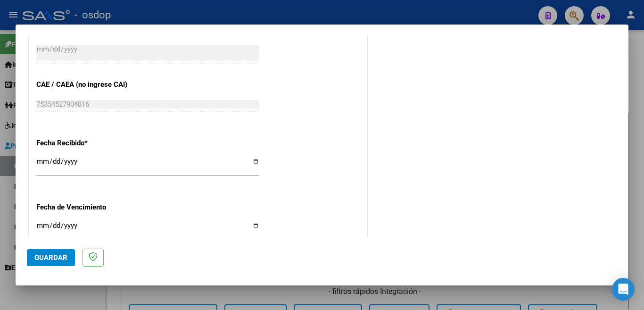
type input "202508"
click at [60, 258] on span "Guardar" at bounding box center [50, 257] width 33 height 8
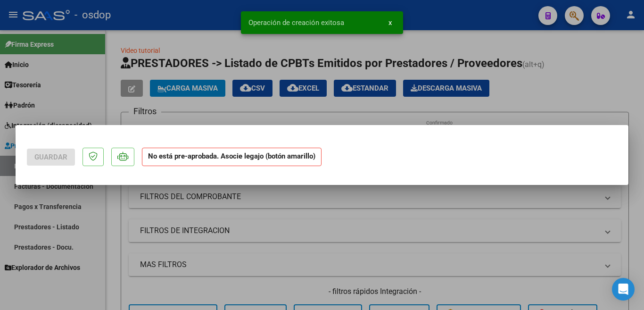
scroll to position [0, 0]
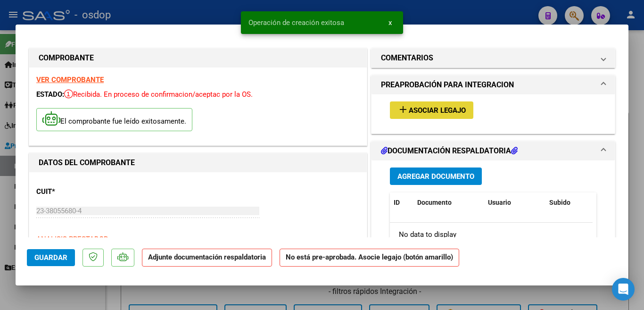
click at [422, 105] on button "add Asociar Legajo" at bounding box center [431, 109] width 83 height 17
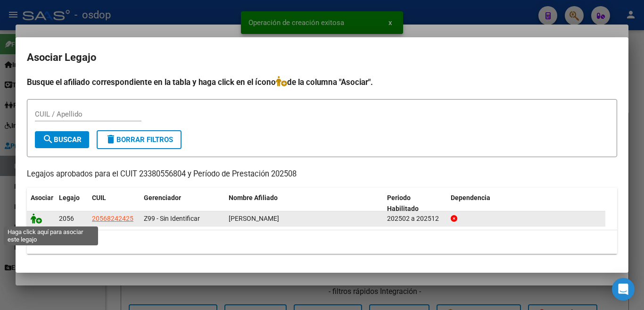
click at [31, 217] on icon at bounding box center [36, 218] width 11 height 10
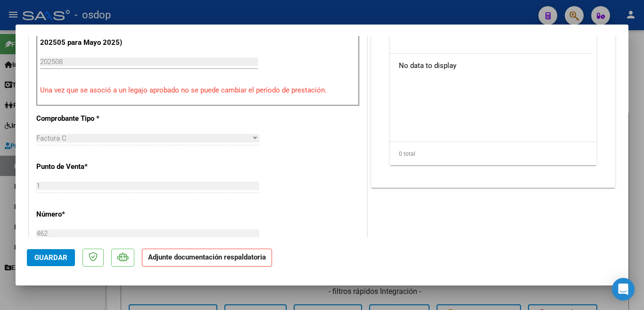
scroll to position [160, 0]
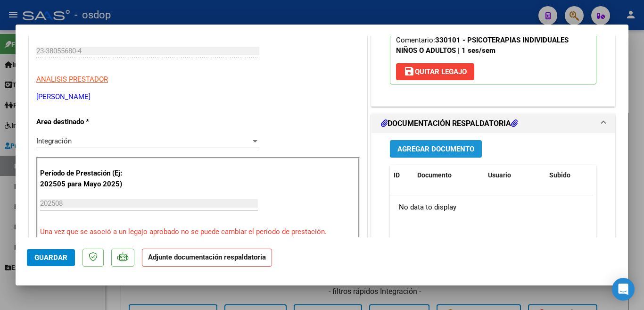
click at [447, 151] on span "Agregar Documento" at bounding box center [435, 149] width 77 height 8
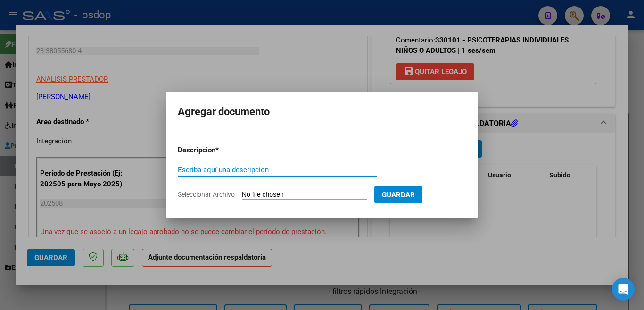
click at [281, 170] on input "Escriba aquí una descripcion" at bounding box center [277, 169] width 199 height 8
type input "planilla"
click at [303, 196] on input "Seleccionar Archivo" at bounding box center [304, 194] width 125 height 9
type input "C:\fakepath\adil asistencia agosto.pdf"
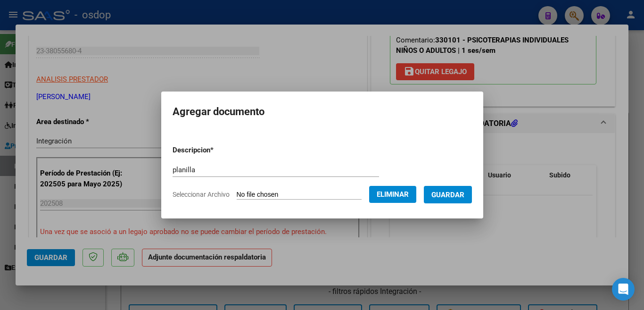
click at [445, 196] on span "Guardar" at bounding box center [447, 194] width 33 height 8
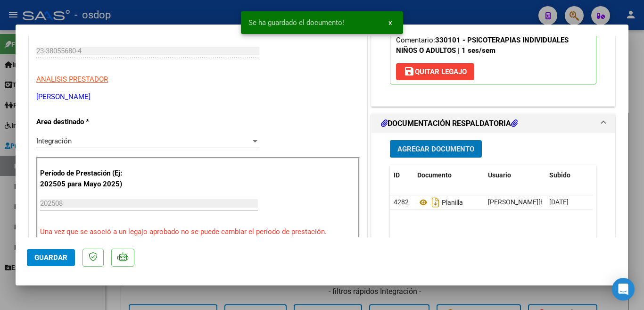
scroll to position [65, 0]
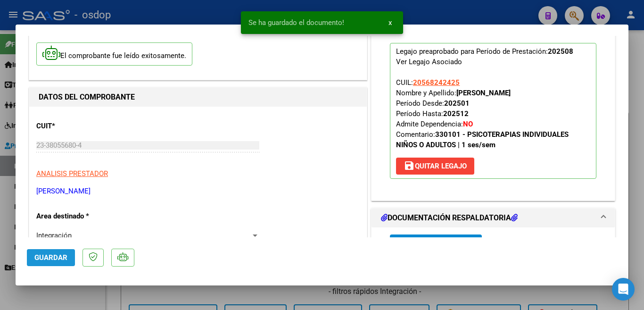
click at [58, 261] on span "Guardar" at bounding box center [50, 257] width 33 height 8
click at [0, 242] on div at bounding box center [322, 155] width 644 height 310
type input "$ 0,00"
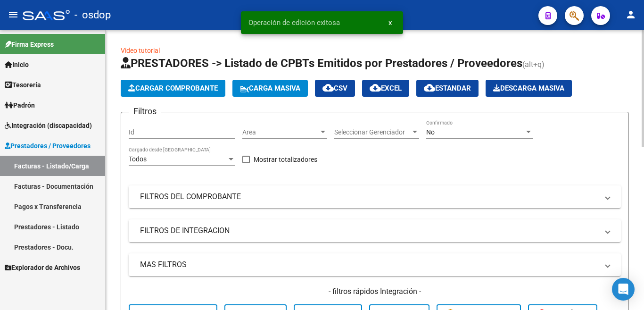
scroll to position [283, 0]
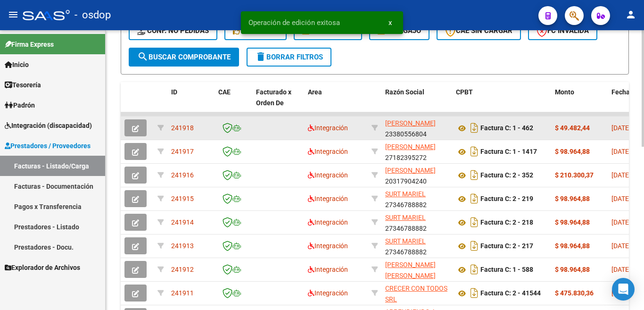
click at [191, 127] on span "241918" at bounding box center [182, 128] width 23 height 8
copy span "241918"
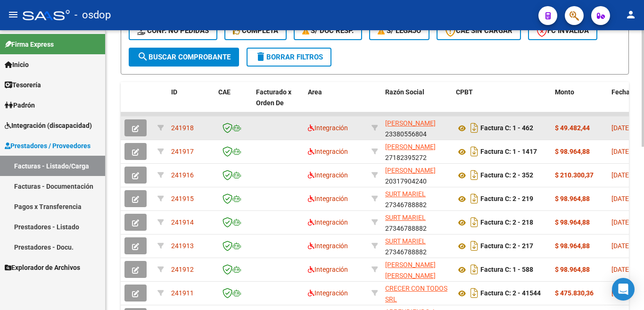
copy span "241918"
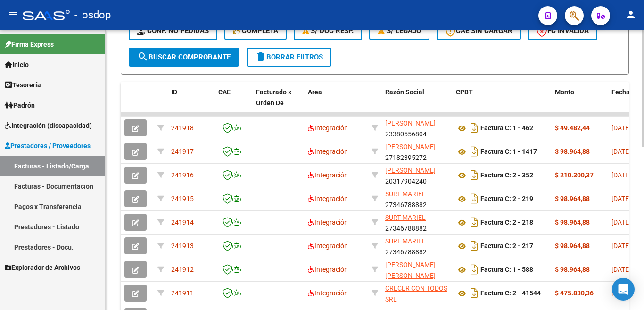
scroll to position [0, 0]
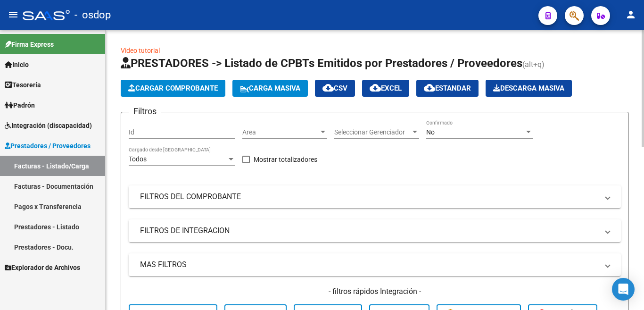
click at [181, 92] on span "Cargar Comprobante" at bounding box center [173, 88] width 90 height 8
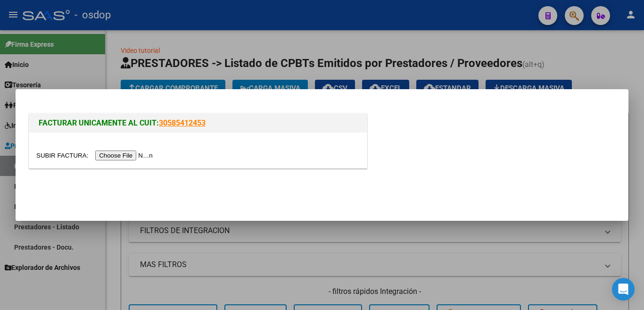
click at [152, 153] on input "file" at bounding box center [95, 155] width 119 height 10
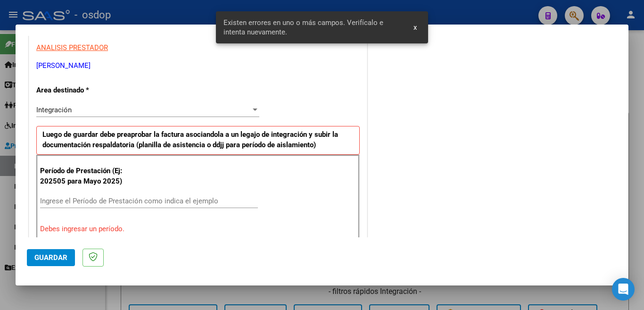
scroll to position [210, 0]
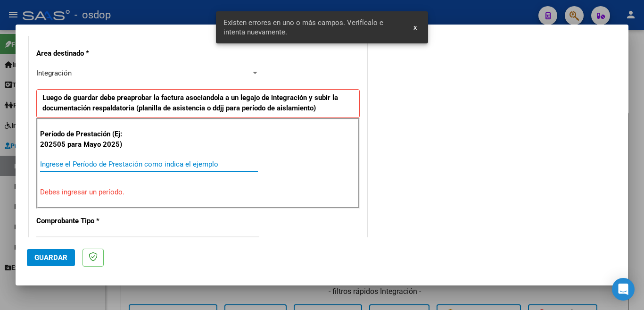
drag, startPoint x: 143, startPoint y: 164, endPoint x: 150, endPoint y: 159, distance: 8.2
click at [143, 164] on input "Ingrese el Período de Prestación como indica el ejemplo" at bounding box center [149, 164] width 218 height 8
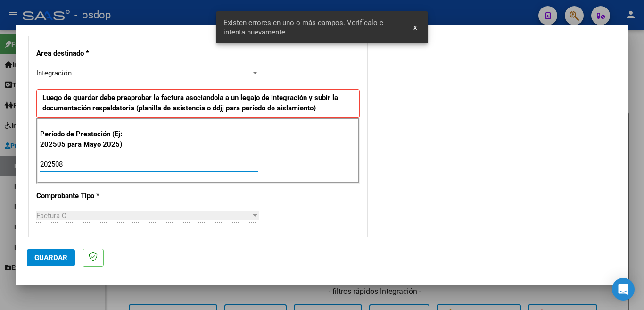
type input "202508"
click at [48, 259] on span "Guardar" at bounding box center [50, 257] width 33 height 8
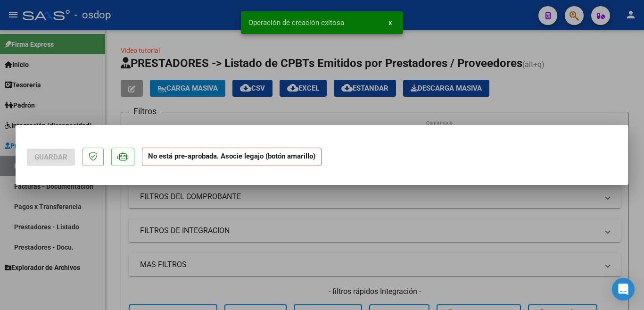
scroll to position [0, 0]
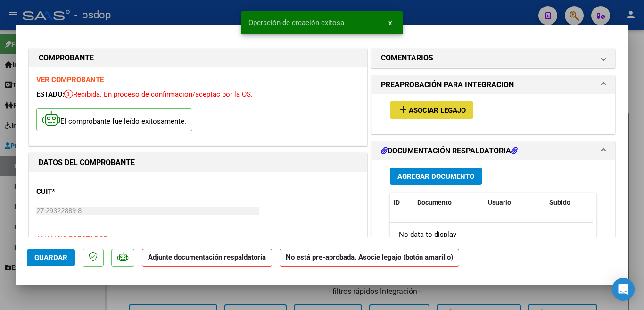
click at [424, 110] on span "Asociar Legajo" at bounding box center [437, 110] width 57 height 8
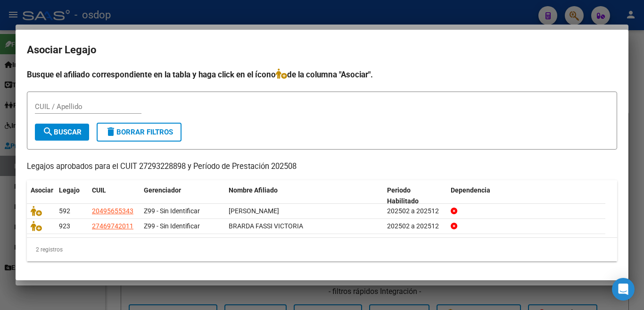
click at [504, 113] on div "CUIL / Apellido" at bounding box center [322, 110] width 574 height 23
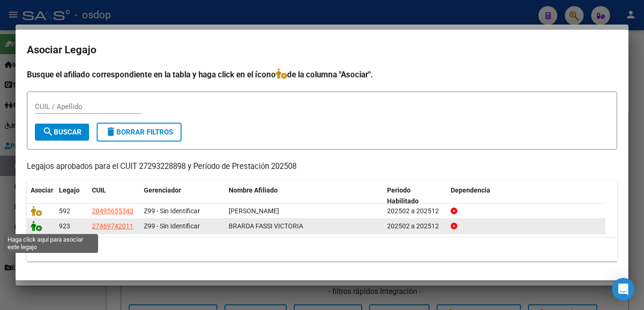
click at [39, 229] on icon at bounding box center [36, 226] width 11 height 10
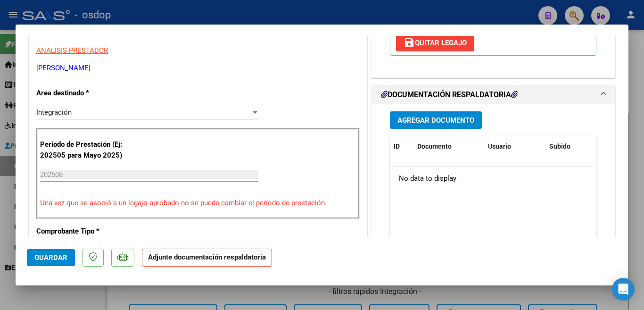
scroll to position [236, 0]
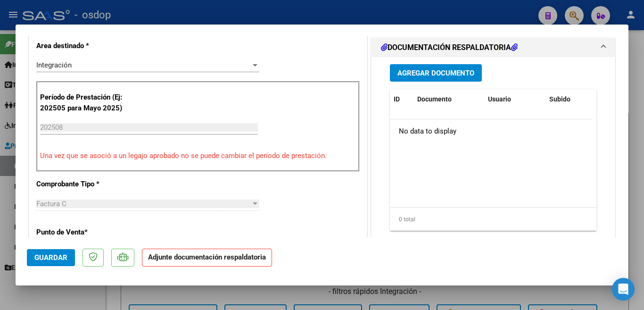
click at [441, 71] on span "Agregar Documento" at bounding box center [435, 73] width 77 height 8
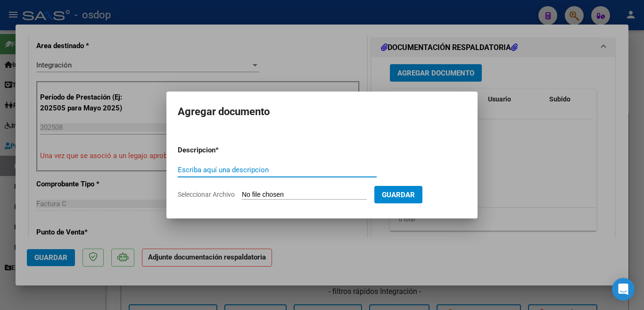
click at [241, 167] on input "Escriba aquí una descripcion" at bounding box center [277, 169] width 199 height 8
type input "planilla"
click at [286, 194] on input "Seleccionar Archivo" at bounding box center [304, 194] width 125 height 9
type input "C:\fakepath\asistencia Victoria agosto.pdf"
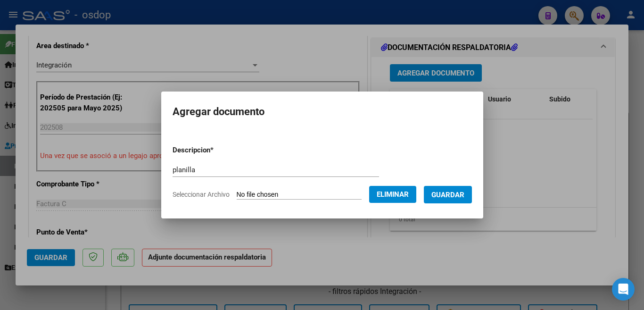
click at [444, 203] on button "Guardar" at bounding box center [448, 194] width 48 height 17
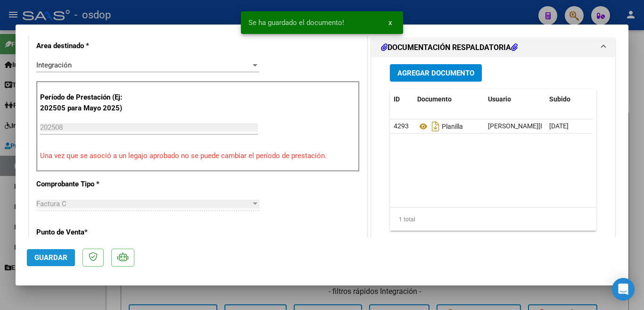
click at [67, 249] on button "Guardar" at bounding box center [51, 257] width 48 height 17
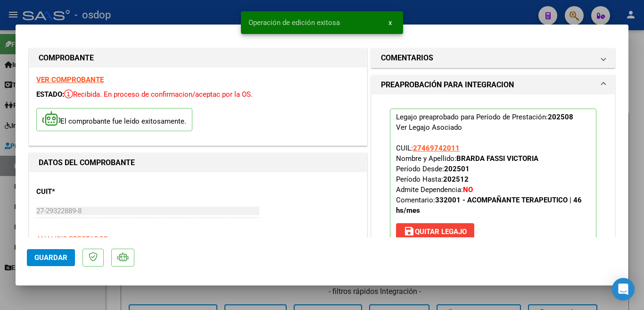
scroll to position [141, 0]
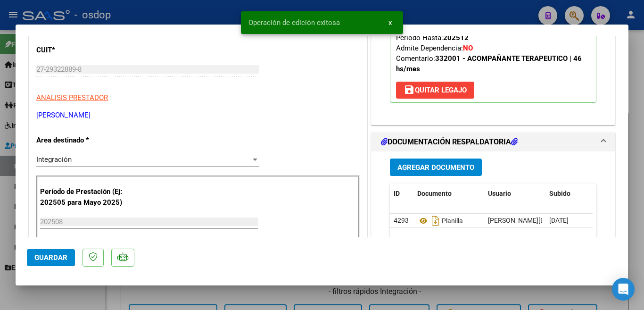
click at [0, 184] on div at bounding box center [322, 155] width 644 height 310
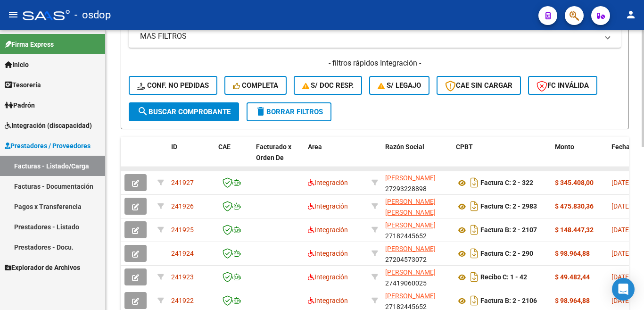
scroll to position [236, 0]
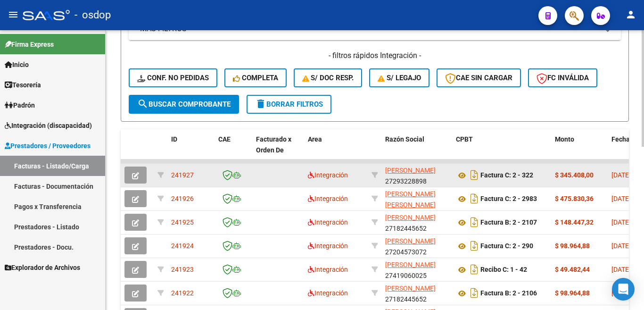
click at [189, 172] on span "241927" at bounding box center [182, 175] width 23 height 8
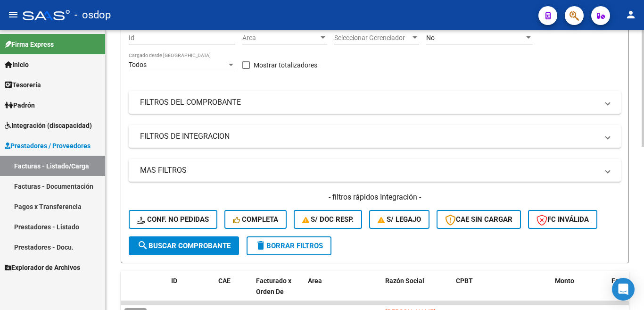
scroll to position [0, 0]
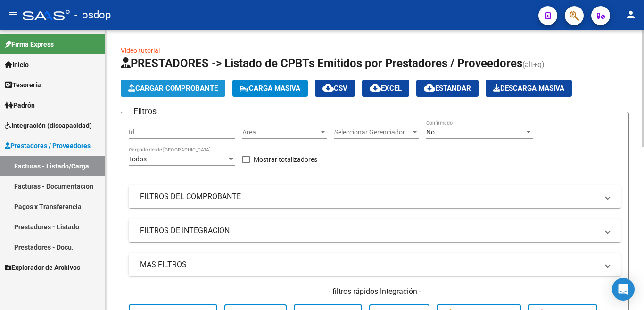
click at [184, 92] on span "Cargar Comprobante" at bounding box center [173, 88] width 90 height 8
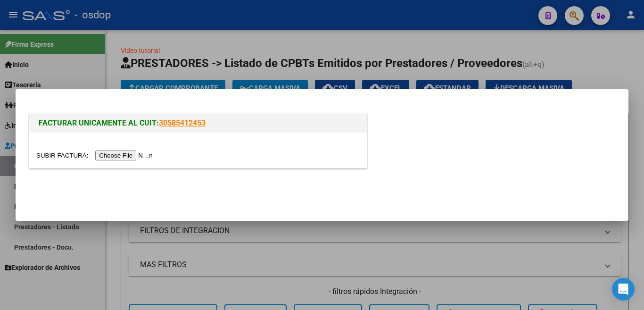
click at [128, 158] on input "file" at bounding box center [95, 155] width 119 height 10
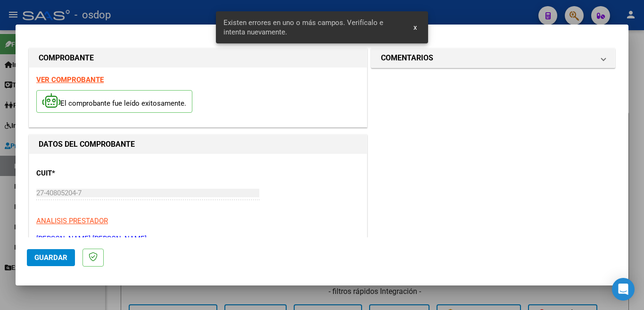
scroll to position [210, 0]
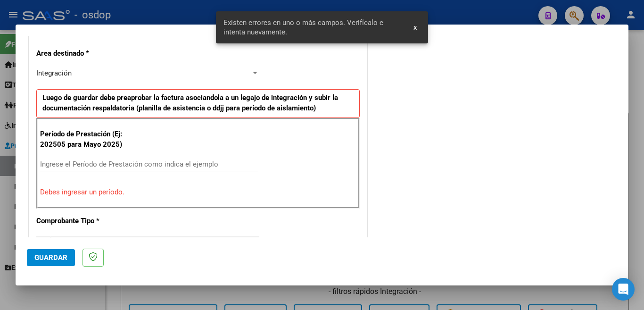
click at [126, 162] on input "Ingrese el Período de Prestación como indica el ejemplo" at bounding box center [149, 164] width 218 height 8
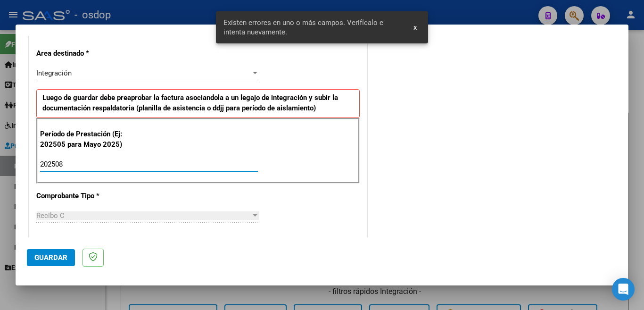
type input "202508"
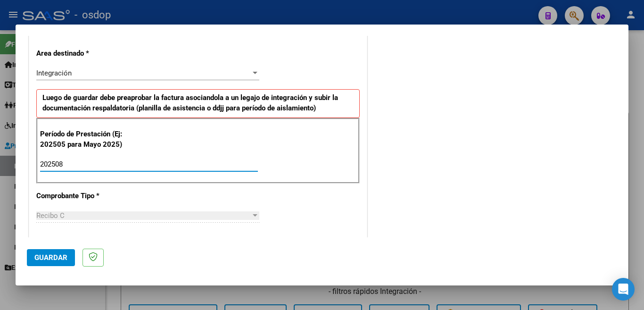
click at [59, 265] on button "Guardar" at bounding box center [51, 257] width 48 height 17
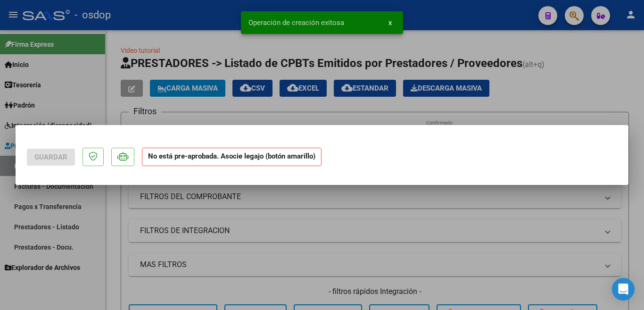
scroll to position [0, 0]
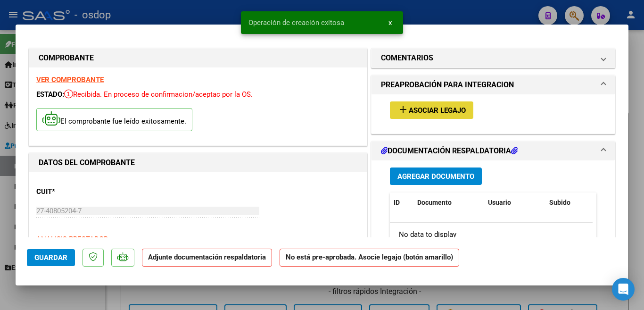
click at [430, 103] on button "add Asociar Legajo" at bounding box center [431, 109] width 83 height 17
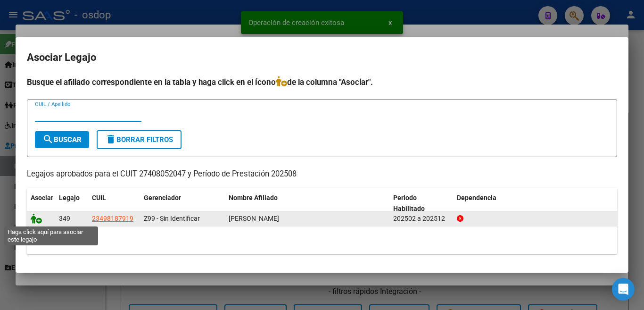
click at [36, 221] on icon at bounding box center [36, 218] width 11 height 10
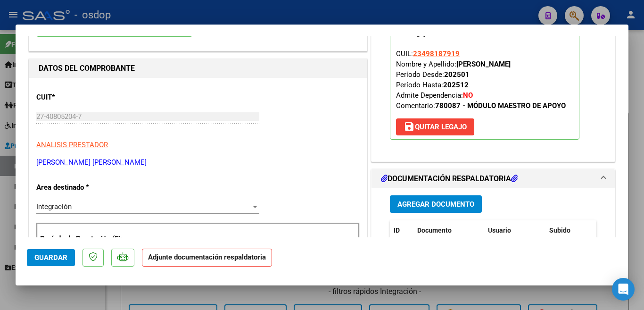
scroll to position [236, 0]
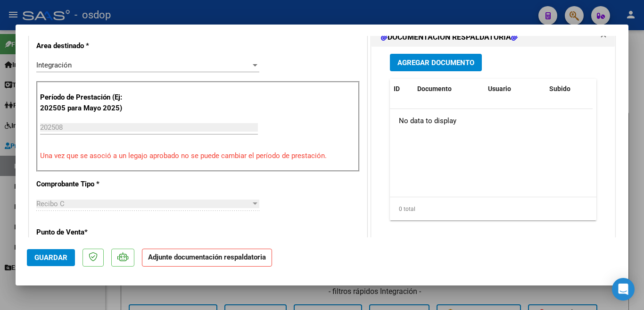
click at [415, 66] on span "Agregar Documento" at bounding box center [435, 62] width 77 height 8
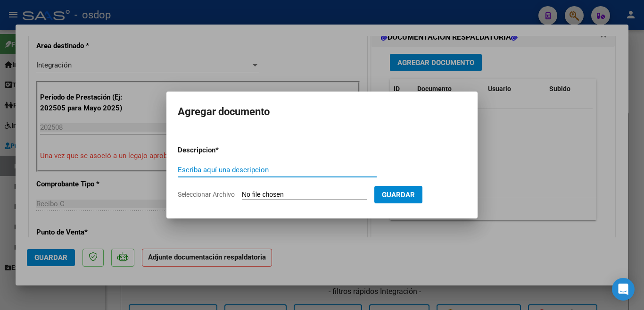
click at [285, 172] on input "Escriba aquí una descripcion" at bounding box center [277, 169] width 199 height 8
type input "planillla"
click at [289, 195] on input "Seleccionar Archivo" at bounding box center [304, 194] width 125 height 9
type input "C:\fakepath\molina plan 08.pdf"
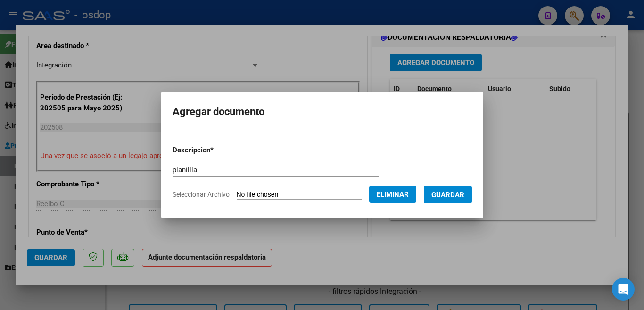
click at [458, 201] on button "Guardar" at bounding box center [448, 194] width 48 height 17
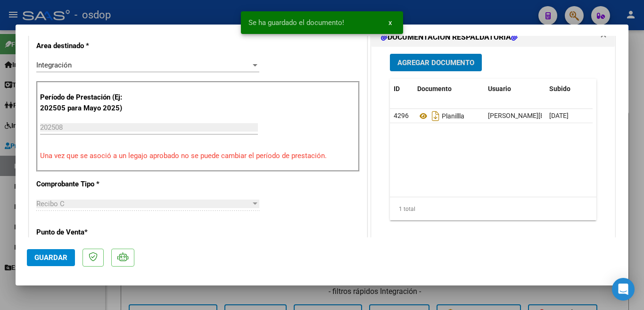
click at [52, 253] on span "Guardar" at bounding box center [50, 257] width 33 height 8
click at [0, 199] on div at bounding box center [322, 155] width 644 height 310
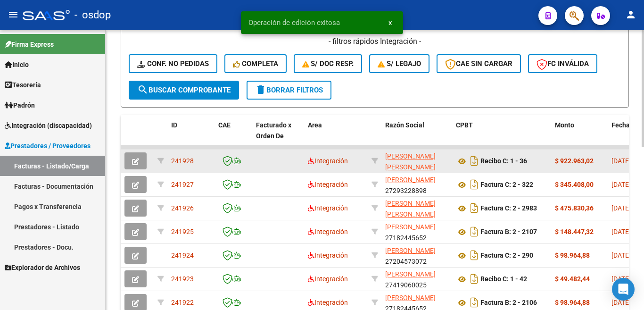
scroll to position [283, 0]
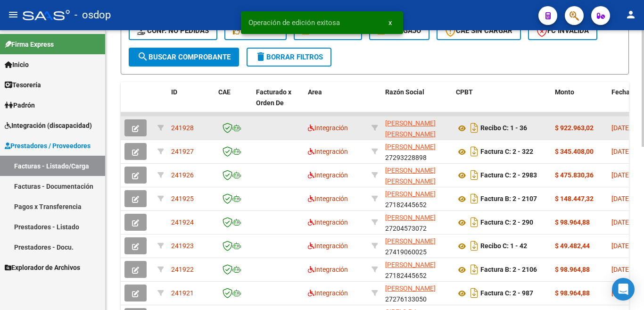
click at [185, 127] on span "241928" at bounding box center [182, 128] width 23 height 8
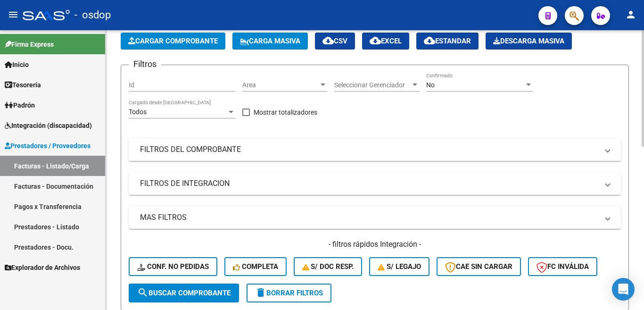
scroll to position [0, 0]
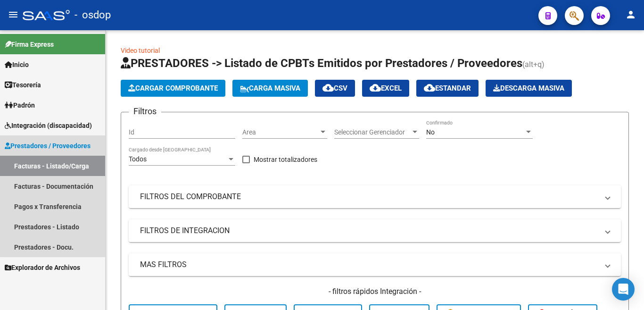
click at [86, 161] on link "Facturas - Listado/Carga" at bounding box center [52, 165] width 105 height 20
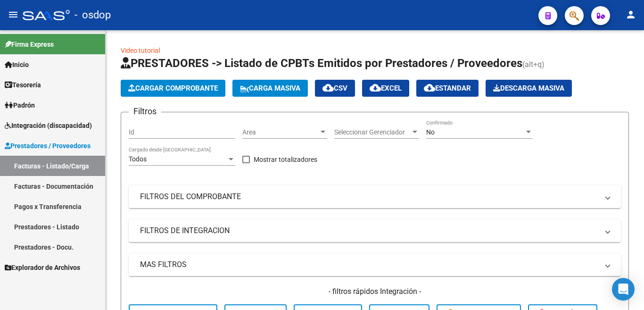
click at [63, 186] on link "Facturas - Documentación" at bounding box center [52, 186] width 105 height 20
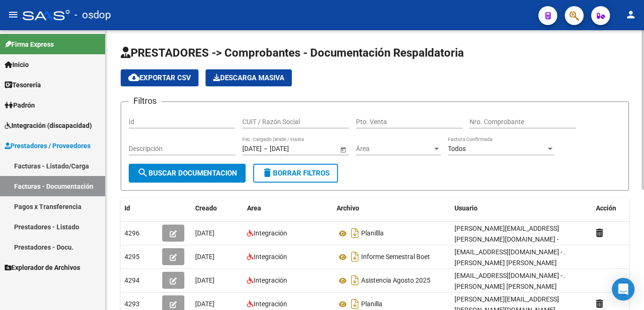
click at [263, 120] on input "CUIT / Razón Social" at bounding box center [295, 122] width 106 height 8
type input "27239757184"
click at [226, 182] on button "search Buscar Documentacion" at bounding box center [187, 173] width 117 height 19
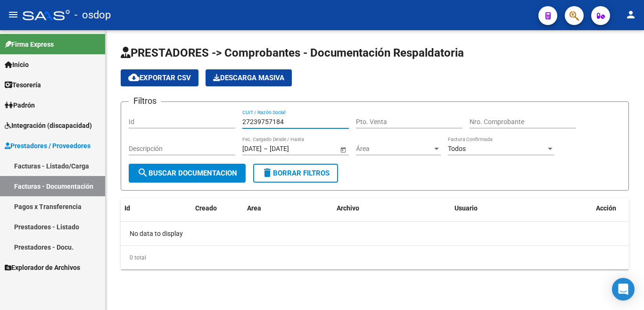
click at [309, 123] on input "27239757184" at bounding box center [295, 122] width 106 height 8
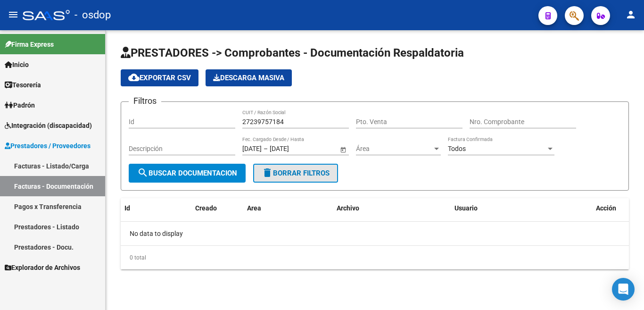
click at [304, 170] on span "delete Borrar Filtros" at bounding box center [296, 173] width 68 height 8
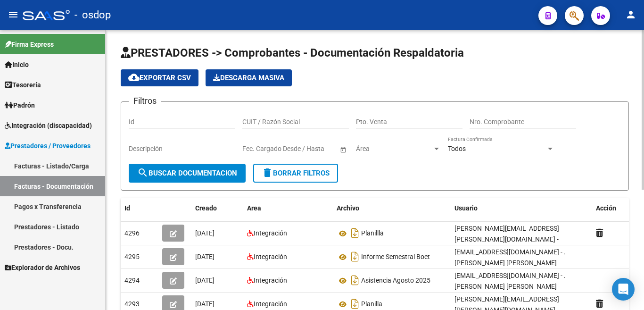
click at [286, 123] on input "CUIT / Razón Social" at bounding box center [295, 122] width 106 height 8
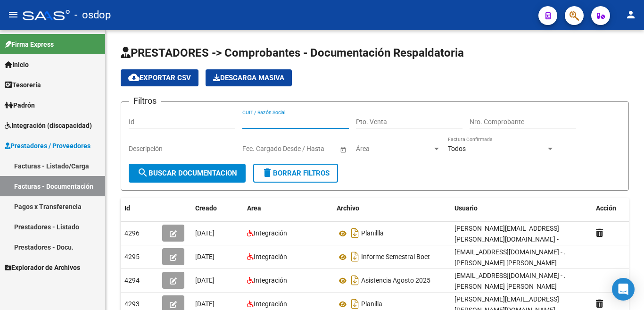
click at [64, 229] on link "Prestadores - Listado" at bounding box center [52, 226] width 105 height 20
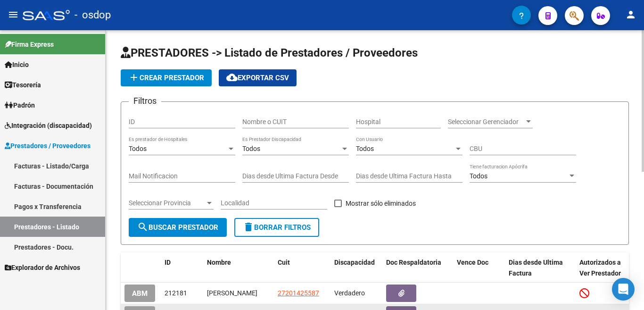
scroll to position [141, 0]
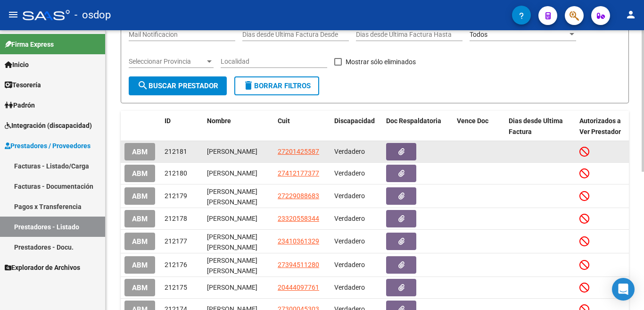
click at [289, 147] on datatable-body-cell "27201425587" at bounding box center [302, 151] width 57 height 21
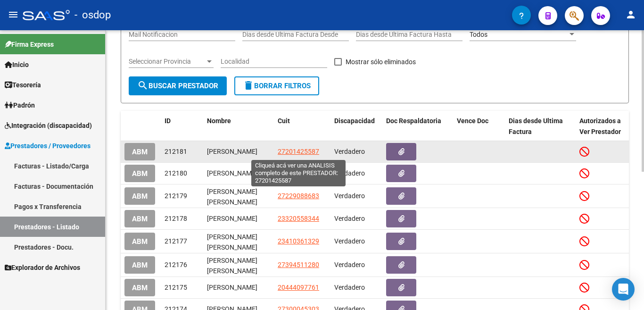
click at [290, 151] on span "27201425587" at bounding box center [298, 151] width 41 height 8
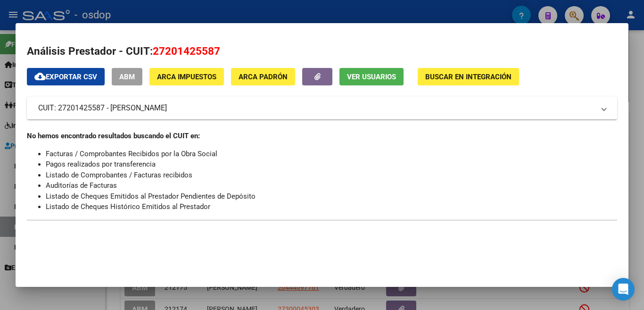
click at [0, 148] on div at bounding box center [322, 155] width 644 height 310
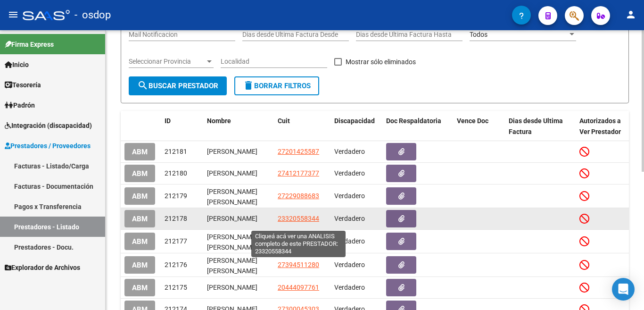
click at [295, 220] on span "23320558344" at bounding box center [298, 218] width 41 height 8
type textarea "23320558344"
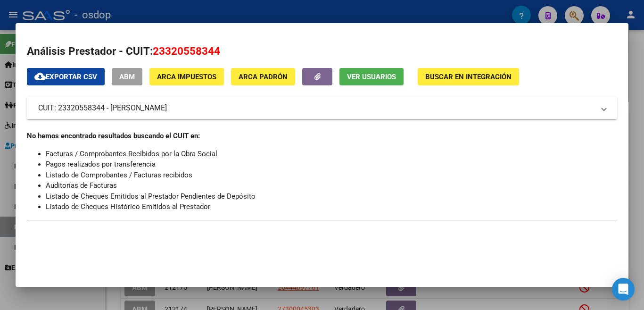
click at [1, 196] on div at bounding box center [322, 155] width 644 height 310
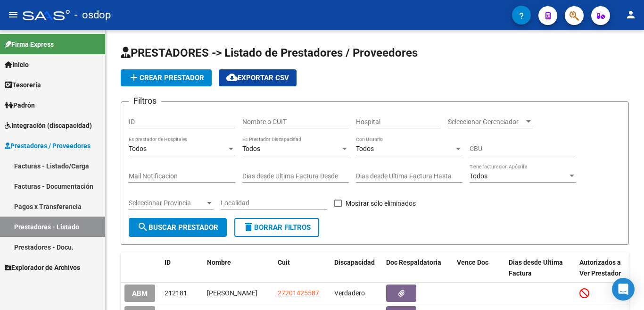
scroll to position [141, 0]
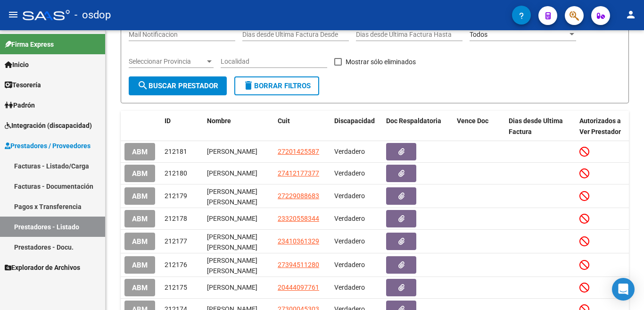
click at [62, 244] on link "Prestadores - Docu." at bounding box center [52, 247] width 105 height 20
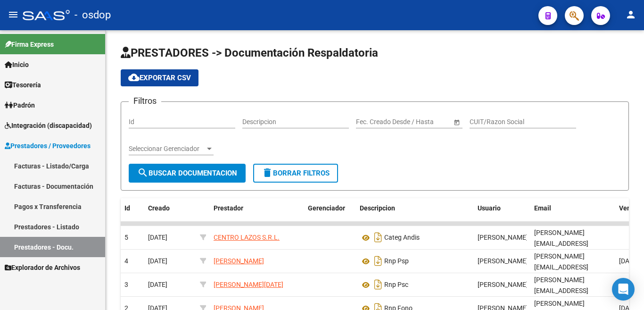
click at [63, 163] on link "Facturas - Listado/Carga" at bounding box center [52, 165] width 105 height 20
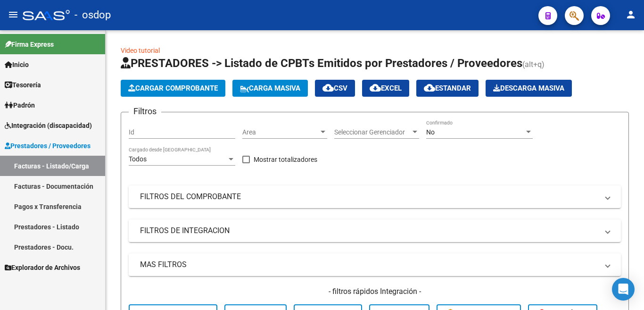
click at [81, 146] on span "Prestadores / Proveedores" at bounding box center [48, 145] width 86 height 10
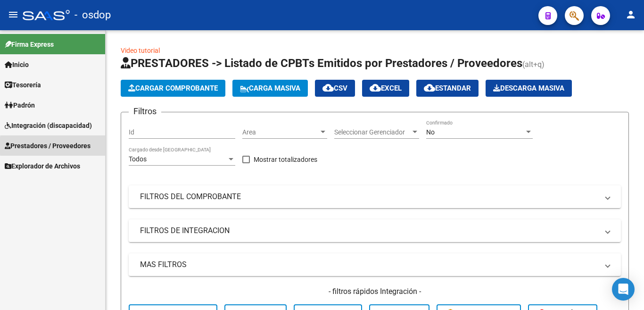
click at [81, 146] on span "Prestadores / Proveedores" at bounding box center [48, 145] width 86 height 10
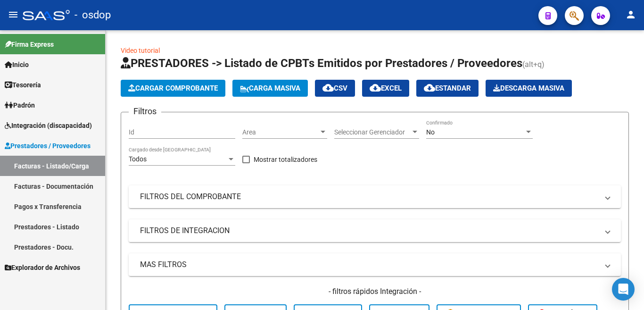
click at [77, 128] on span "Integración (discapacidad)" at bounding box center [48, 125] width 87 height 10
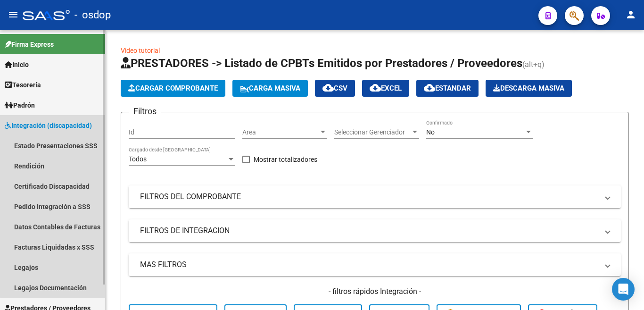
click at [77, 128] on span "Integración (discapacidad)" at bounding box center [48, 125] width 87 height 10
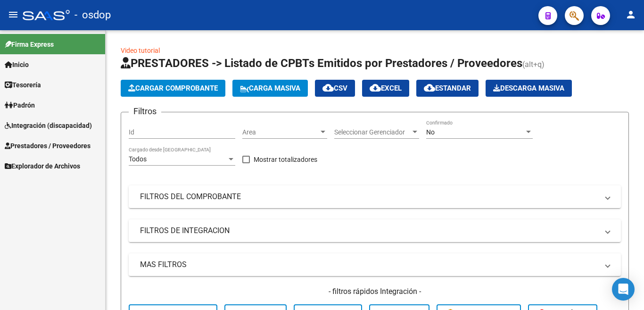
click at [74, 141] on span "Prestadores / Proveedores" at bounding box center [48, 145] width 86 height 10
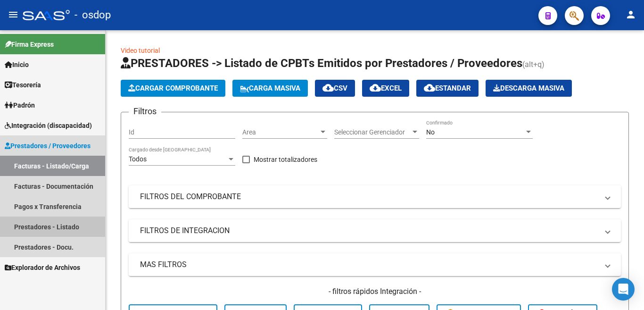
click at [67, 226] on link "Prestadores - Listado" at bounding box center [52, 226] width 105 height 20
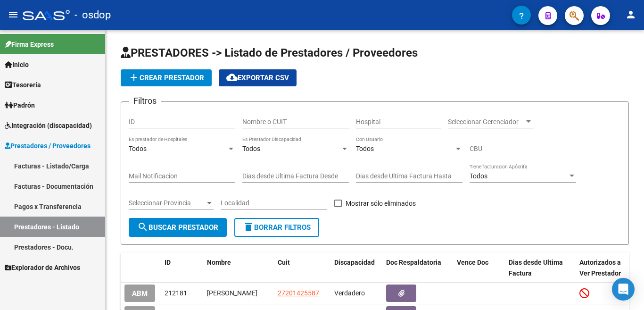
click at [58, 245] on link "Prestadores - Docu." at bounding box center [52, 247] width 105 height 20
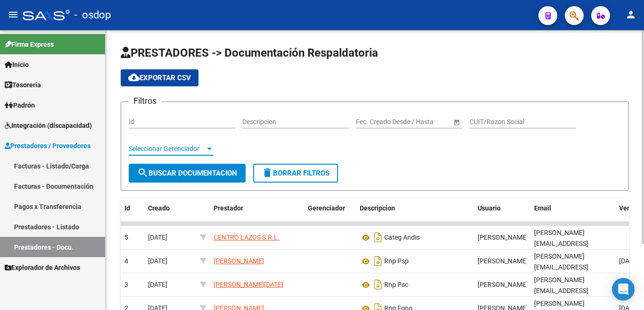
click at [205, 149] on div at bounding box center [209, 149] width 8 height 8
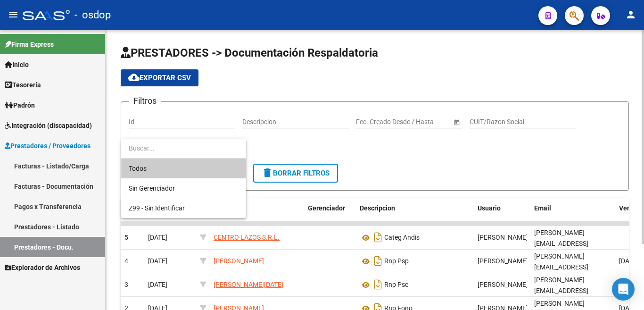
click at [205, 149] on input "dropdown search" at bounding box center [183, 148] width 125 height 20
click at [67, 230] on div at bounding box center [322, 155] width 644 height 310
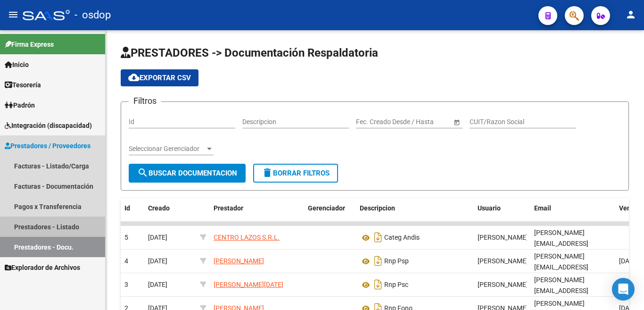
click at [66, 226] on link "Prestadores - Listado" at bounding box center [52, 226] width 105 height 20
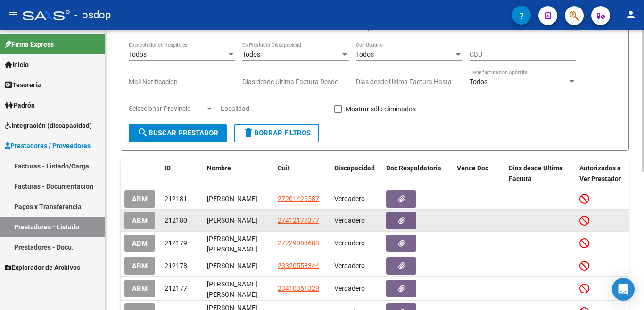
scroll to position [141, 0]
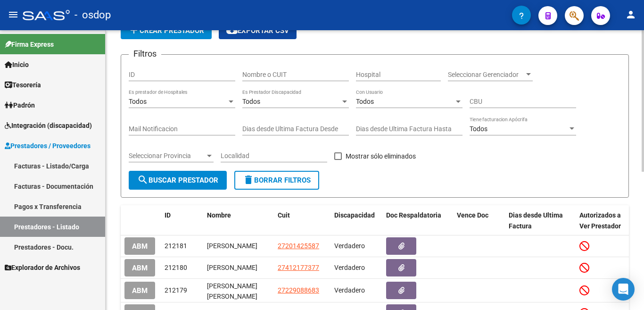
click at [296, 186] on button "delete Borrar Filtros" at bounding box center [276, 180] width 85 height 19
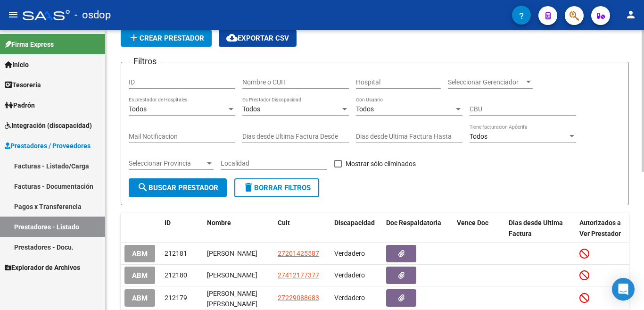
scroll to position [47, 0]
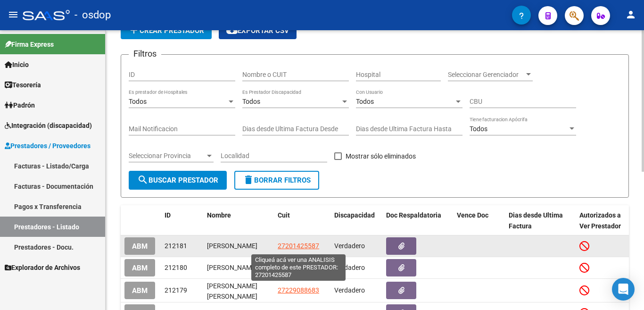
click at [303, 245] on span "27201425587" at bounding box center [298, 246] width 41 height 8
type textarea "27201425587"
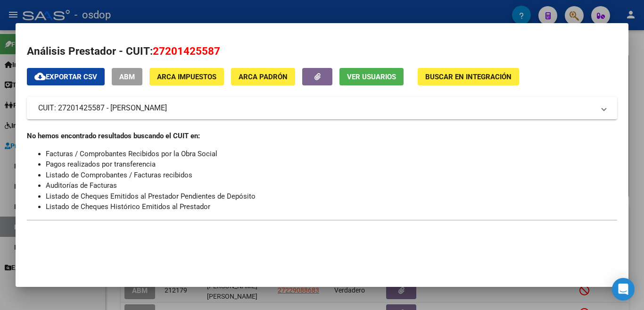
click at [0, 181] on div at bounding box center [322, 155] width 644 height 310
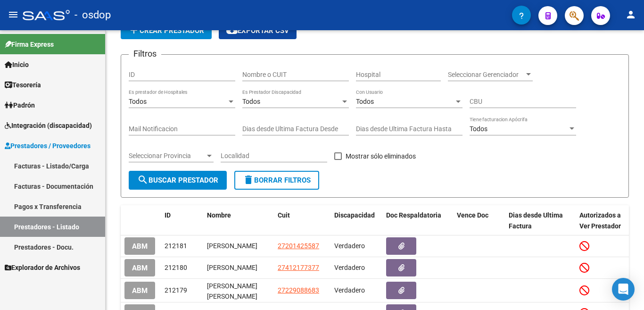
click at [57, 180] on link "Facturas - Documentación" at bounding box center [52, 186] width 105 height 20
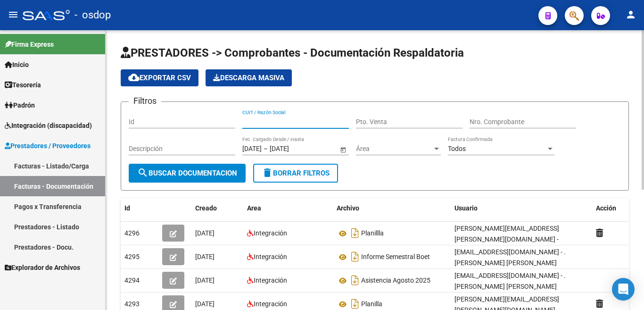
click at [281, 120] on input "CUIT / Razón Social" at bounding box center [295, 122] width 106 height 8
type input "27354424954"
click at [202, 168] on button "search Buscar Documentacion" at bounding box center [187, 173] width 117 height 19
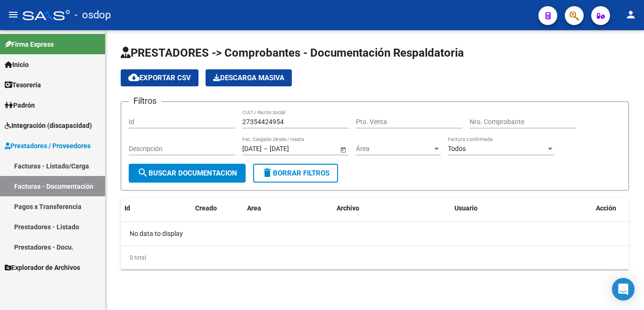
click at [85, 167] on link "Facturas - Listado/Carga" at bounding box center [52, 165] width 105 height 20
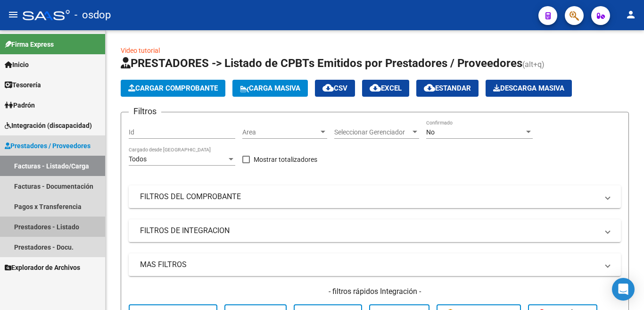
click at [44, 227] on link "Prestadores - Listado" at bounding box center [52, 226] width 105 height 20
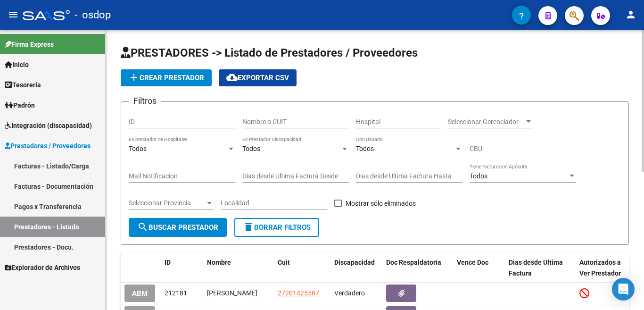
scroll to position [141, 0]
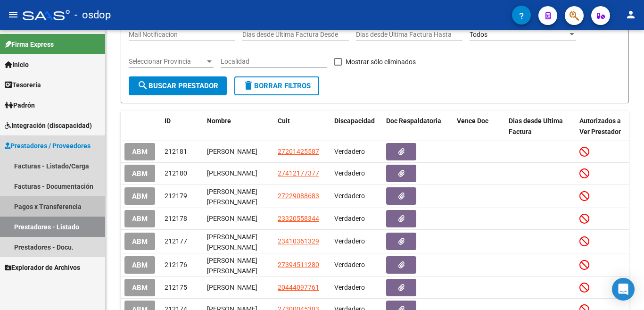
click at [64, 210] on link "Pagos x Transferencia" at bounding box center [52, 206] width 105 height 20
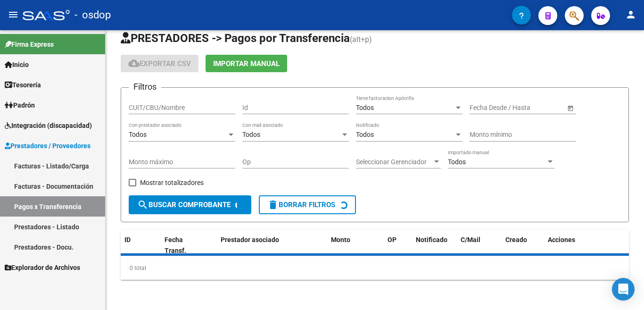
scroll to position [36, 0]
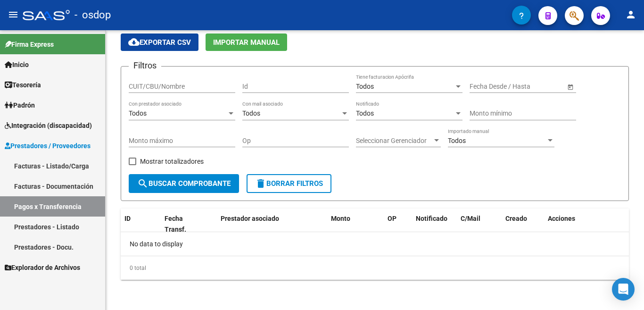
click at [59, 245] on link "Prestadores - Docu." at bounding box center [52, 247] width 105 height 20
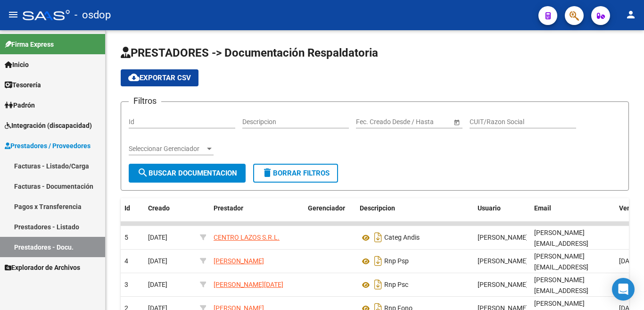
click at [19, 231] on link "Prestadores - Listado" at bounding box center [52, 226] width 105 height 20
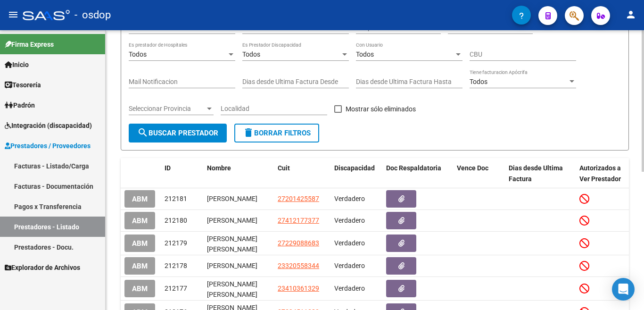
scroll to position [47, 0]
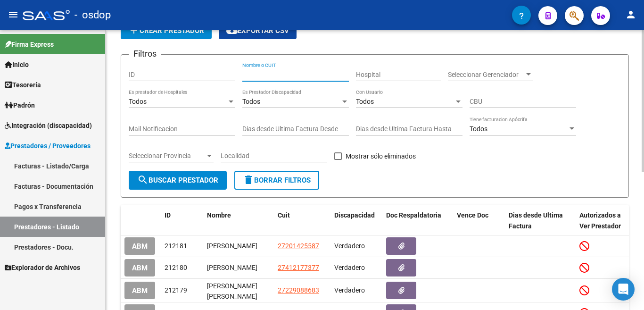
click at [311, 75] on input "Nombre o CUIT" at bounding box center [295, 75] width 106 height 8
type input "27354424954"
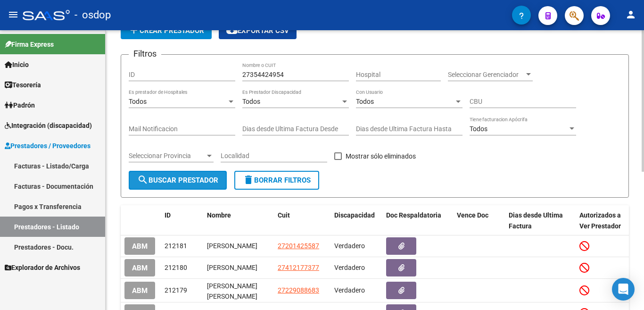
click at [174, 176] on span "search Buscar Prestador" at bounding box center [177, 180] width 81 height 8
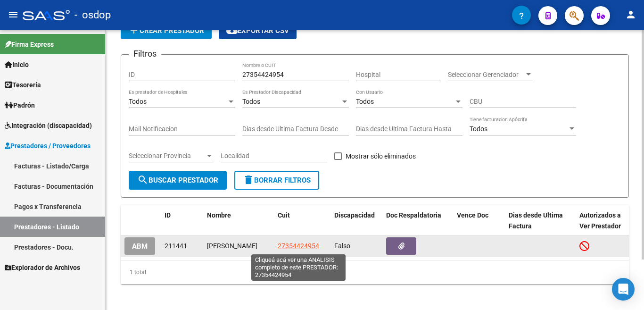
click at [306, 247] on span "27354424954" at bounding box center [298, 246] width 41 height 8
type textarea "27354424954"
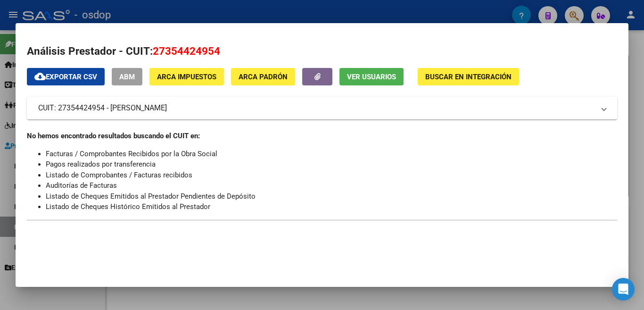
click at [0, 163] on div at bounding box center [322, 155] width 644 height 310
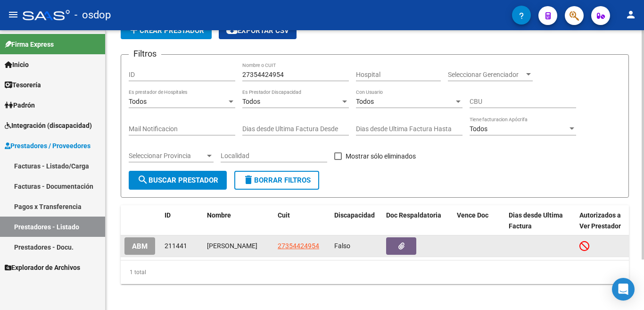
click at [146, 243] on span "ABM" at bounding box center [140, 246] width 16 height 8
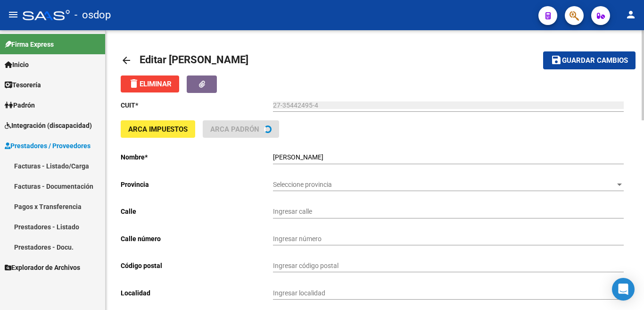
click at [72, 147] on span "Prestadores / Proveedores" at bounding box center [48, 145] width 86 height 10
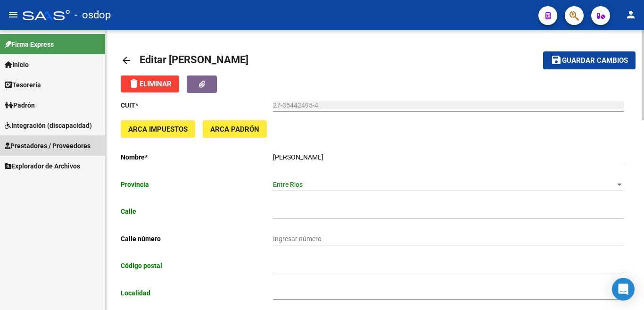
type input "SOLDADO [PERSON_NAME]"
type input "3100"
type input "PARANA"
type input "960990"
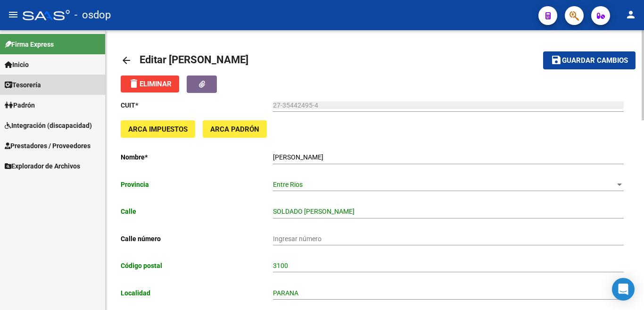
click at [51, 85] on link "Tesorería" at bounding box center [52, 84] width 105 height 20
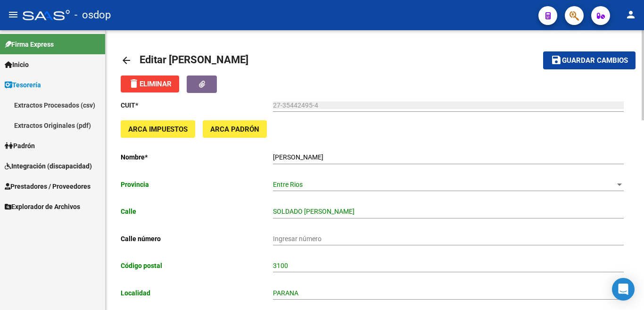
click at [43, 162] on span "Integración (discapacidad)" at bounding box center [48, 166] width 87 height 10
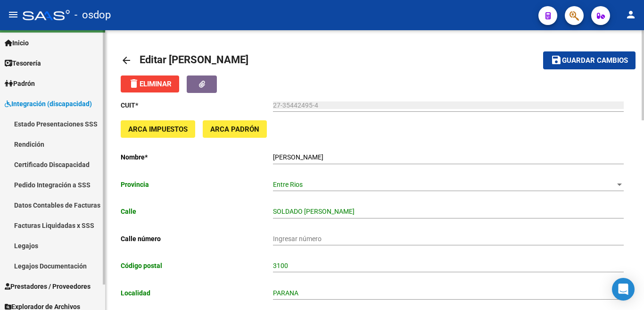
scroll to position [28, 0]
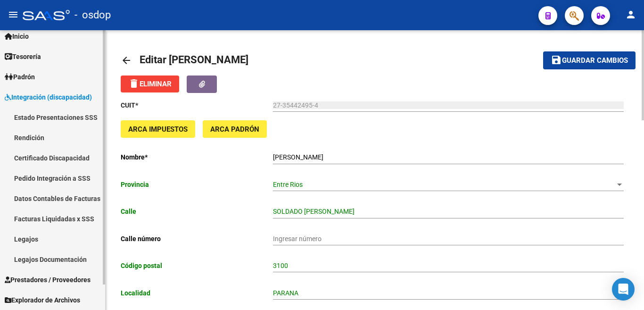
click at [82, 275] on span "Prestadores / Proveedores" at bounding box center [48, 279] width 86 height 10
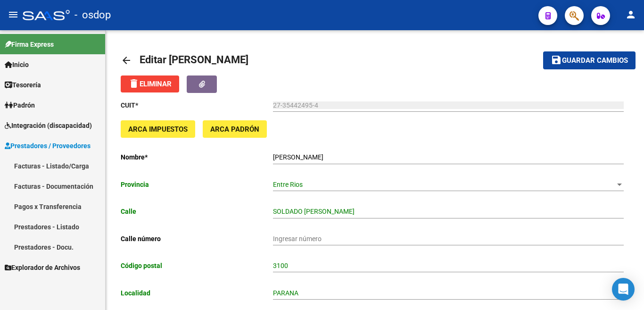
scroll to position [94, 0]
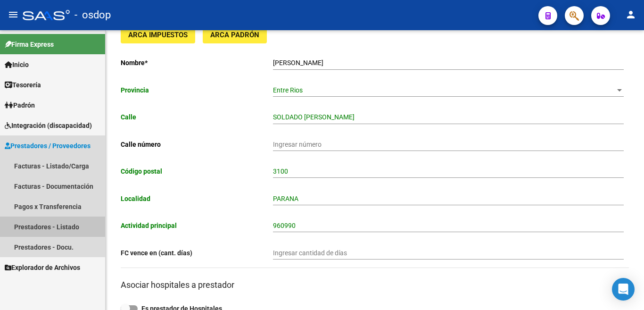
click at [66, 229] on link "Prestadores - Listado" at bounding box center [52, 226] width 105 height 20
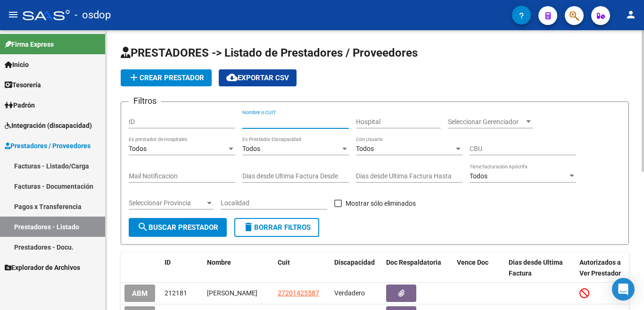
click at [274, 121] on input "Nombre o CUIT" at bounding box center [295, 122] width 106 height 8
type input "27354424954"
click at [194, 236] on button "search Buscar Prestador" at bounding box center [178, 227] width 98 height 19
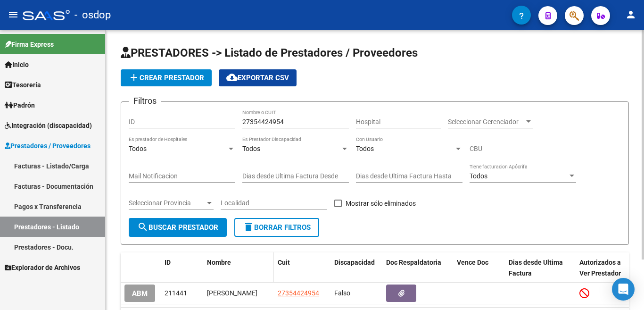
scroll to position [61, 0]
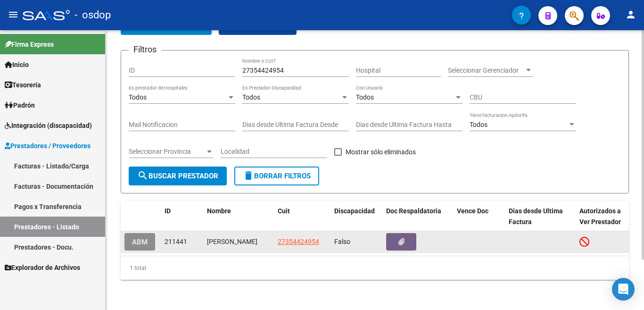
click at [138, 237] on span "ABM" at bounding box center [140, 241] width 16 height 8
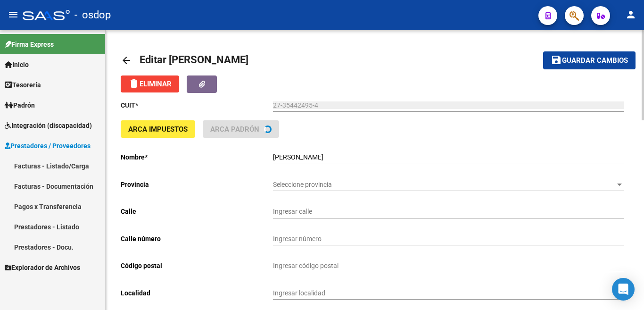
type input "SOLDADO [PERSON_NAME]"
type input "3100"
type input "PARANA"
type input "960990"
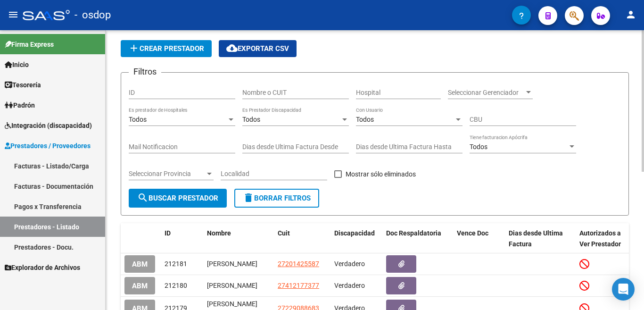
scroll to position [213, 0]
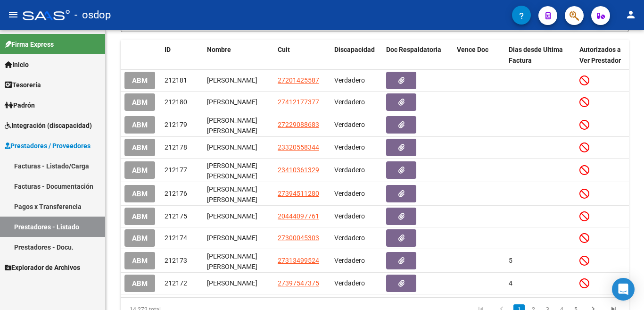
click at [68, 249] on link "Prestadores - Docu." at bounding box center [52, 247] width 105 height 20
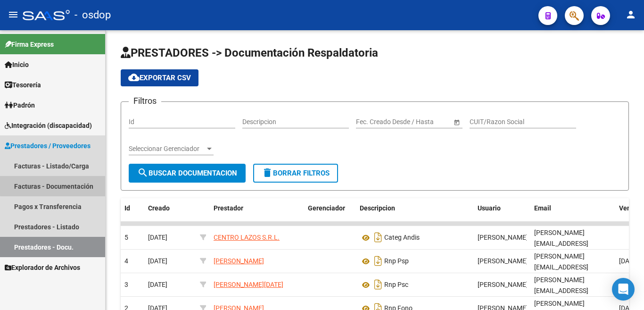
click at [53, 183] on link "Facturas - Documentación" at bounding box center [52, 186] width 105 height 20
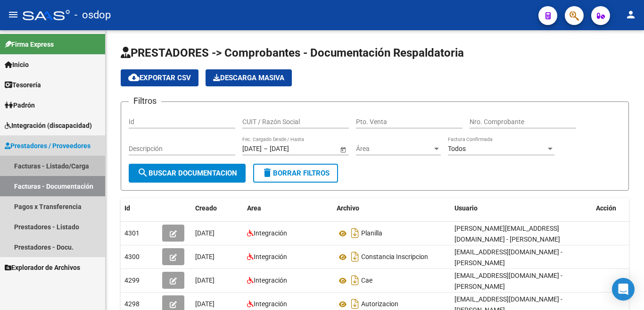
click at [71, 165] on link "Facturas - Listado/Carga" at bounding box center [52, 165] width 105 height 20
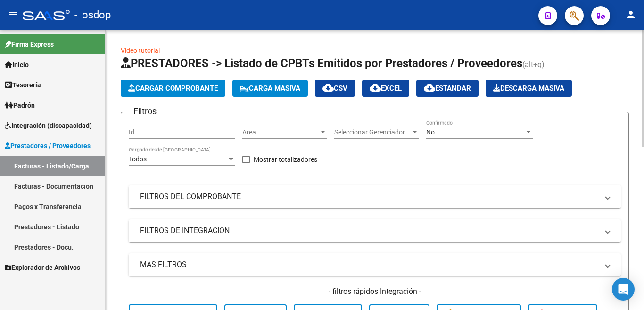
click at [234, 193] on mat-panel-title "FILTROS DEL COMPROBANTE" at bounding box center [369, 196] width 458 height 10
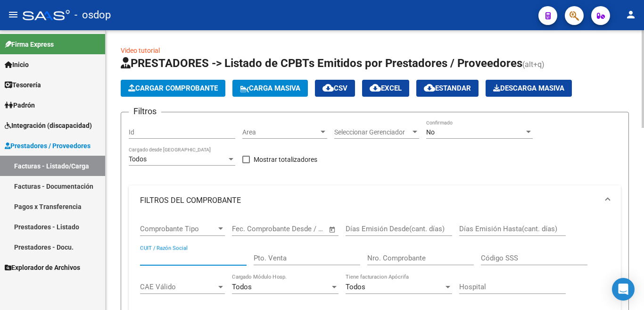
click at [171, 256] on input "CUIT / Razón Social" at bounding box center [193, 258] width 106 height 8
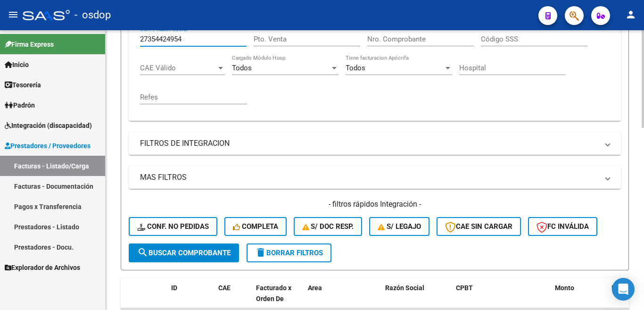
scroll to position [236, 0]
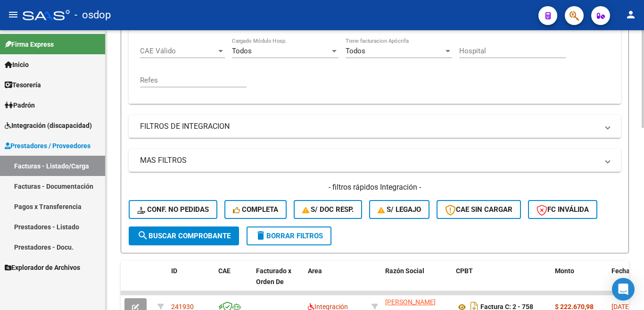
type input "27354424954"
click at [187, 235] on span "search Buscar Comprobante" at bounding box center [183, 235] width 93 height 8
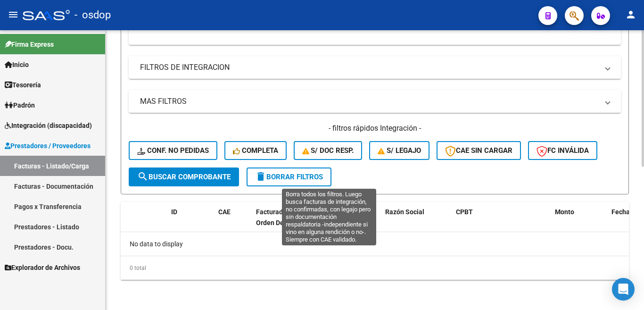
scroll to position [200, 0]
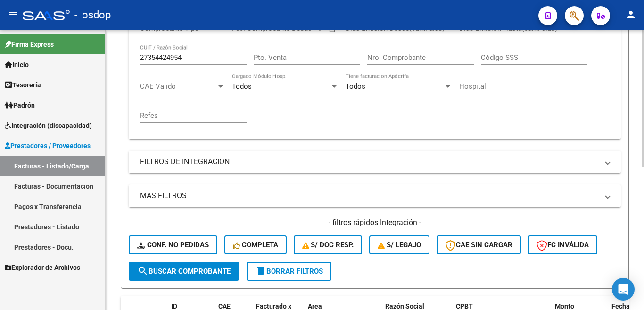
click at [196, 59] on input "27354424954" at bounding box center [193, 57] width 106 height 8
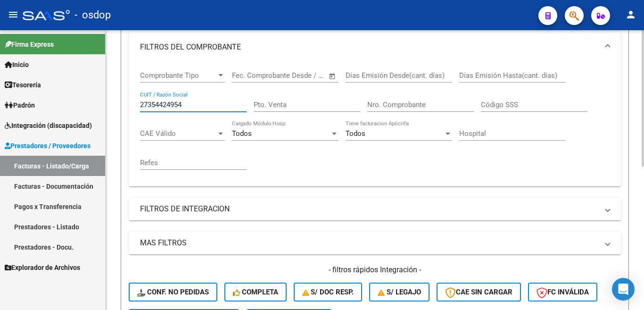
scroll to position [106, 0]
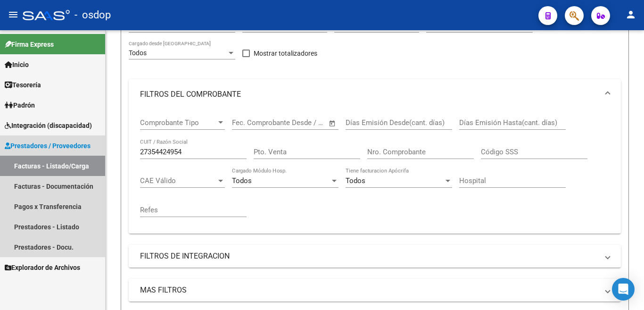
click at [46, 141] on span "Prestadores / Proveedores" at bounding box center [48, 145] width 86 height 10
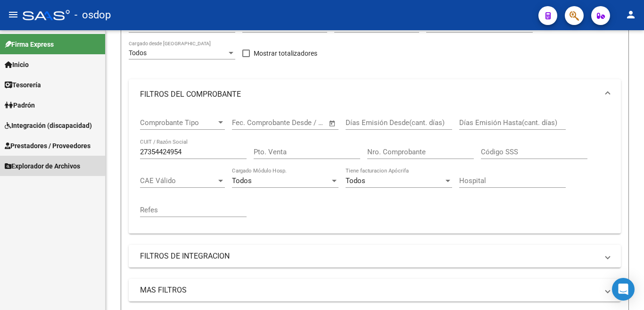
click at [49, 163] on span "Explorador de Archivos" at bounding box center [42, 166] width 75 height 10
click at [48, 149] on span "Prestadores / Proveedores" at bounding box center [48, 145] width 86 height 10
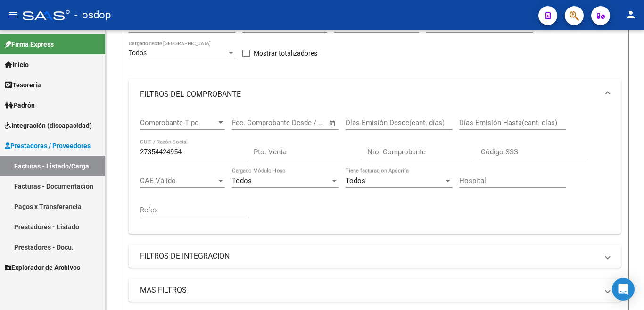
click at [62, 229] on link "Prestadores - Listado" at bounding box center [52, 226] width 105 height 20
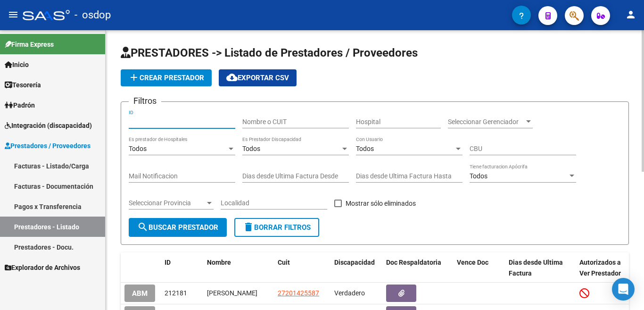
click at [170, 123] on input "ID" at bounding box center [182, 122] width 106 height 8
paste input "239437"
type input "239437"
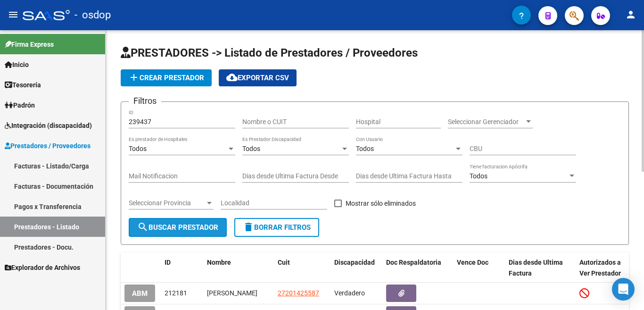
click at [170, 223] on span "search Buscar Prestador" at bounding box center [177, 227] width 81 height 8
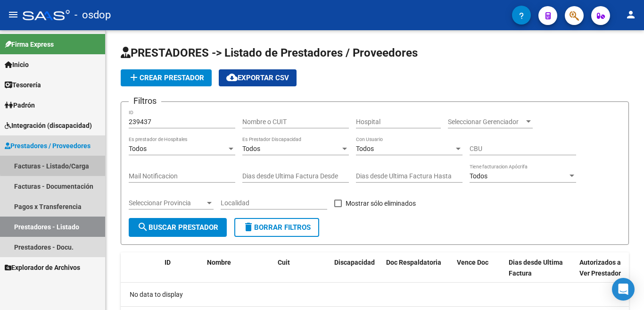
click at [68, 163] on link "Facturas - Listado/Carga" at bounding box center [52, 165] width 105 height 20
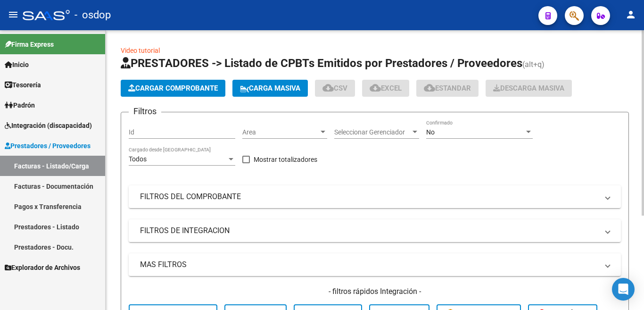
click at [171, 133] on input "Id" at bounding box center [182, 132] width 106 height 8
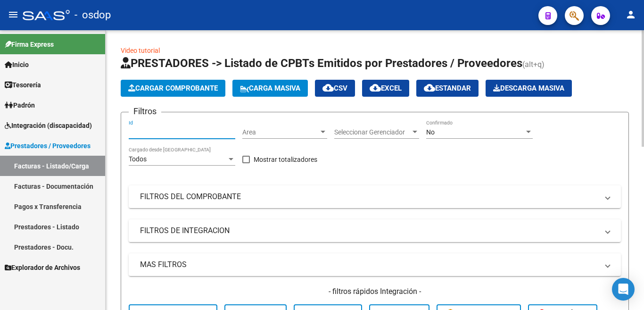
paste input "239437"
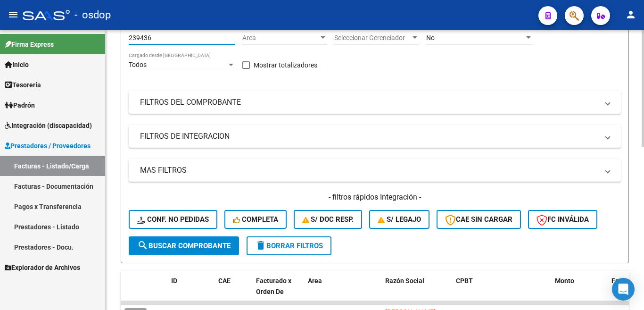
type input "239436"
click at [173, 242] on span "search Buscar Comprobante" at bounding box center [183, 245] width 93 height 8
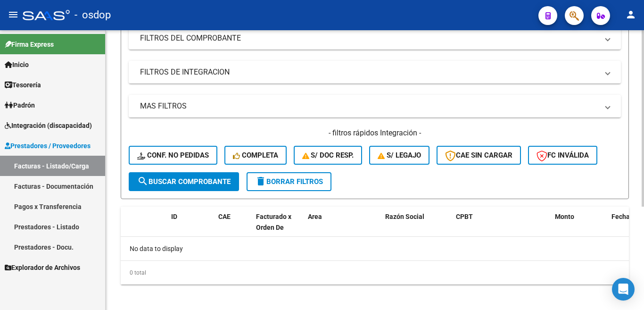
scroll to position [163, 0]
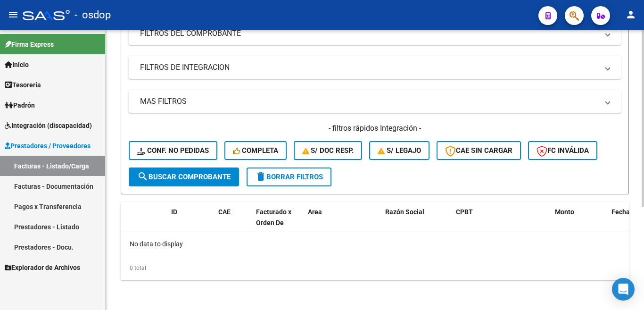
drag, startPoint x: 277, startPoint y: 173, endPoint x: 267, endPoint y: 177, distance: 10.9
click at [277, 173] on span "delete Borrar Filtros" at bounding box center [289, 176] width 68 height 8
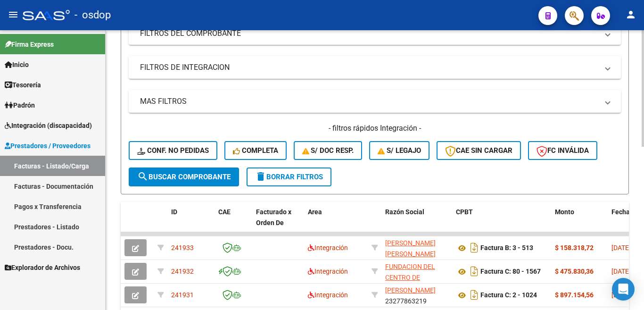
scroll to position [69, 0]
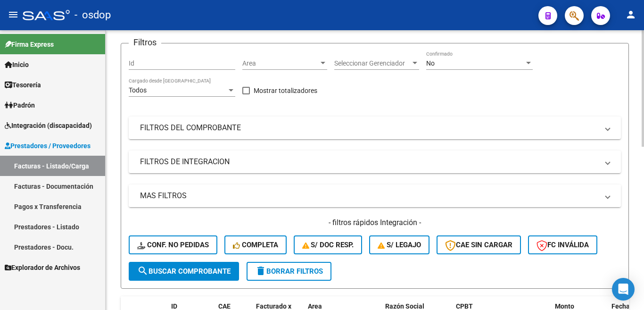
click at [155, 193] on mat-panel-title "MAS FILTROS" at bounding box center [369, 195] width 458 height 10
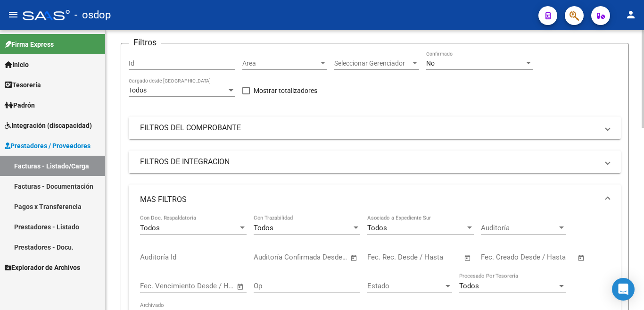
click at [159, 255] on input "Auditoría Id" at bounding box center [193, 257] width 106 height 8
paste input "239437"
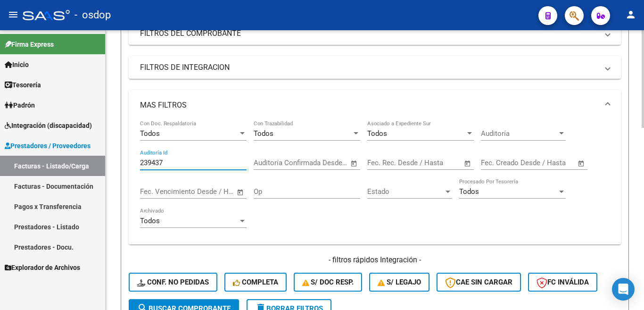
scroll to position [210, 0]
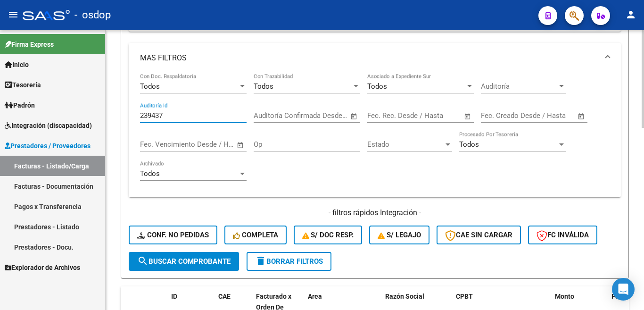
type input "239437"
click at [188, 261] on span "search Buscar Comprobante" at bounding box center [183, 261] width 93 height 8
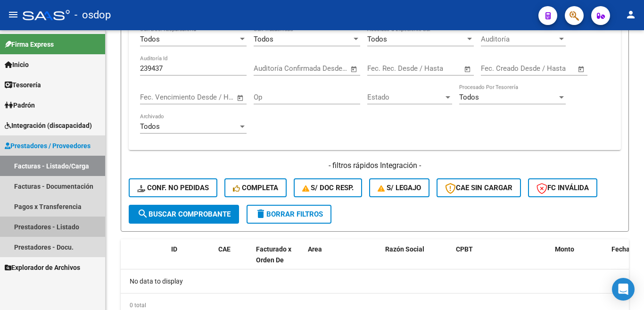
click at [67, 223] on link "Prestadores - Listado" at bounding box center [52, 226] width 105 height 20
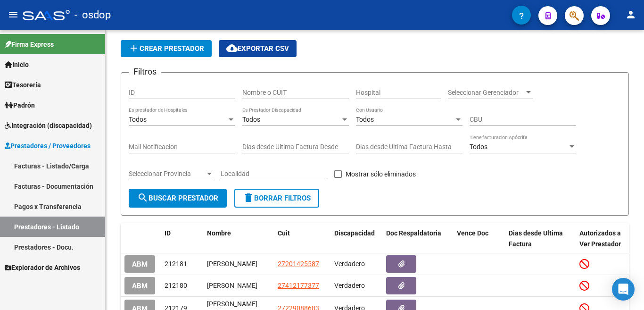
scroll to position [257, 0]
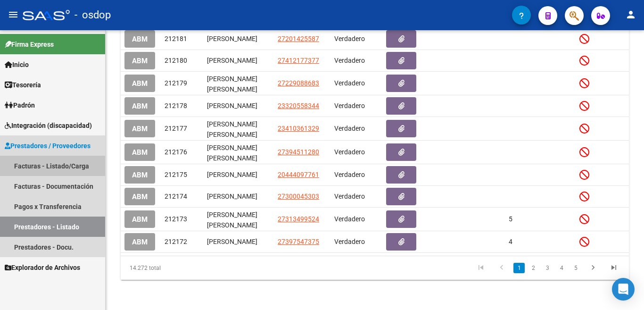
click at [64, 166] on link "Facturas - Listado/Carga" at bounding box center [52, 165] width 105 height 20
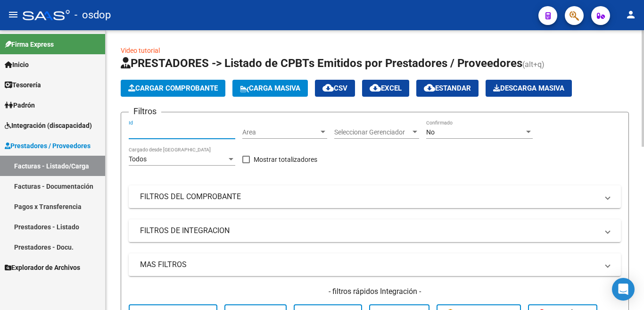
click at [165, 129] on input "Id" at bounding box center [182, 132] width 106 height 8
paste input "239437"
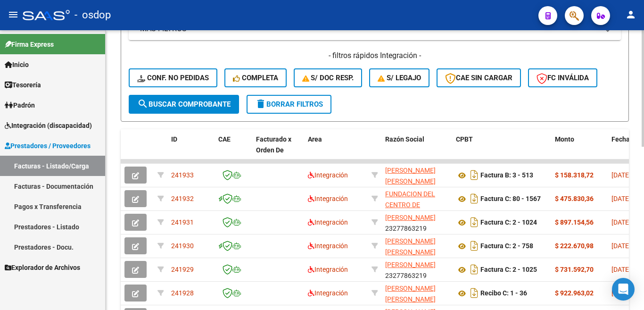
type input "239437"
click at [180, 106] on span "search Buscar Comprobante" at bounding box center [183, 104] width 93 height 8
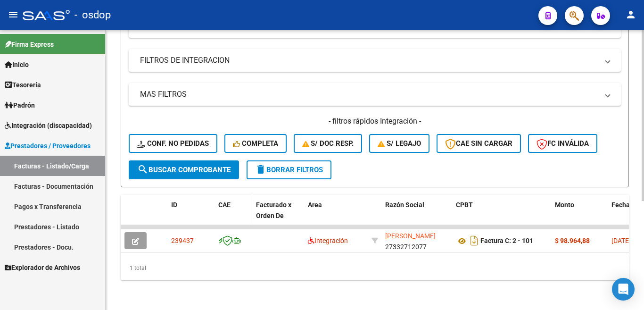
scroll to position [37, 0]
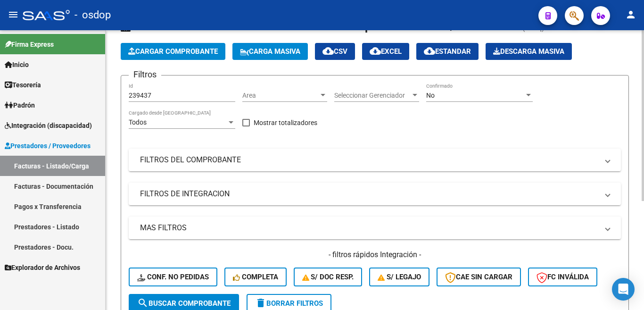
click at [313, 308] on button "delete Borrar Filtros" at bounding box center [288, 303] width 85 height 19
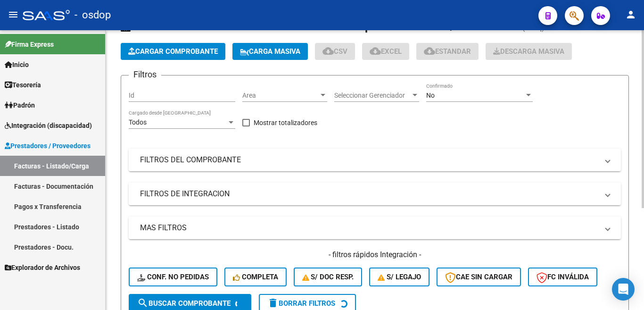
click at [160, 96] on input "Id" at bounding box center [182, 95] width 106 height 8
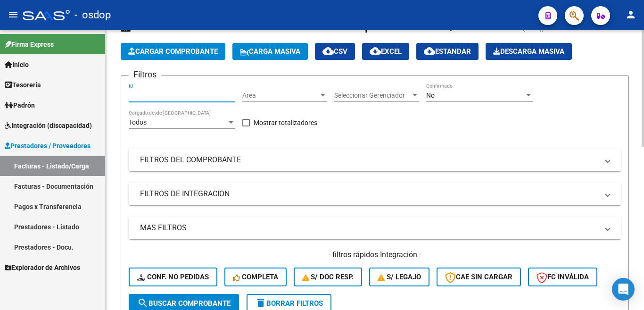
paste input "239476"
type input "239476"
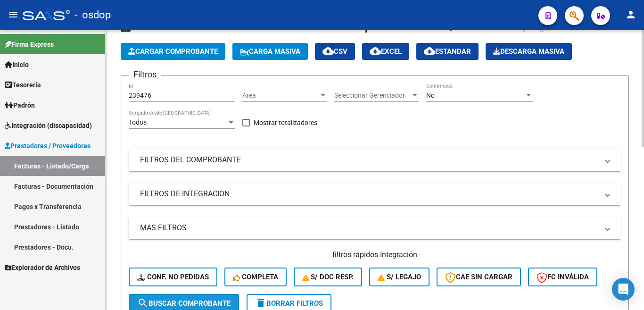
click at [212, 296] on button "search Buscar Comprobante" at bounding box center [184, 303] width 110 height 19
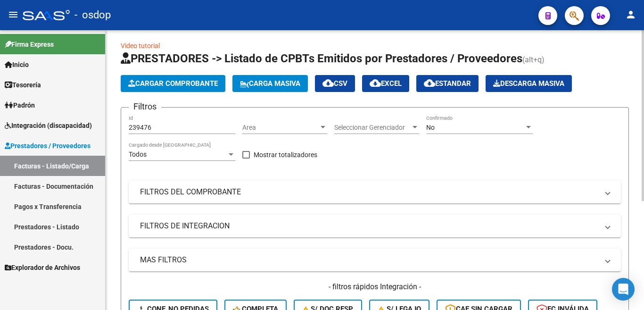
scroll to position [0, 0]
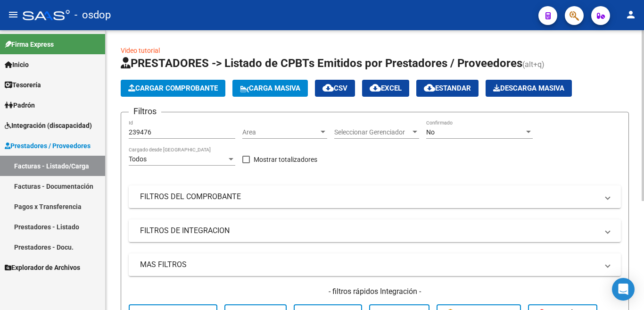
click at [173, 87] on span "Cargar Comprobante" at bounding box center [173, 88] width 90 height 8
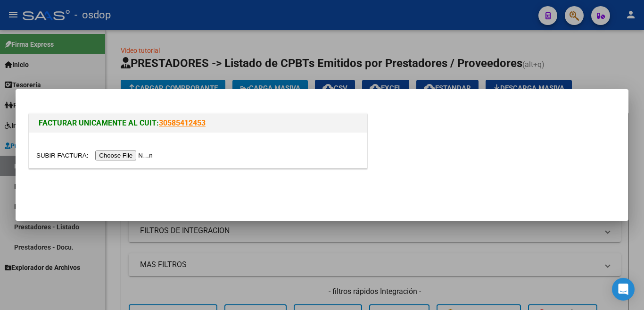
click at [138, 152] on input "file" at bounding box center [95, 155] width 119 height 10
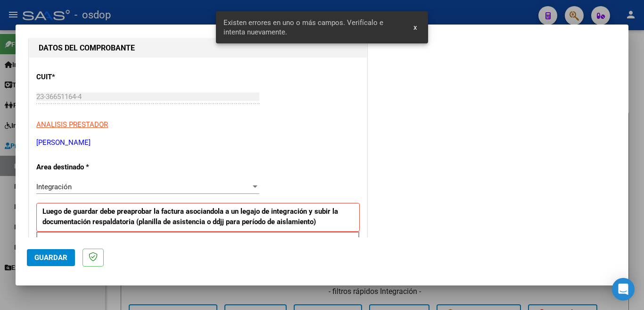
scroll to position [228, 0]
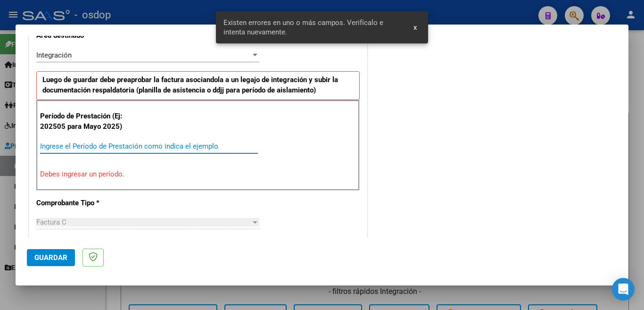
click at [112, 146] on input "Ingrese el Período de Prestación como indica el ejemplo" at bounding box center [149, 146] width 218 height 8
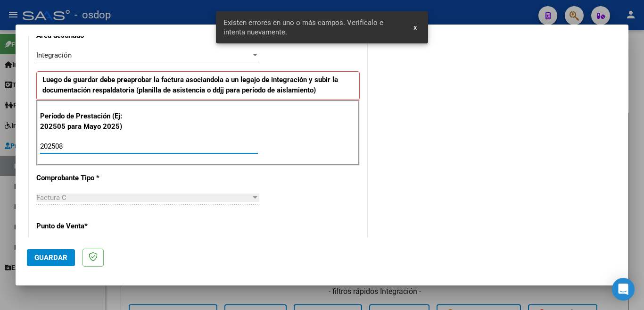
type input "202508"
click at [50, 261] on span "Guardar" at bounding box center [50, 257] width 33 height 8
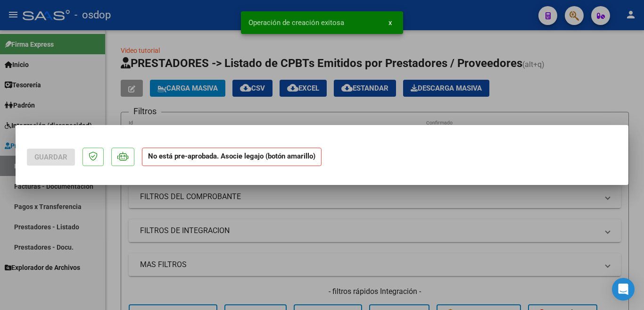
scroll to position [0, 0]
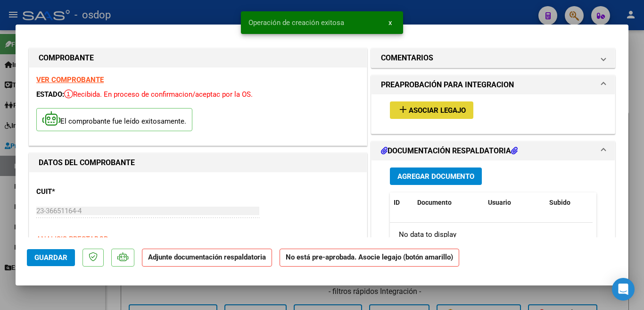
click at [397, 115] on mat-icon "add" at bounding box center [402, 109] width 11 height 11
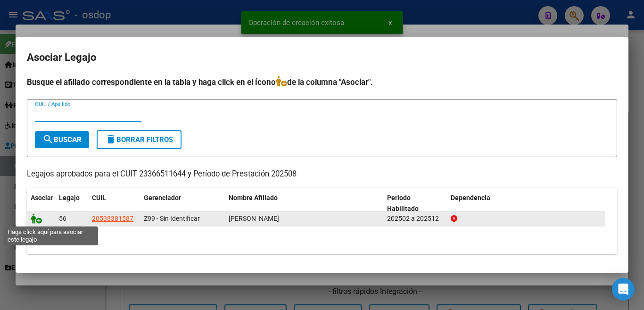
click at [32, 217] on icon at bounding box center [36, 218] width 11 height 10
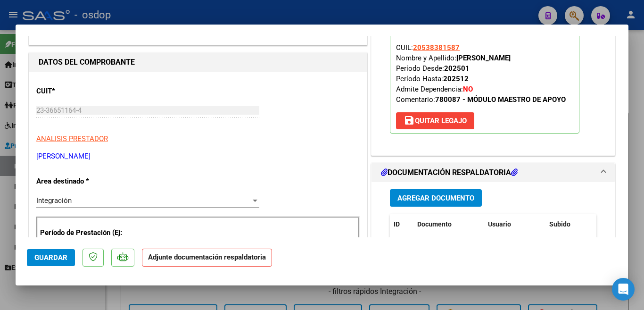
scroll to position [141, 0]
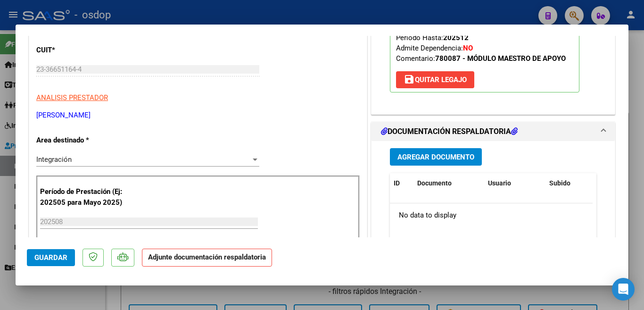
click at [433, 151] on button "Agregar Documento" at bounding box center [436, 156] width 92 height 17
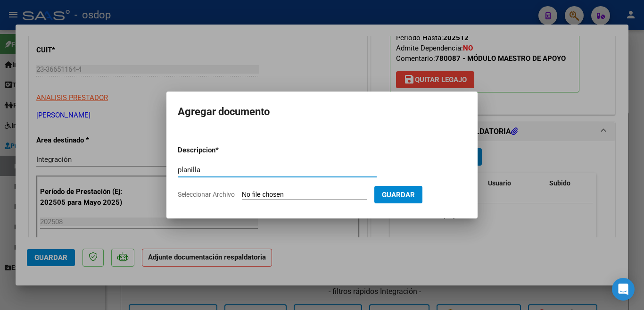
type input "planilla"
click at [337, 195] on input "Seleccionar Archivo" at bounding box center [304, 194] width 125 height 9
type input "C:\fakepath\[PERSON_NAME] plan 08.pdf"
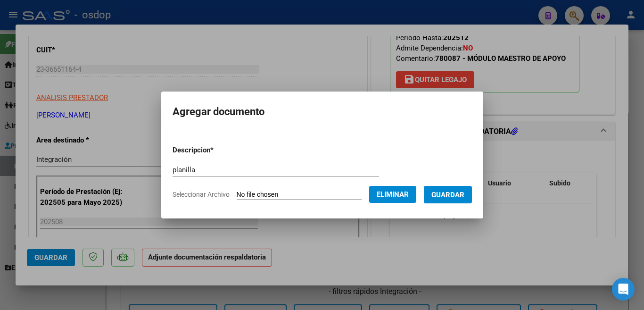
click at [453, 190] on span "Guardar" at bounding box center [447, 194] width 33 height 8
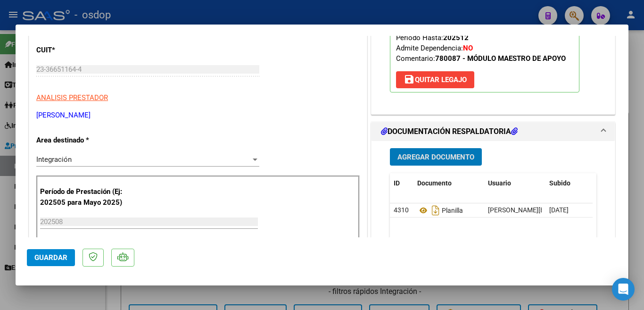
drag, startPoint x: 71, startPoint y: 258, endPoint x: 277, endPoint y: 191, distance: 216.5
click at [71, 258] on button "Guardar" at bounding box center [51, 257] width 48 height 17
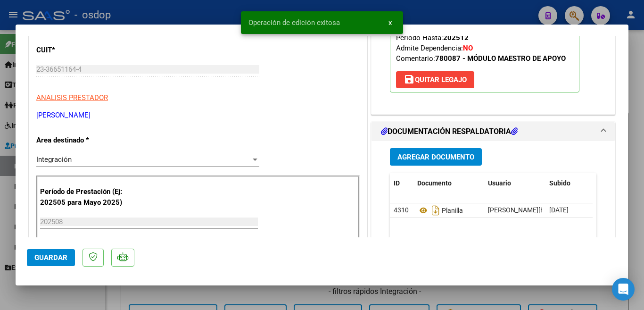
click at [0, 121] on div at bounding box center [322, 155] width 644 height 310
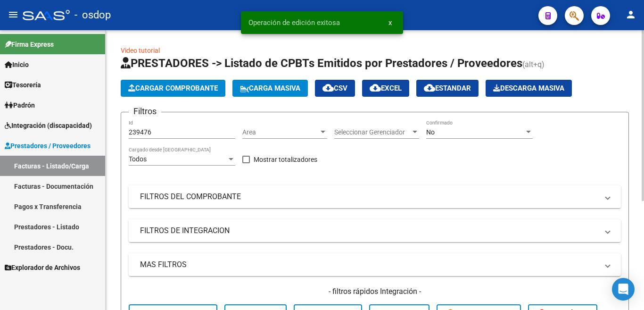
scroll to position [178, 0]
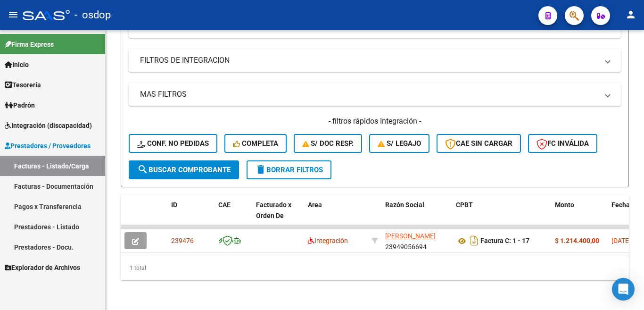
click at [48, 120] on span "Integración (discapacidad)" at bounding box center [48, 125] width 87 height 10
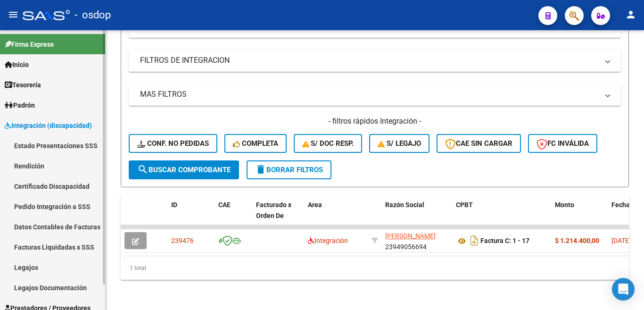
click at [31, 70] on link "Inicio" at bounding box center [52, 64] width 105 height 20
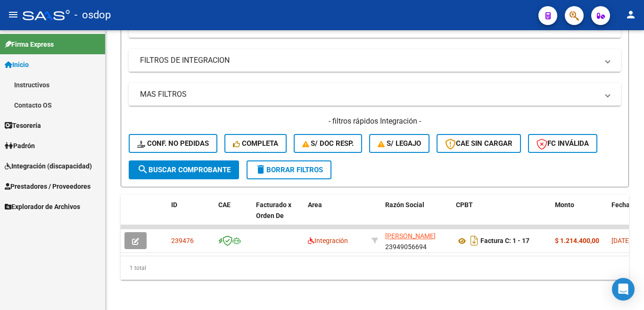
click at [65, 188] on span "Prestadores / Proveedores" at bounding box center [48, 186] width 86 height 10
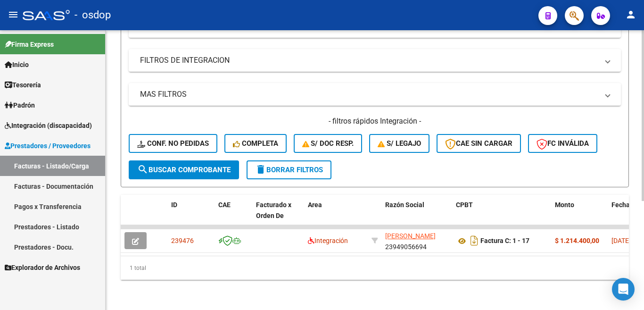
scroll to position [84, 0]
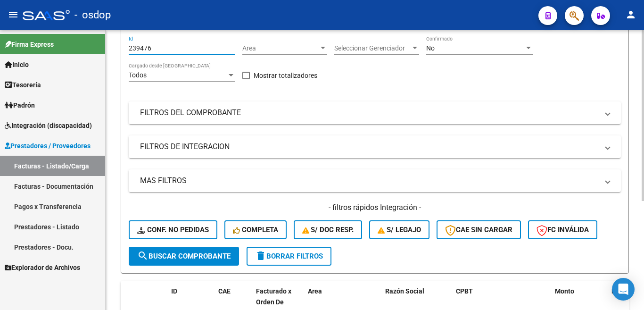
click at [154, 50] on input "239476" at bounding box center [182, 48] width 106 height 8
click at [62, 230] on link "Prestadores - Listado" at bounding box center [52, 226] width 105 height 20
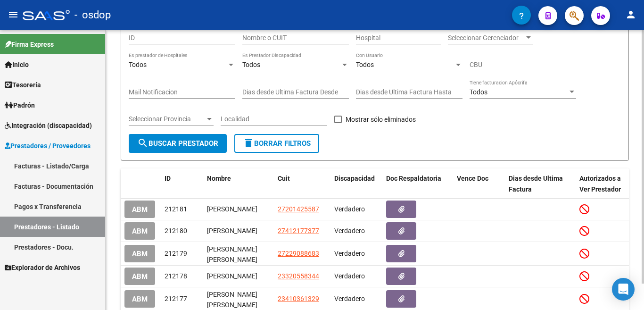
scroll to position [84, 0]
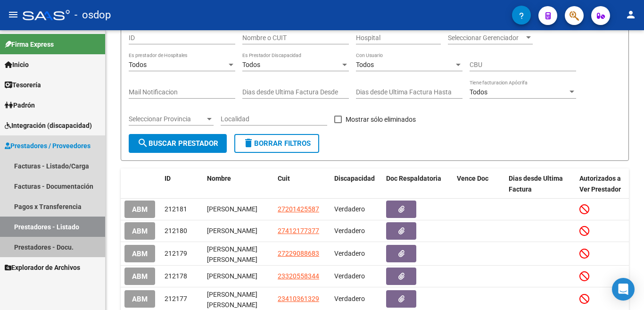
click at [57, 244] on link "Prestadores - Docu." at bounding box center [52, 247] width 105 height 20
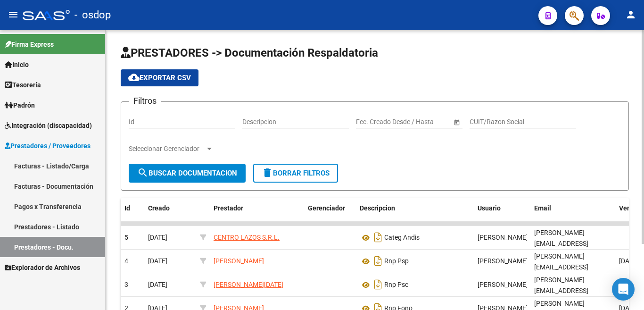
scroll to position [86, 0]
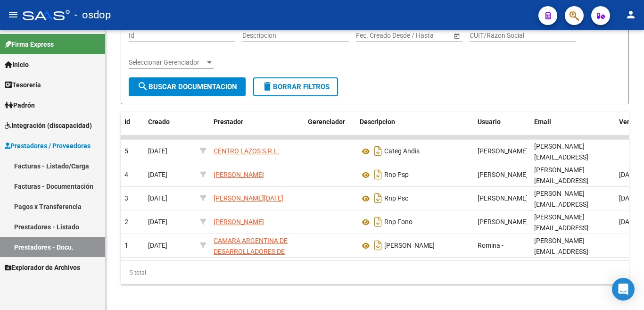
click at [65, 170] on link "Facturas - Listado/Carga" at bounding box center [52, 165] width 105 height 20
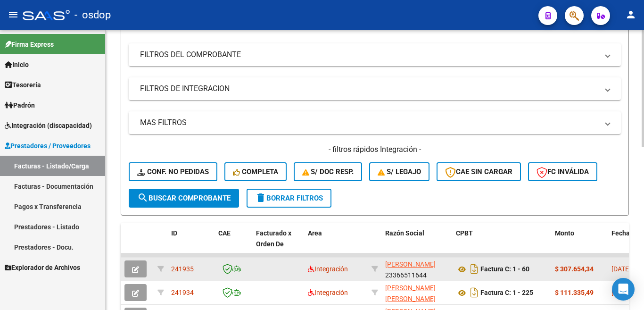
scroll to position [189, 0]
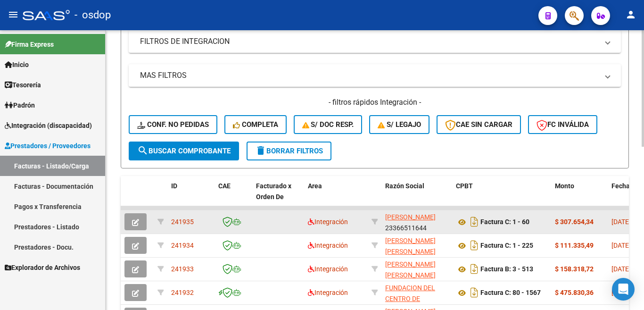
click at [185, 221] on span "241935" at bounding box center [182, 222] width 23 height 8
copy span "241935"
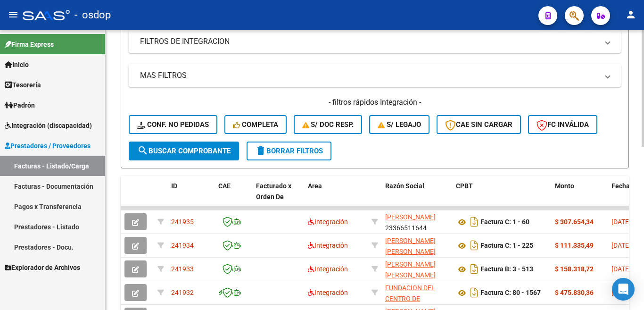
scroll to position [0, 0]
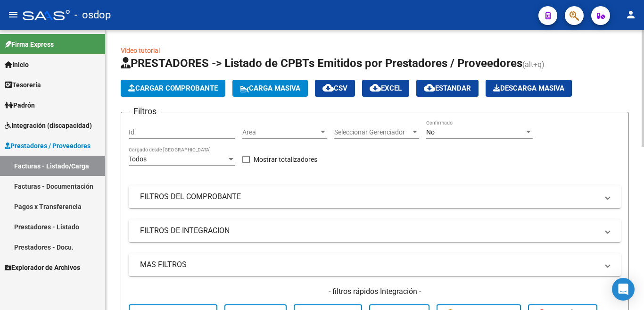
click at [170, 85] on span "Cargar Comprobante" at bounding box center [173, 88] width 90 height 8
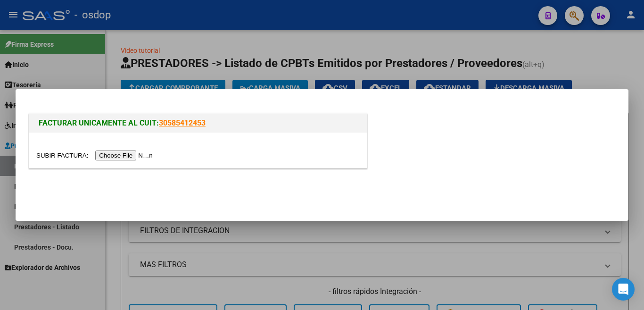
click at [147, 160] on input "file" at bounding box center [95, 155] width 119 height 10
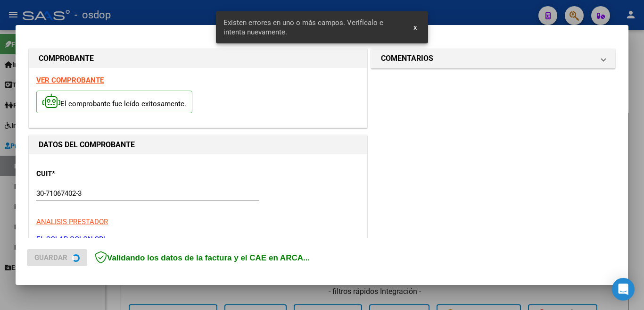
scroll to position [210, 0]
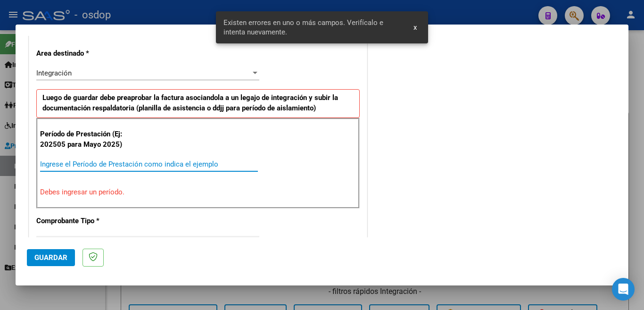
click at [117, 161] on input "Ingrese el Período de Prestación como indica el ejemplo" at bounding box center [149, 164] width 218 height 8
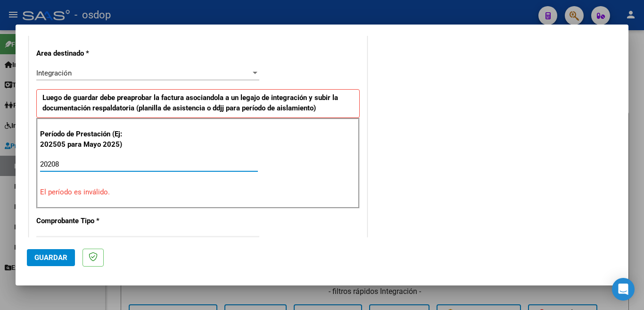
drag, startPoint x: 48, startPoint y: 161, endPoint x: 65, endPoint y: 157, distance: 17.5
click at [49, 161] on input "20208" at bounding box center [149, 164] width 218 height 8
click at [50, 164] on input "20208" at bounding box center [149, 164] width 218 height 8
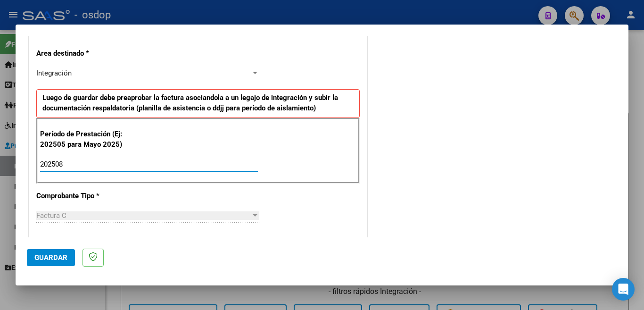
type input "202508"
click at [69, 259] on button "Guardar" at bounding box center [51, 257] width 48 height 17
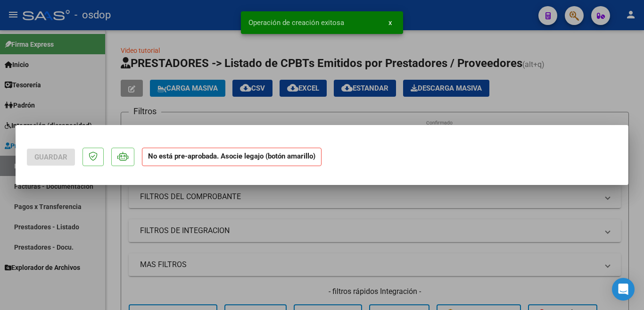
scroll to position [0, 0]
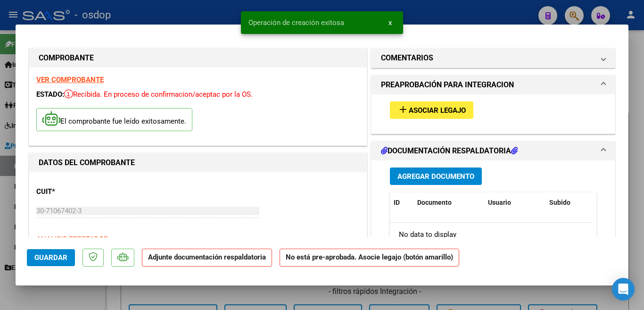
click at [401, 105] on mat-icon "add" at bounding box center [402, 109] width 11 height 11
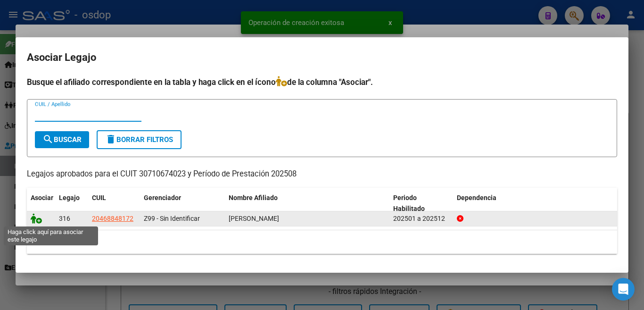
click at [36, 219] on icon at bounding box center [36, 218] width 11 height 10
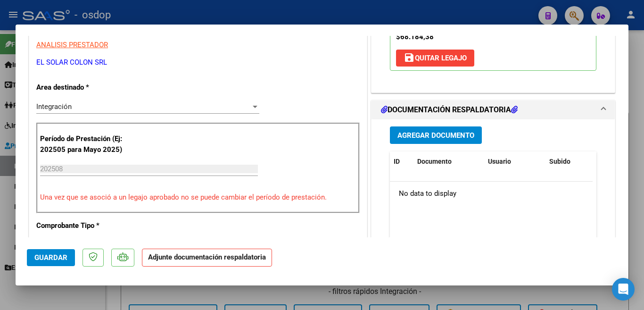
scroll to position [188, 0]
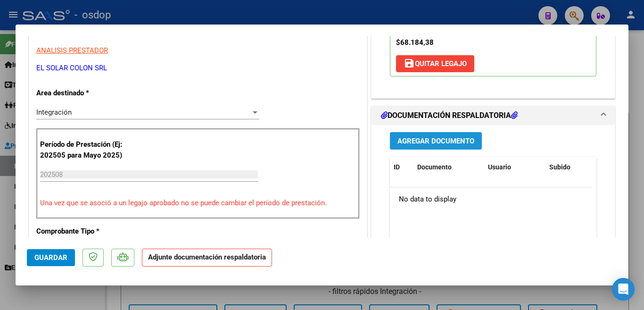
click at [417, 147] on button "Agregar Documento" at bounding box center [436, 140] width 92 height 17
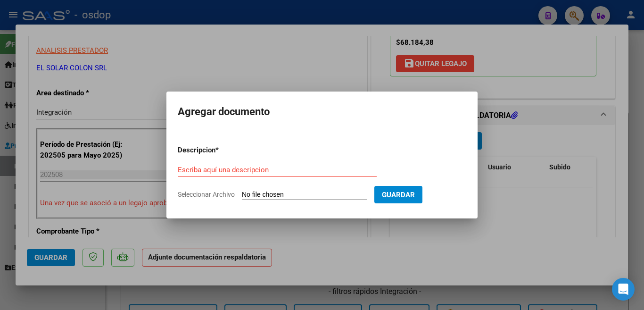
click at [303, 175] on div "Escriba aquí una descripcion" at bounding box center [277, 170] width 199 height 14
click at [304, 174] on div "Escriba aquí una descripcion" at bounding box center [277, 170] width 199 height 14
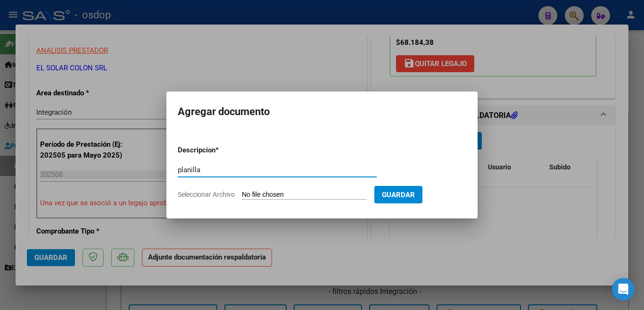
type input "planilla"
click at [315, 195] on input "Seleccionar Archivo" at bounding box center [304, 194] width 125 height 9
type input "C:\fakepath\[PERSON_NAME] 1.pdf"
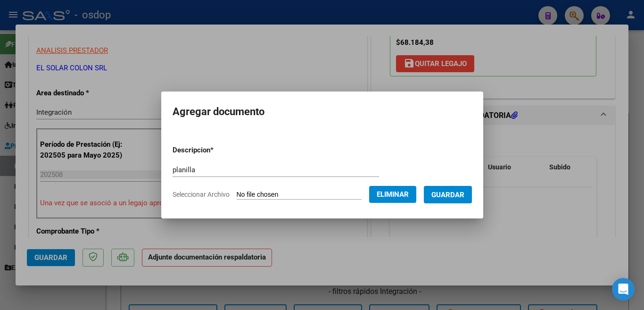
click at [454, 197] on span "Guardar" at bounding box center [447, 194] width 33 height 8
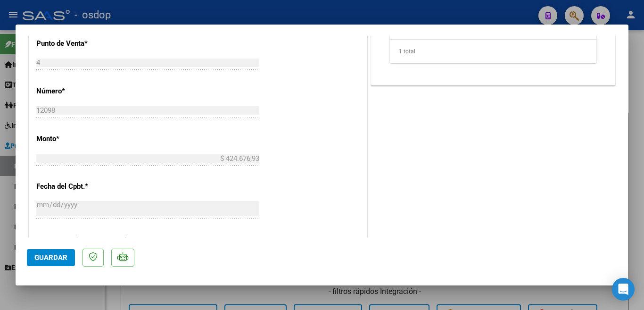
scroll to position [471, 0]
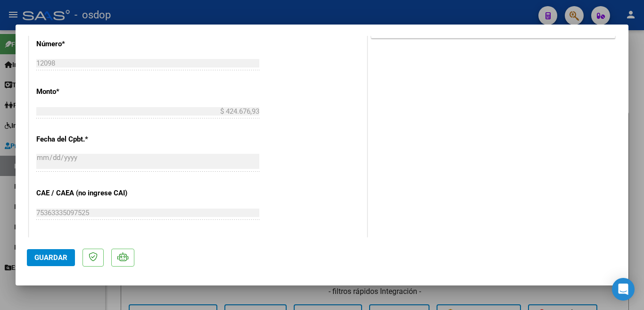
click at [54, 259] on span "Guardar" at bounding box center [50, 257] width 33 height 8
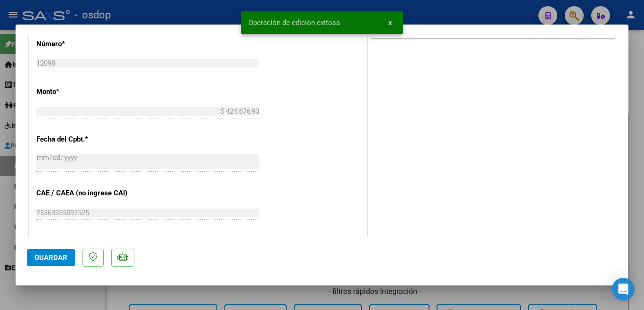
click at [0, 253] on div at bounding box center [322, 155] width 644 height 310
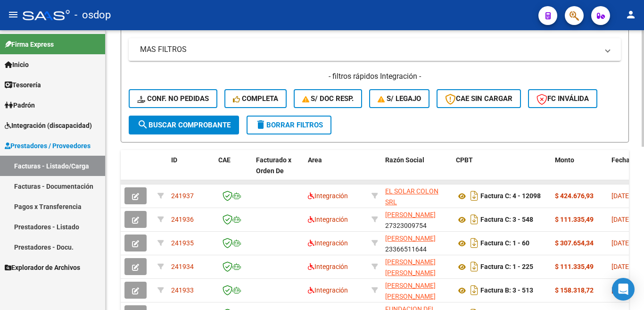
scroll to position [236, 0]
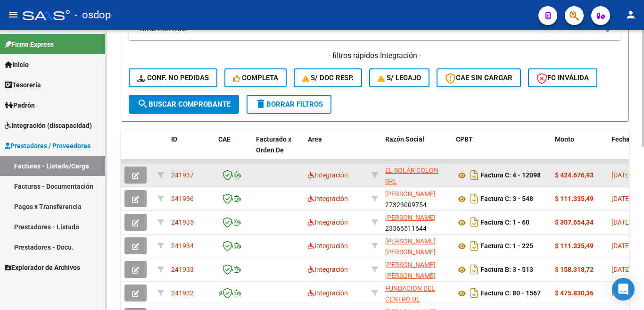
click at [188, 174] on span "241937" at bounding box center [182, 175] width 23 height 8
copy span "241937"
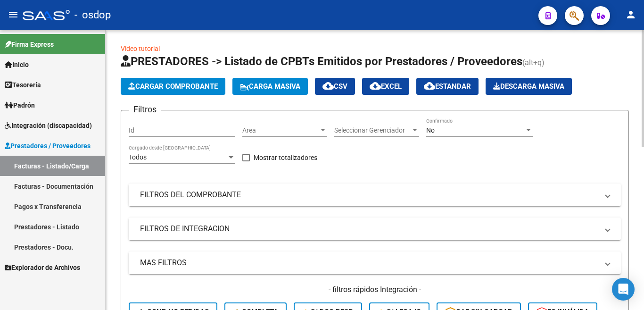
scroll to position [0, 0]
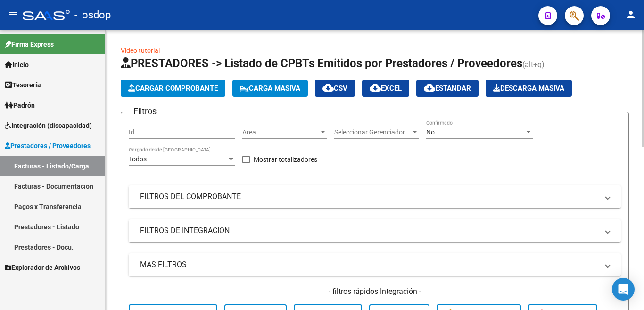
click at [171, 86] on span "Cargar Comprobante" at bounding box center [173, 88] width 90 height 8
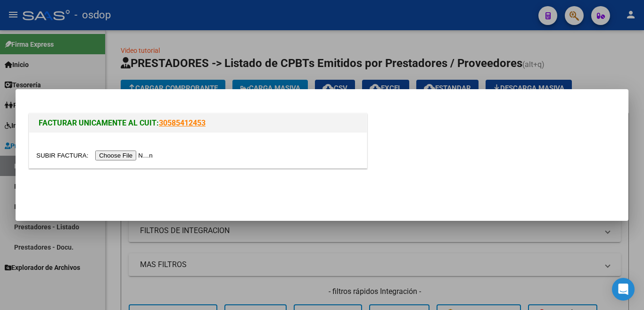
click at [138, 153] on input "file" at bounding box center [95, 155] width 119 height 10
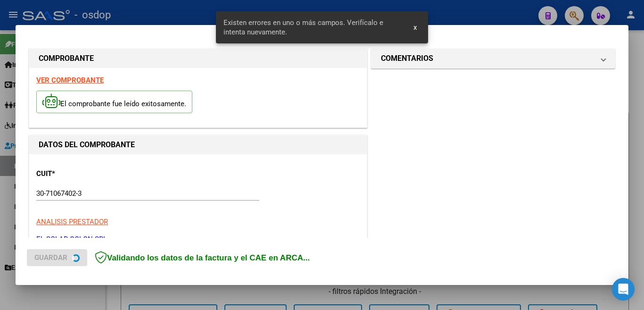
scroll to position [228, 0]
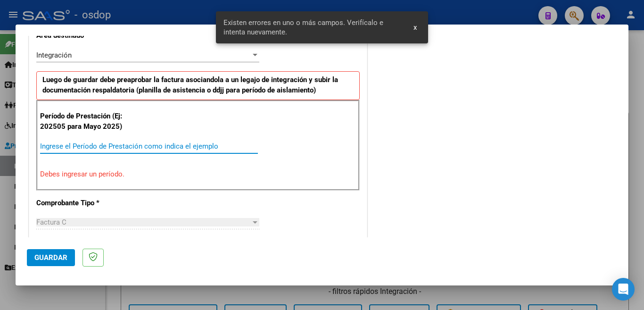
click at [188, 146] on input "Ingrese el Período de Prestación como indica el ejemplo" at bounding box center [149, 146] width 218 height 8
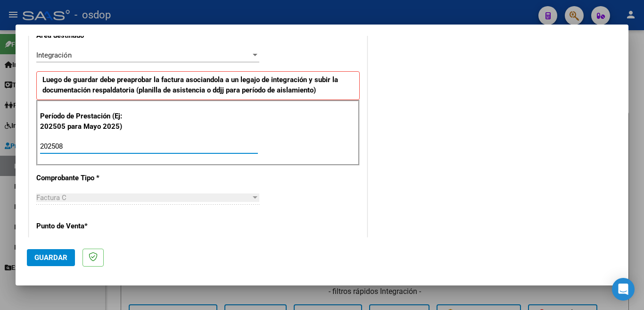
scroll to position [369, 0]
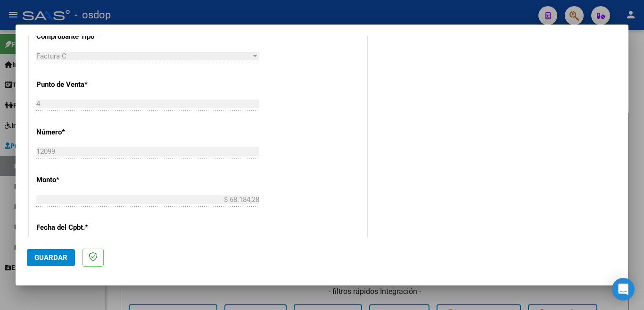
type input "202508"
click at [63, 255] on span "Guardar" at bounding box center [50, 257] width 33 height 8
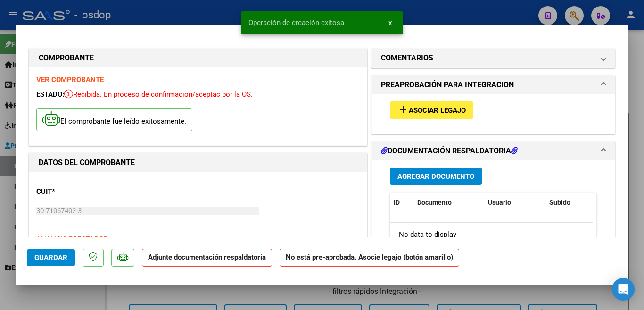
click at [440, 114] on span "Asociar Legajo" at bounding box center [437, 110] width 57 height 8
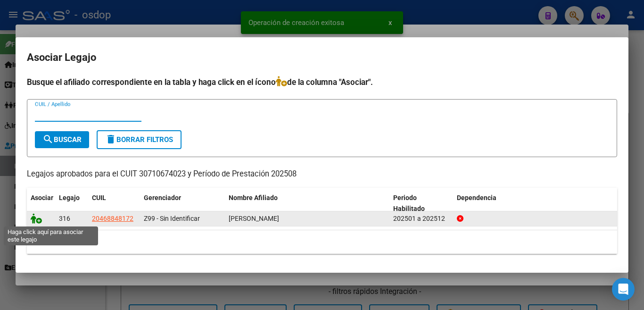
click at [33, 220] on icon at bounding box center [36, 218] width 11 height 10
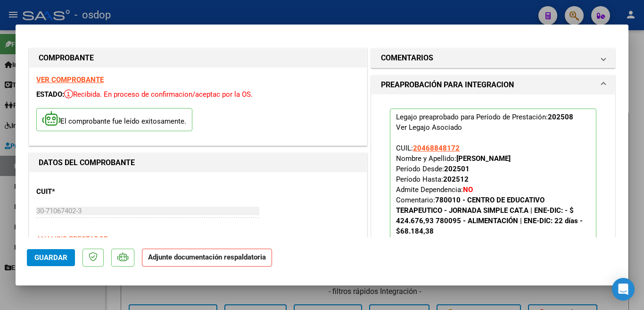
scroll to position [141, 0]
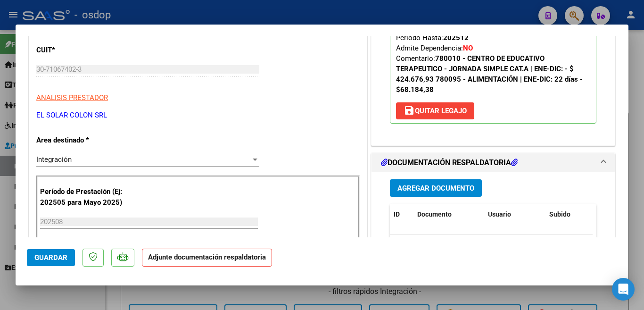
click at [441, 192] on span "Agregar Documento" at bounding box center [435, 188] width 77 height 8
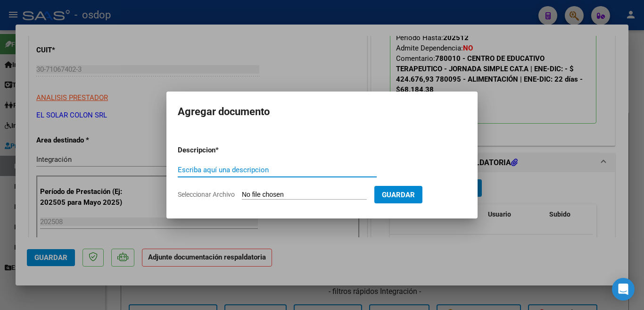
click at [278, 172] on input "Escriba aquí una descripcion" at bounding box center [277, 169] width 199 height 8
type input "planilla"
click at [288, 192] on input "Seleccionar Archivo" at bounding box center [304, 194] width 125 height 9
type input "C:\fakepath\01_FA_C_000400012099.pdf"
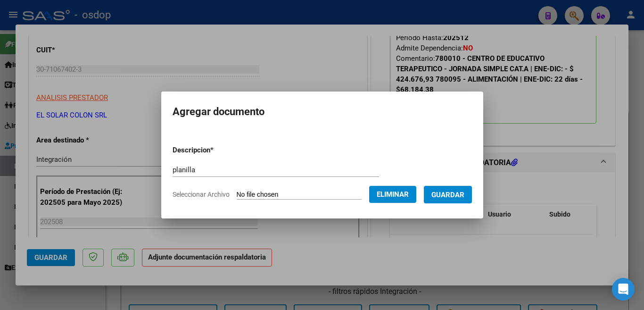
click at [390, 193] on span "Eliminar" at bounding box center [392, 194] width 32 height 8
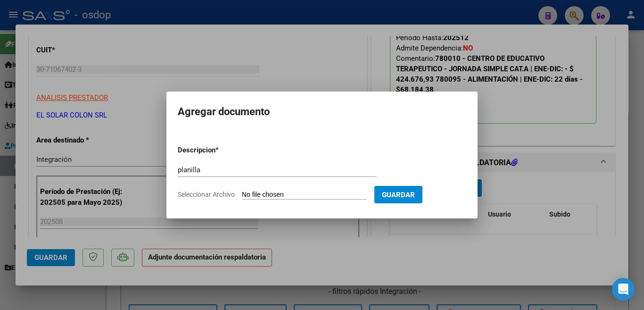
click at [332, 191] on input "Seleccionar Archivo" at bounding box center [304, 194] width 125 height 9
type input "C:\fakepath\[PERSON_NAME] 1.pdf"
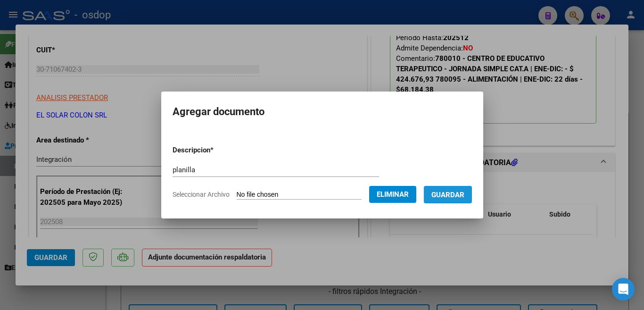
click at [463, 196] on span "Guardar" at bounding box center [447, 194] width 33 height 8
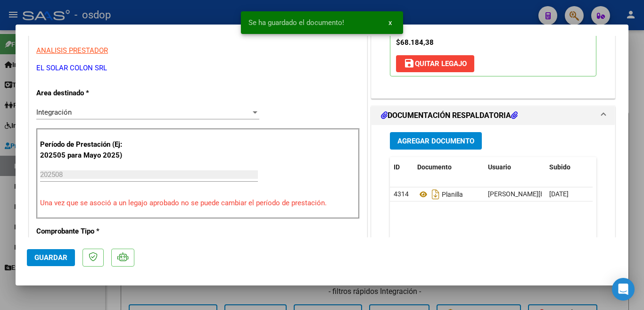
click at [55, 255] on span "Guardar" at bounding box center [50, 257] width 33 height 8
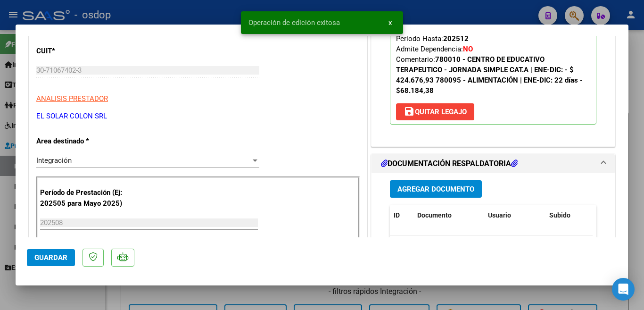
scroll to position [141, 0]
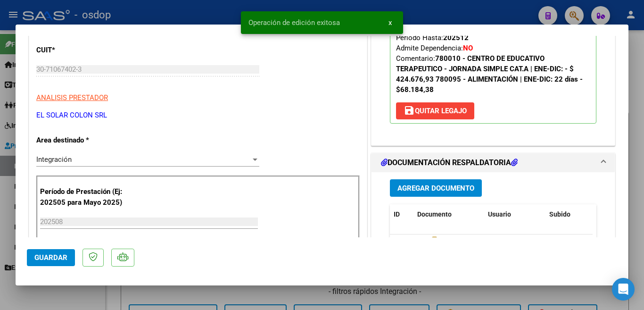
click at [0, 183] on div at bounding box center [322, 155] width 644 height 310
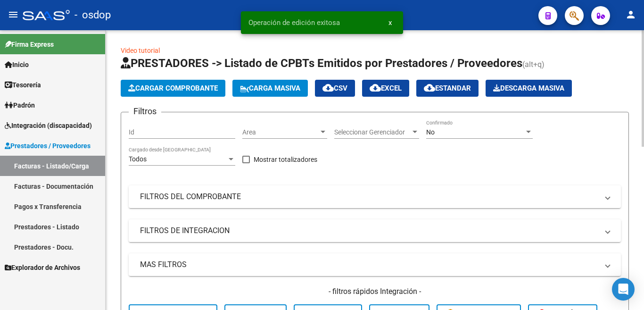
scroll to position [236, 0]
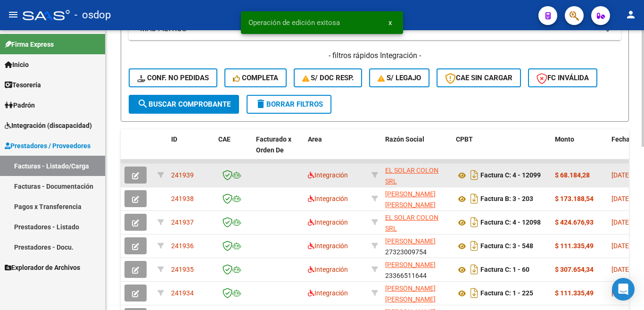
click at [176, 176] on span "241939" at bounding box center [182, 175] width 23 height 8
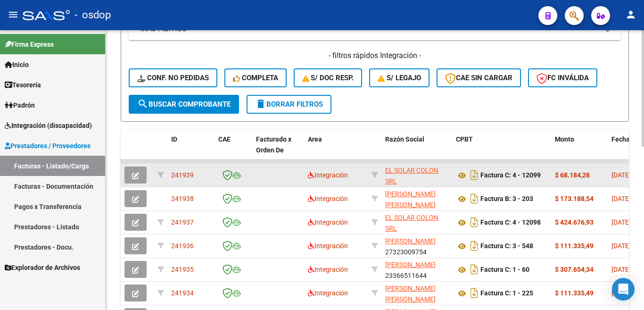
copy span "241939"
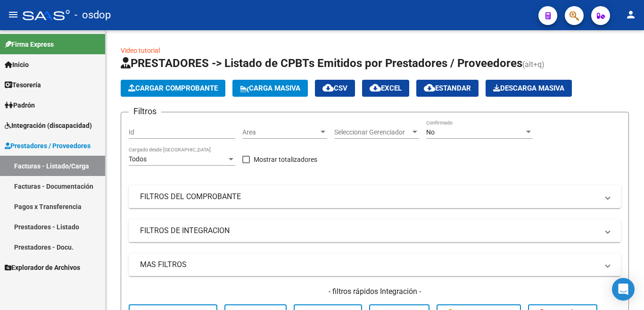
click at [71, 227] on link "Prestadores - Listado" at bounding box center [52, 226] width 105 height 20
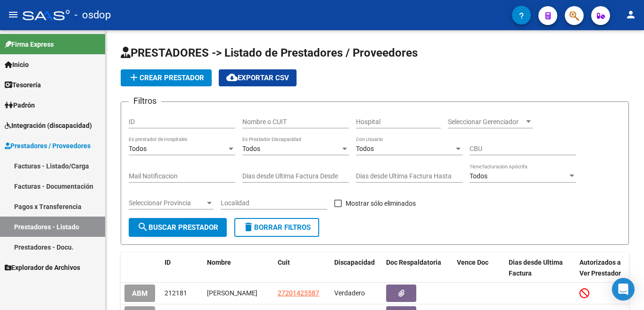
click at [69, 182] on link "Facturas - Documentación" at bounding box center [52, 186] width 105 height 20
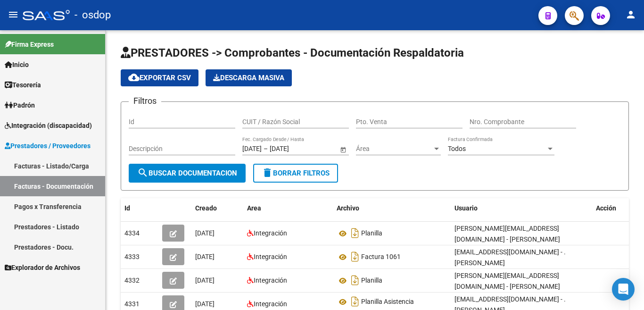
click at [78, 164] on link "Facturas - Listado/Carga" at bounding box center [52, 165] width 105 height 20
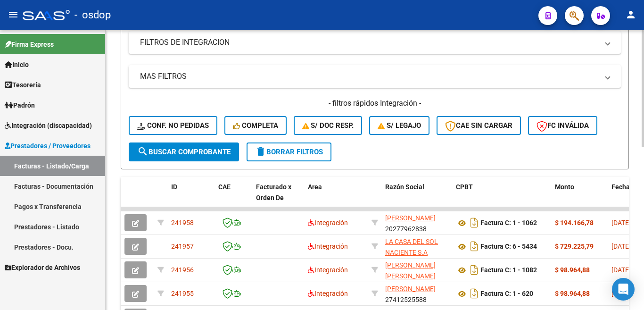
scroll to position [188, 0]
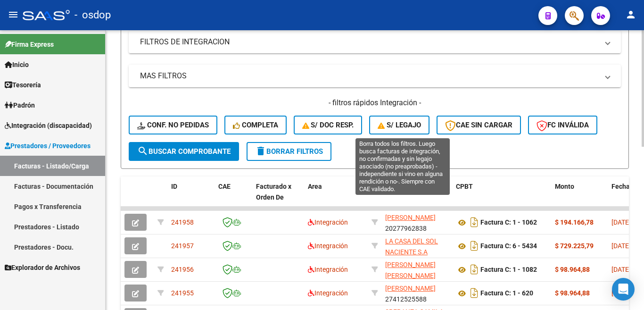
click at [406, 116] on button "S/ legajo" at bounding box center [399, 124] width 60 height 19
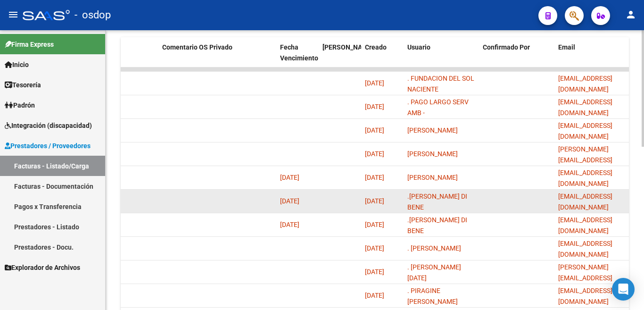
scroll to position [390, 0]
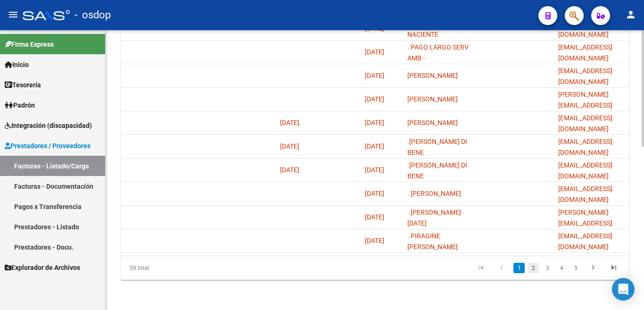
click at [536, 266] on link "2" at bounding box center [532, 267] width 11 height 10
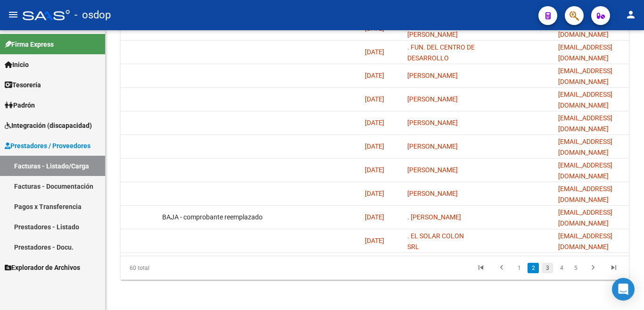
click at [548, 268] on link "3" at bounding box center [546, 267] width 11 height 10
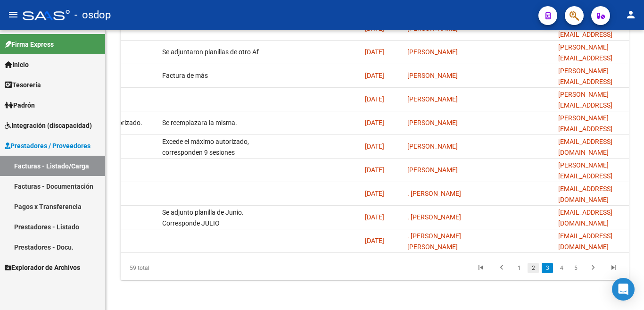
click at [534, 271] on link "2" at bounding box center [532, 267] width 11 height 10
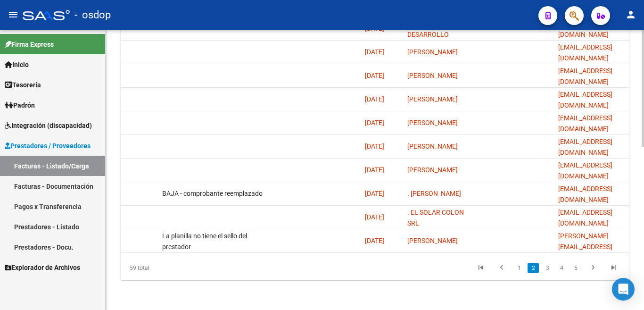
scroll to position [0, 977]
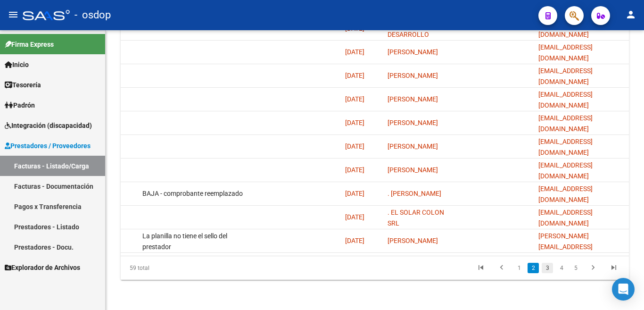
click at [548, 267] on link "3" at bounding box center [546, 267] width 11 height 10
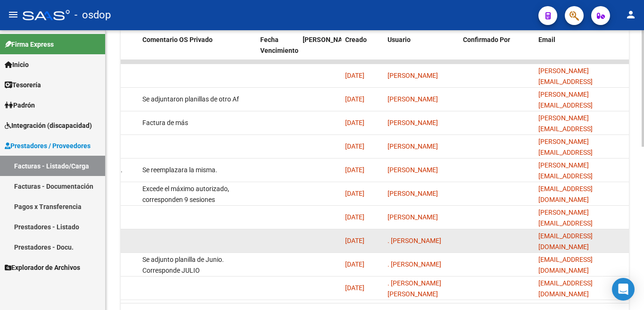
scroll to position [390, 0]
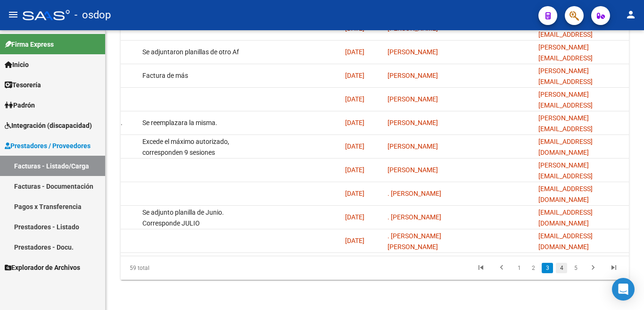
click at [563, 268] on link "4" at bounding box center [561, 267] width 11 height 10
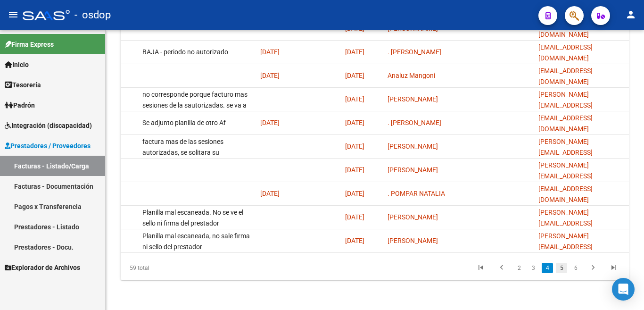
click at [563, 267] on link "5" at bounding box center [561, 267] width 11 height 10
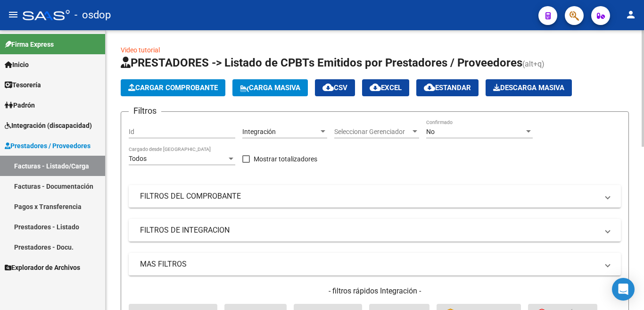
scroll to position [0, 0]
